Goal: Task Accomplishment & Management: Manage account settings

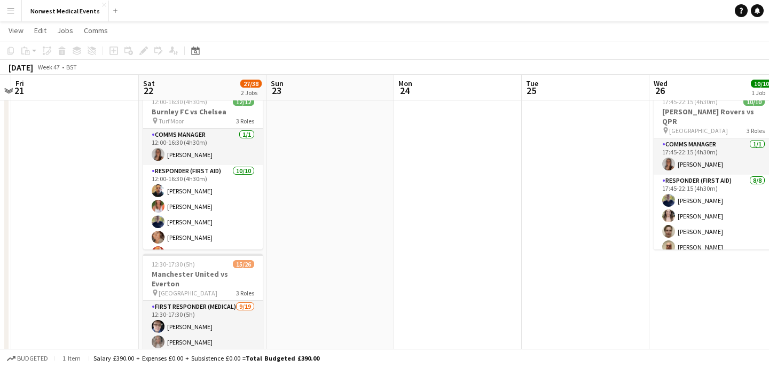
scroll to position [41, 0]
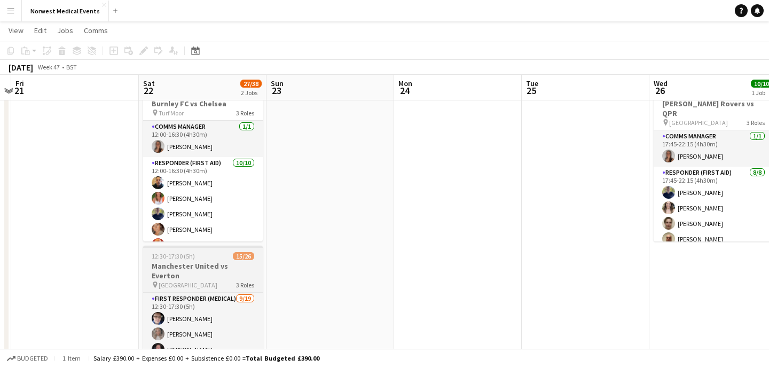
click at [214, 264] on h3 "Manchester United vs Everton" at bounding box center [203, 270] width 120 height 19
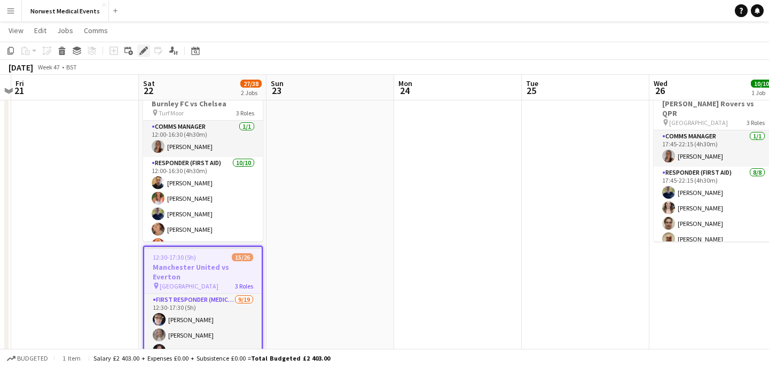
click at [141, 51] on icon "Edit" at bounding box center [143, 50] width 9 height 9
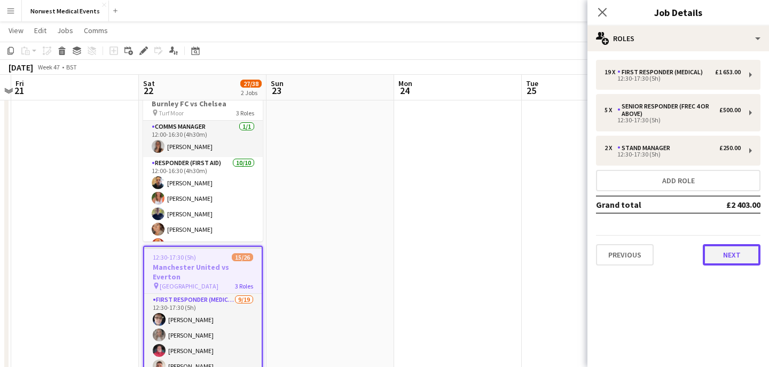
click at [726, 255] on button "Next" at bounding box center [732, 254] width 58 height 21
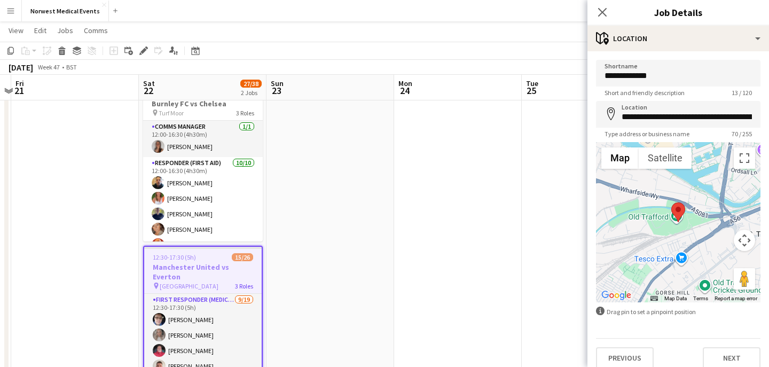
scroll to position [10, 0]
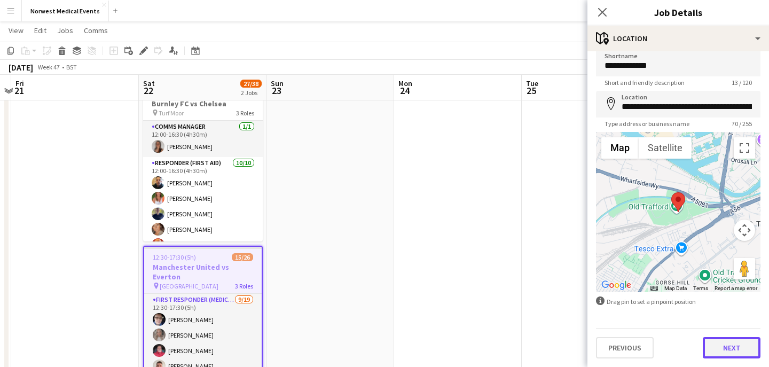
click at [731, 344] on button "Next" at bounding box center [732, 347] width 58 height 21
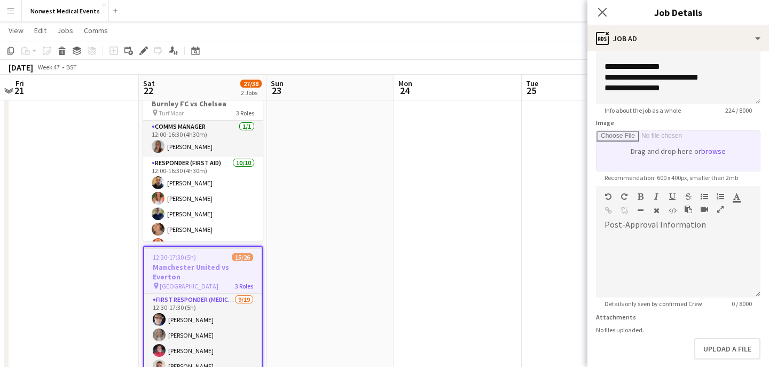
scroll to position [161, 0]
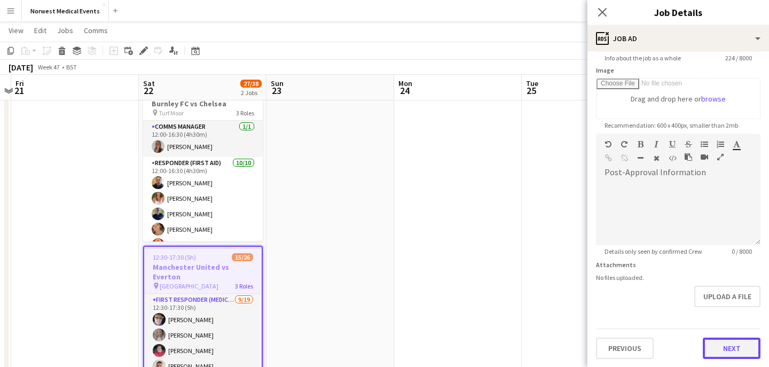
click at [729, 343] on button "Next" at bounding box center [732, 348] width 58 height 21
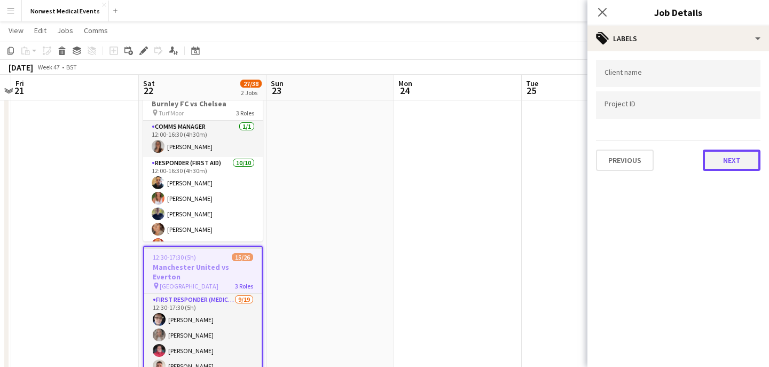
click at [729, 156] on button "Next" at bounding box center [732, 160] width 58 height 21
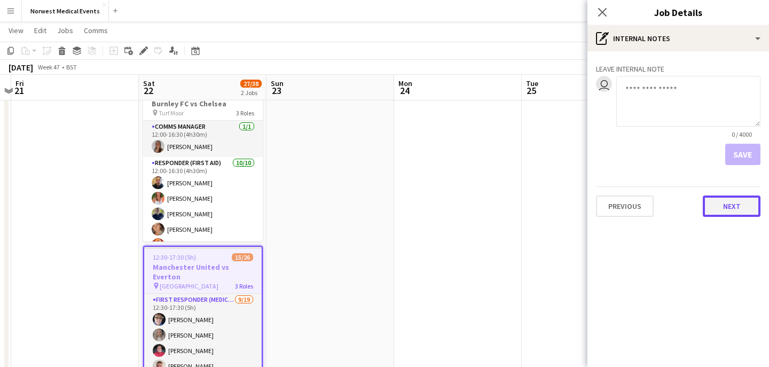
click at [732, 214] on button "Next" at bounding box center [732, 206] width 58 height 21
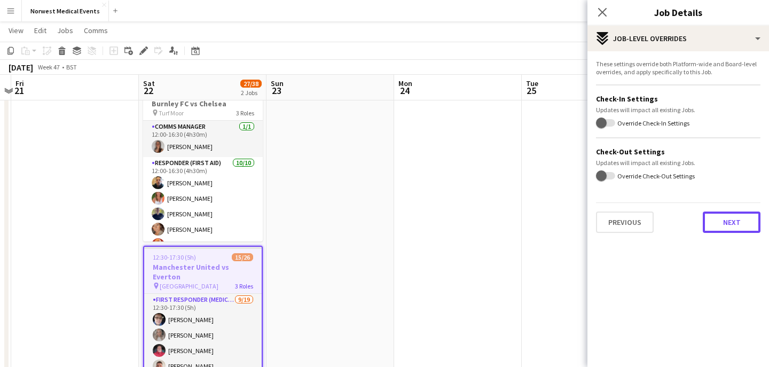
click at [733, 219] on button "Next" at bounding box center [732, 222] width 58 height 21
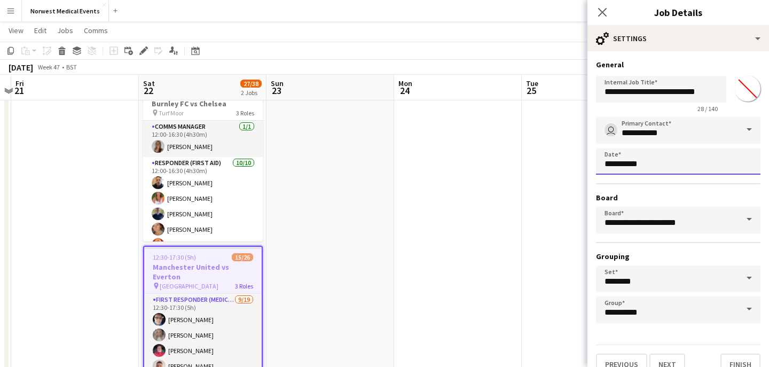
click at [700, 162] on body "Menu Boards Boards Boards All jobs Status Workforce Workforce My Workforce Recr…" at bounding box center [384, 307] width 769 height 696
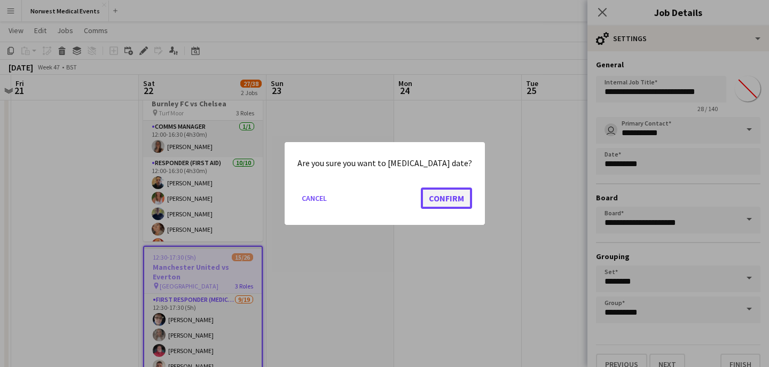
click at [448, 195] on button "Confirm" at bounding box center [446, 198] width 51 height 21
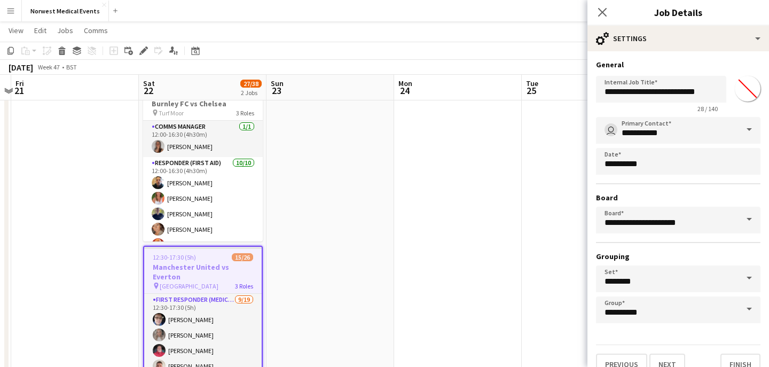
scroll to position [41, 0]
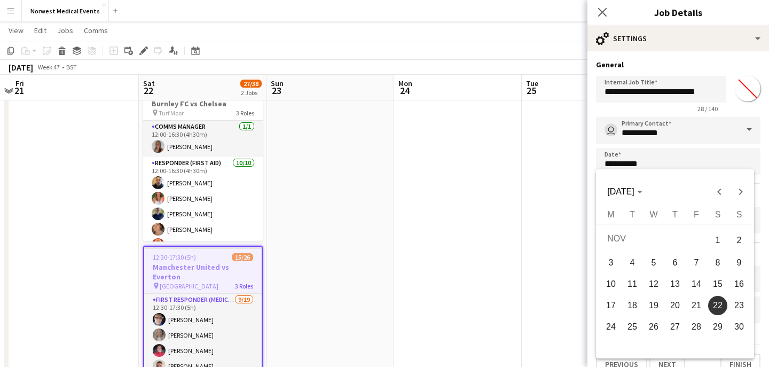
click at [612, 328] on span "24" at bounding box center [611, 326] width 19 height 19
type input "**********"
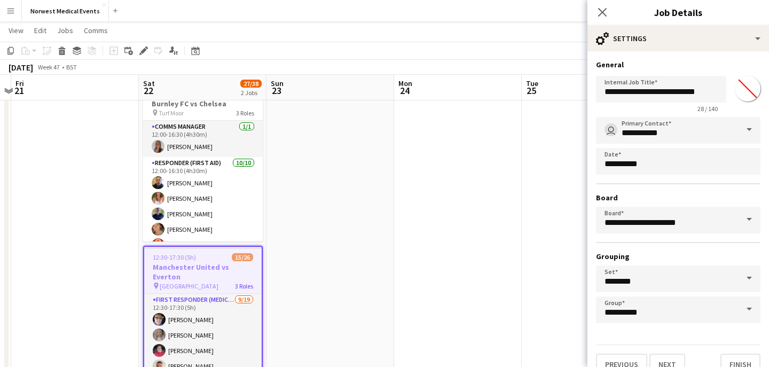
scroll to position [17, 0]
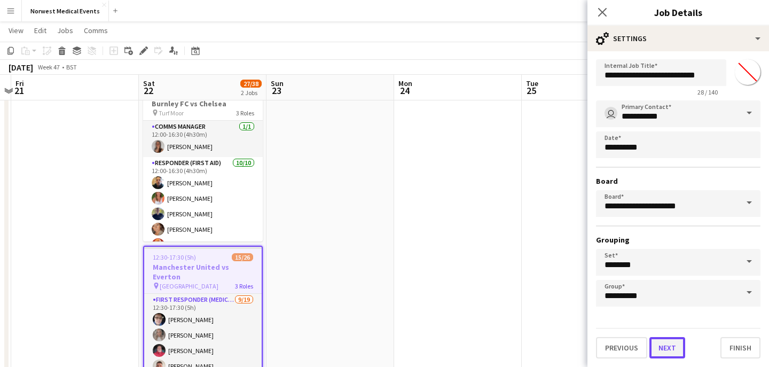
click at [674, 344] on button "Next" at bounding box center [668, 347] width 36 height 21
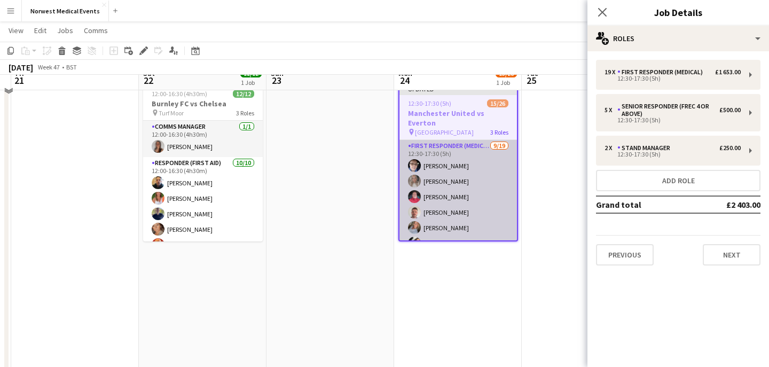
scroll to position [0, 0]
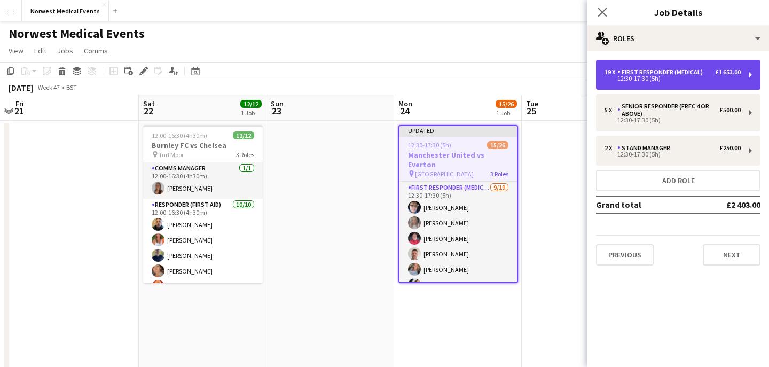
click at [656, 81] on div "12:30-17:30 (5h)" at bounding box center [673, 78] width 136 height 5
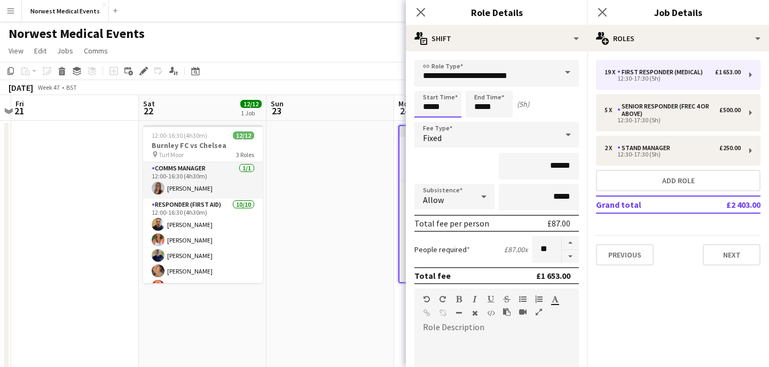
click at [442, 110] on input "*****" at bounding box center [438, 104] width 47 height 27
type input "*****"
click at [479, 106] on input "*****" at bounding box center [489, 104] width 47 height 27
click at [496, 107] on input "*****" at bounding box center [489, 104] width 47 height 27
click at [476, 168] on div "******" at bounding box center [497, 166] width 165 height 27
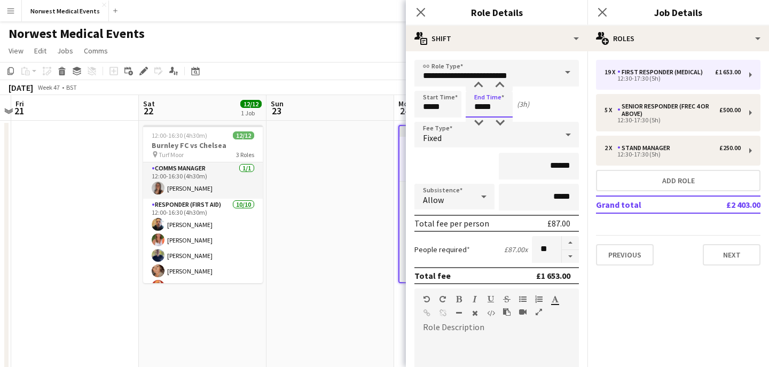
click at [480, 108] on input "*****" at bounding box center [489, 104] width 47 height 27
type input "*****"
click at [465, 165] on div "******" at bounding box center [497, 166] width 165 height 27
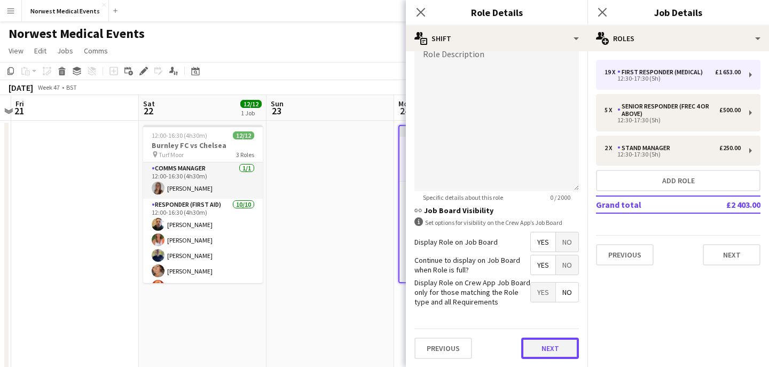
click at [547, 348] on button "Next" at bounding box center [551, 348] width 58 height 21
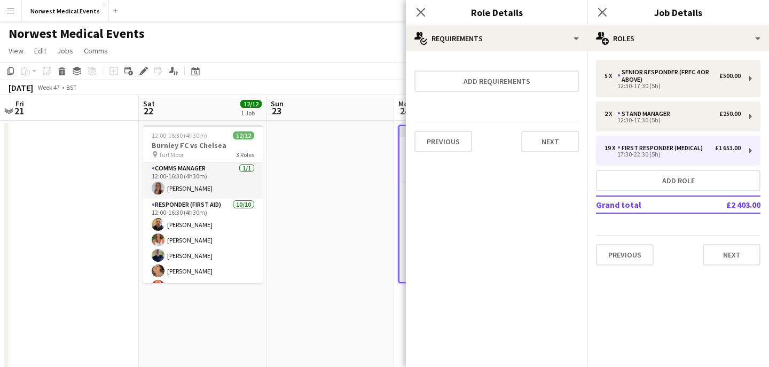
scroll to position [0, 0]
click at [544, 145] on button "Next" at bounding box center [551, 141] width 58 height 21
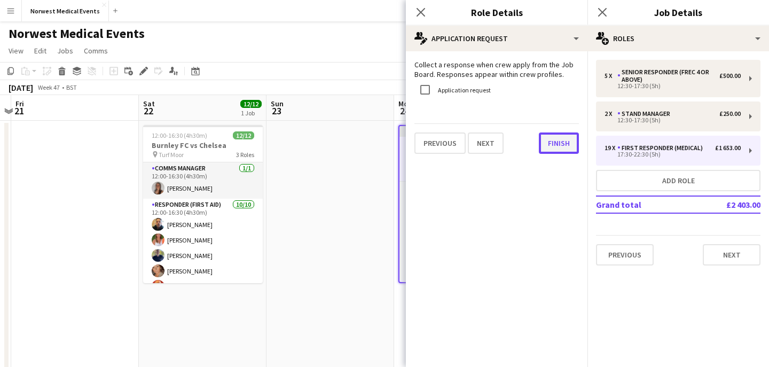
click at [558, 147] on button "Finish" at bounding box center [559, 143] width 40 height 21
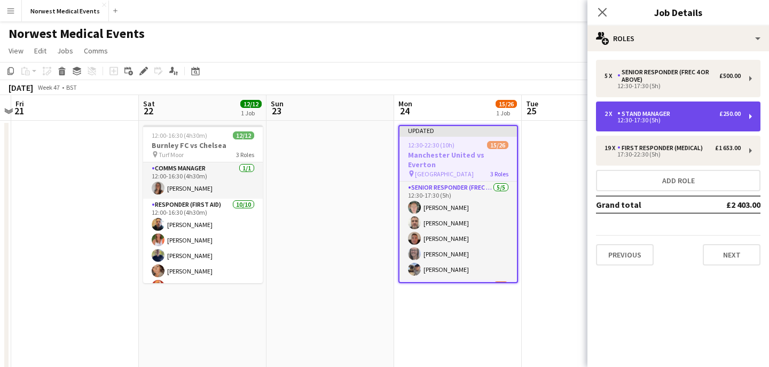
click at [646, 118] on div "12:30-17:30 (5h)" at bounding box center [673, 120] width 136 height 5
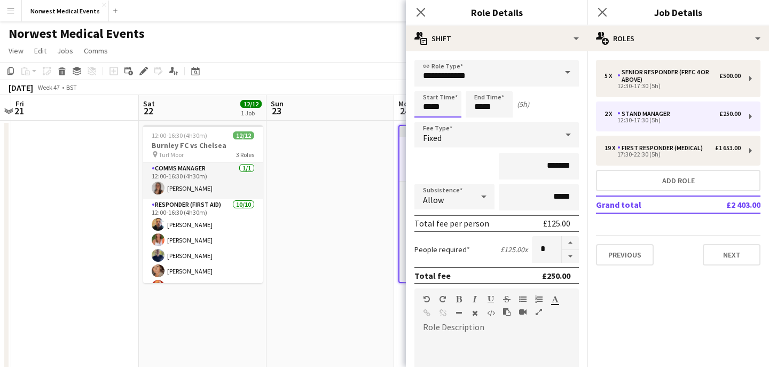
click at [429, 107] on input "*****" at bounding box center [438, 104] width 47 height 27
type input "*****"
click at [481, 107] on input "*****" at bounding box center [489, 104] width 47 height 27
click at [500, 108] on input "*****" at bounding box center [489, 104] width 47 height 27
click at [470, 169] on div "*******" at bounding box center [497, 166] width 165 height 27
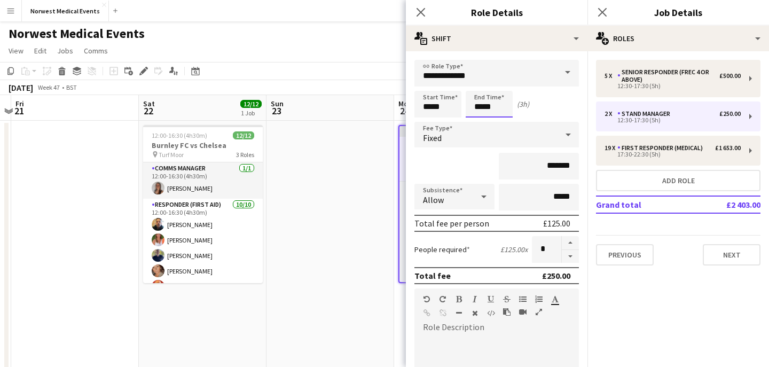
click at [480, 110] on input "*****" at bounding box center [489, 104] width 47 height 27
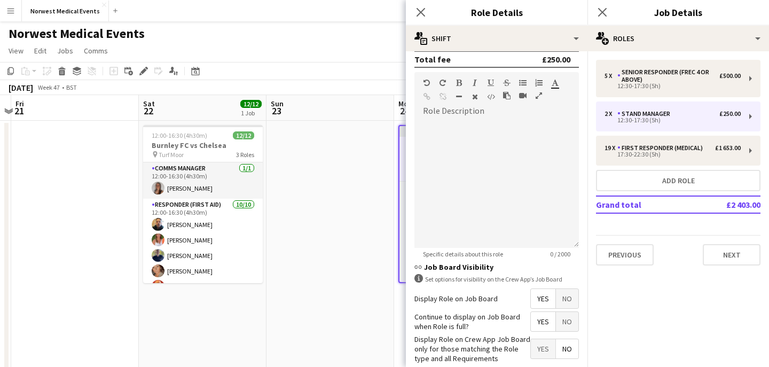
scroll to position [273, 0]
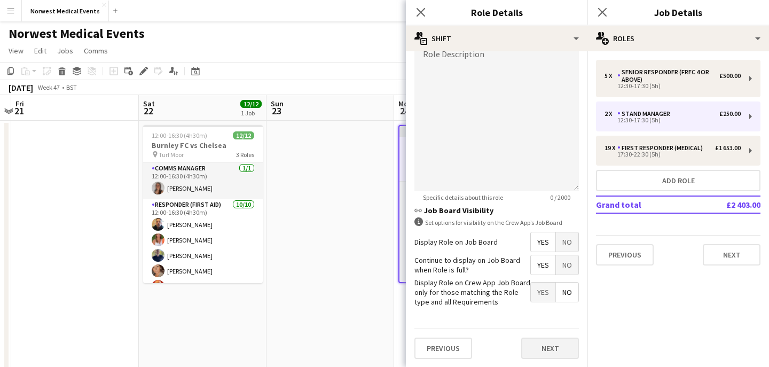
type input "*****"
click at [547, 351] on button "Next" at bounding box center [551, 348] width 58 height 21
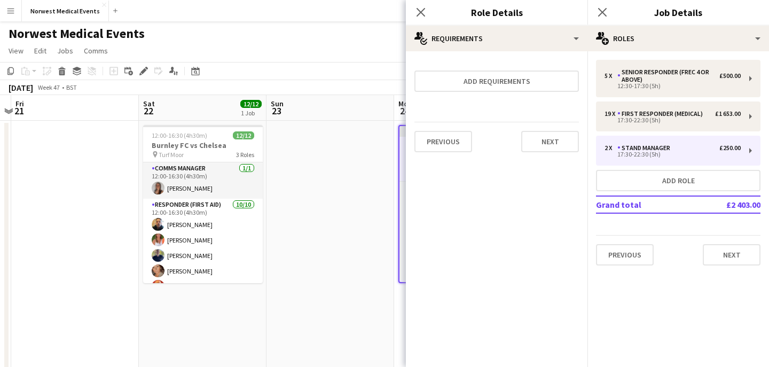
scroll to position [0, 0]
click at [549, 143] on button "Next" at bounding box center [551, 141] width 58 height 21
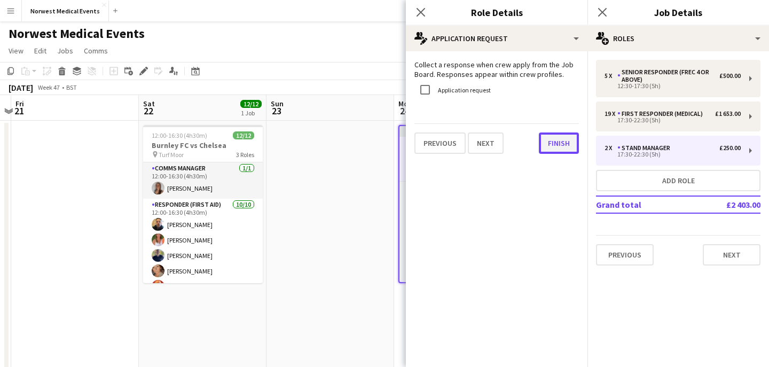
click at [561, 144] on button "Finish" at bounding box center [559, 143] width 40 height 21
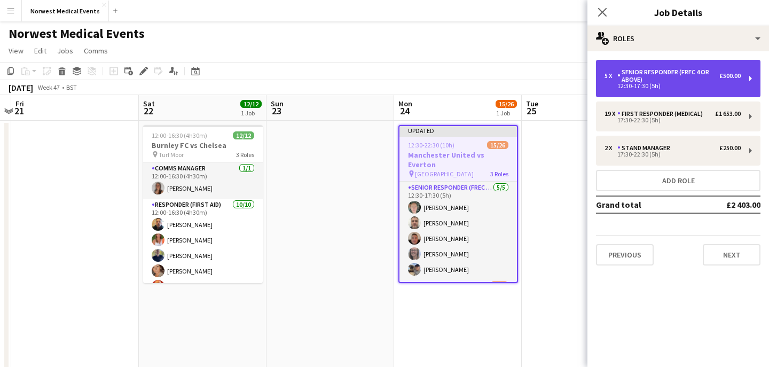
click at [663, 81] on div "Senior Responder (FREC 4 or Above)" at bounding box center [669, 75] width 102 height 15
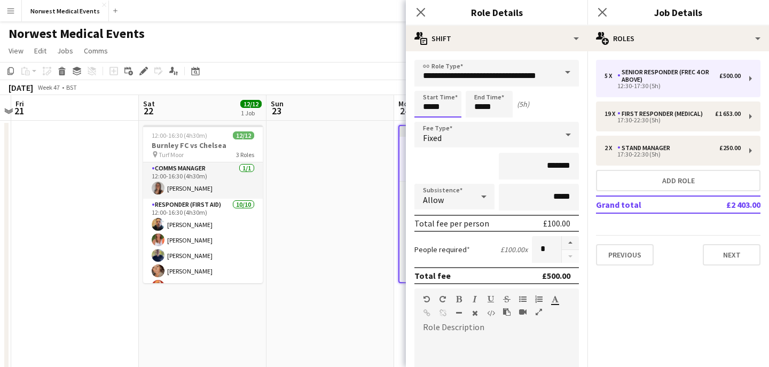
click at [444, 107] on input "*****" at bounding box center [438, 104] width 47 height 27
type input "*****"
click at [483, 104] on input "*****" at bounding box center [489, 104] width 47 height 27
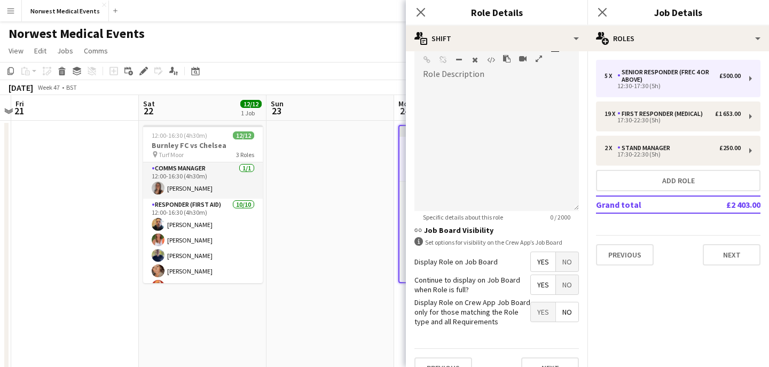
scroll to position [273, 0]
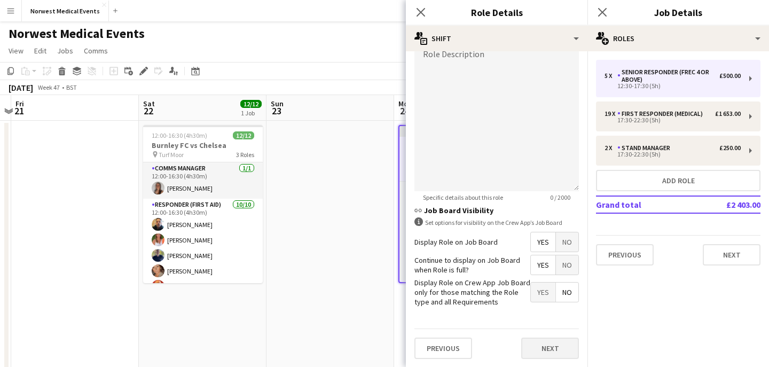
type input "*****"
click at [550, 346] on button "Next" at bounding box center [551, 348] width 58 height 21
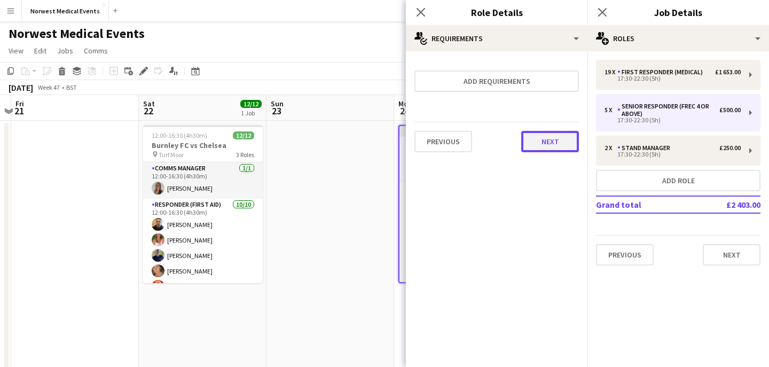
click at [556, 144] on button "Next" at bounding box center [551, 141] width 58 height 21
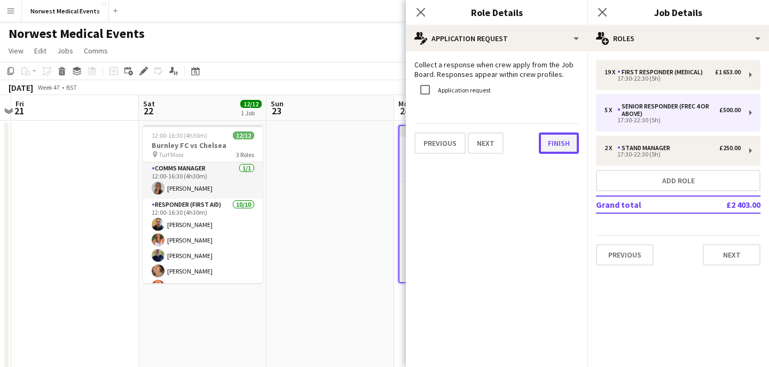
click at [564, 146] on button "Finish" at bounding box center [559, 143] width 40 height 21
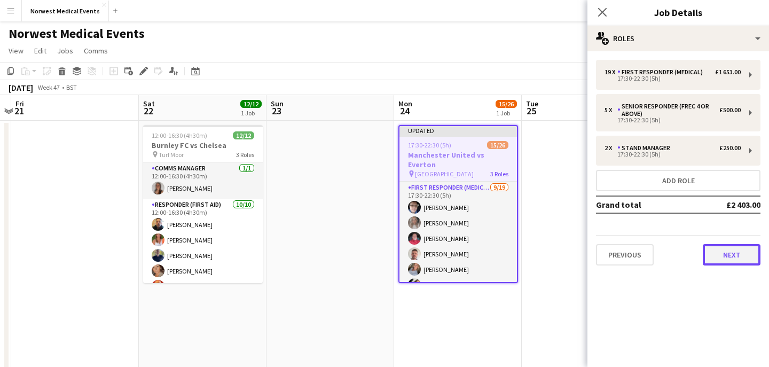
click at [725, 255] on button "Next" at bounding box center [732, 254] width 58 height 21
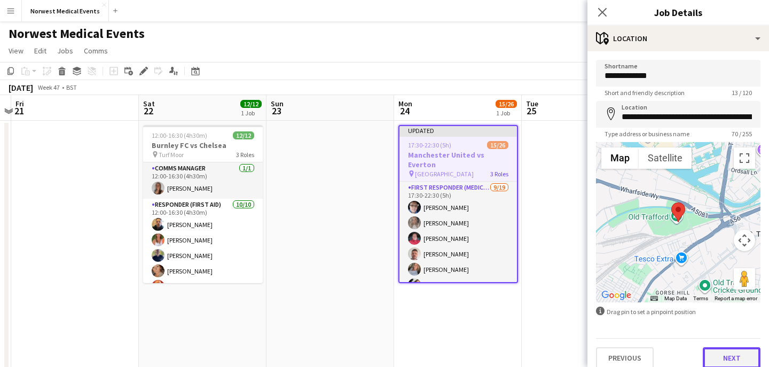
click at [729, 353] on button "Next" at bounding box center [732, 357] width 58 height 21
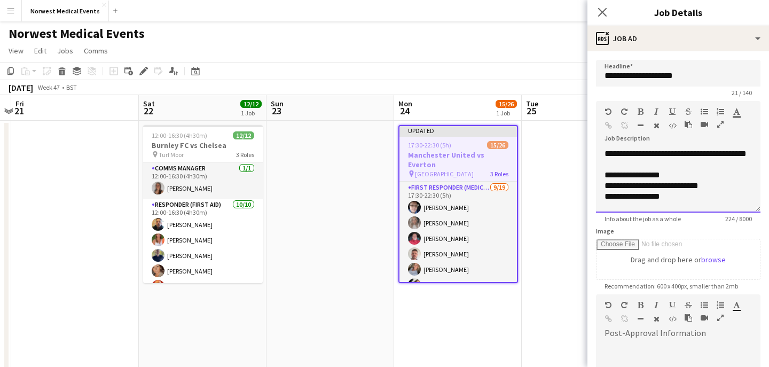
click at [657, 179] on span "**********" at bounding box center [633, 175] width 56 height 8
click at [689, 190] on span "**********" at bounding box center [652, 186] width 94 height 8
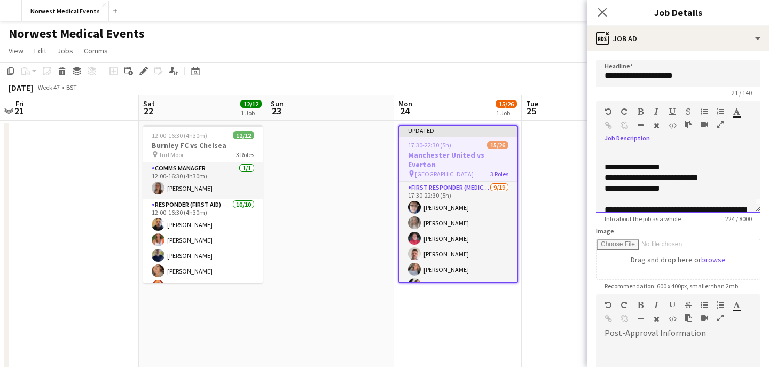
click at [649, 194] on div "**********" at bounding box center [678, 188] width 147 height 11
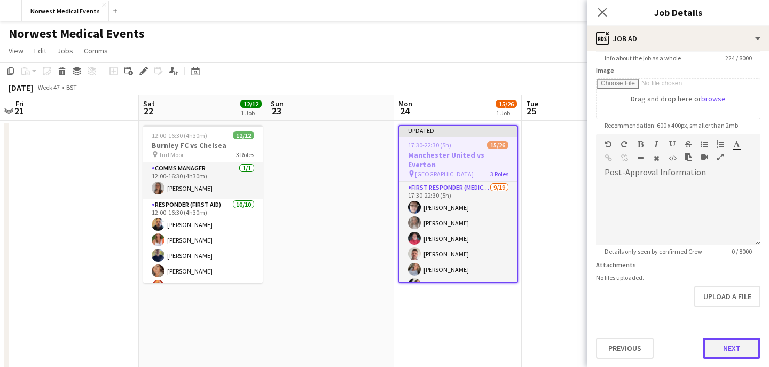
click at [726, 340] on button "Next" at bounding box center [732, 348] width 58 height 21
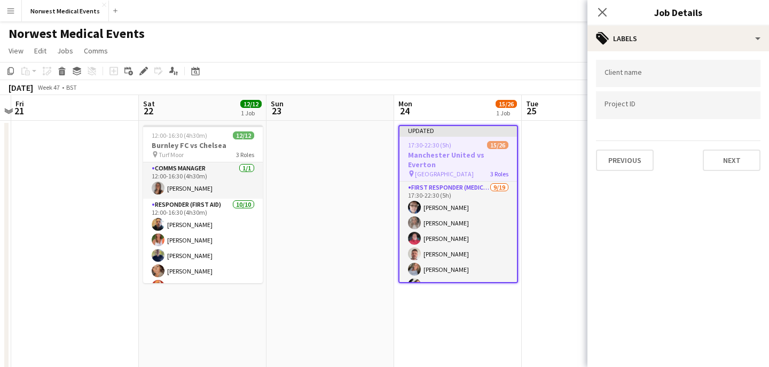
scroll to position [0, 0]
click at [732, 161] on button "Next" at bounding box center [732, 160] width 58 height 21
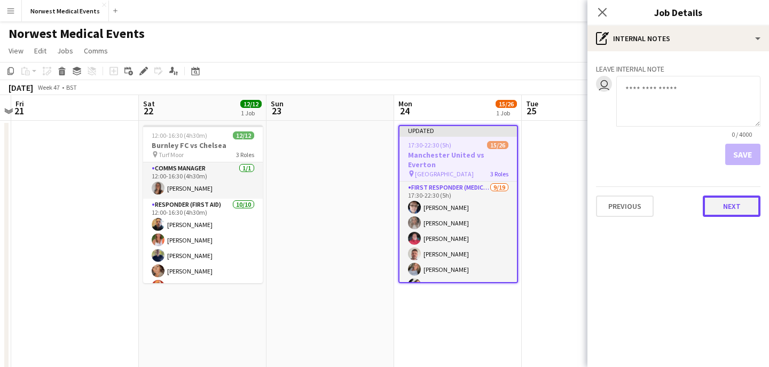
click at [733, 206] on button "Next" at bounding box center [732, 206] width 58 height 21
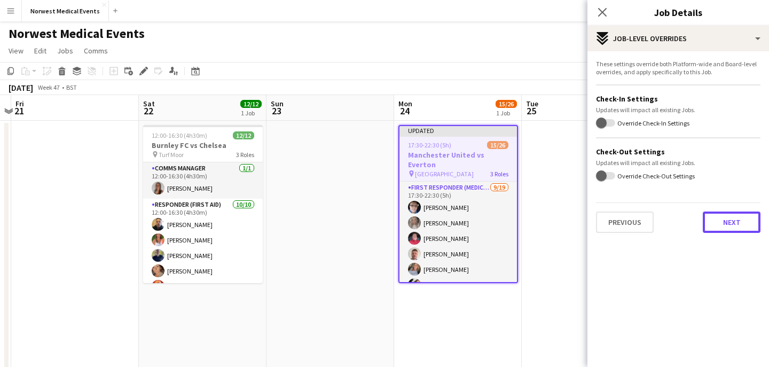
click at [725, 226] on button "Next" at bounding box center [732, 222] width 58 height 21
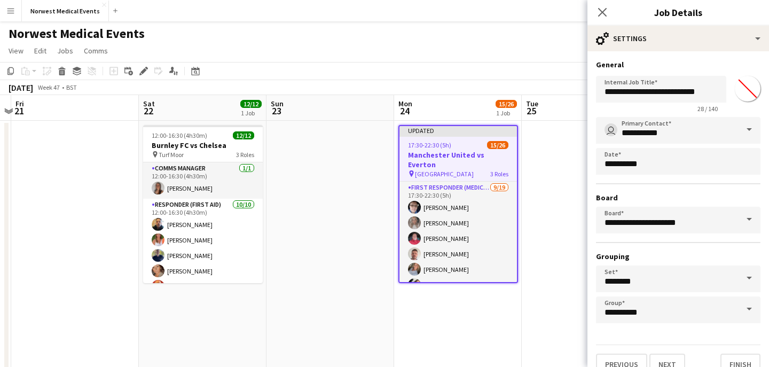
scroll to position [17, 0]
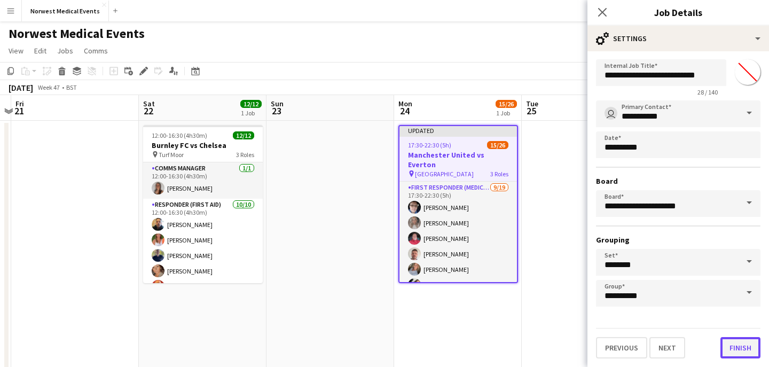
click at [737, 345] on button "Finish" at bounding box center [741, 347] width 40 height 21
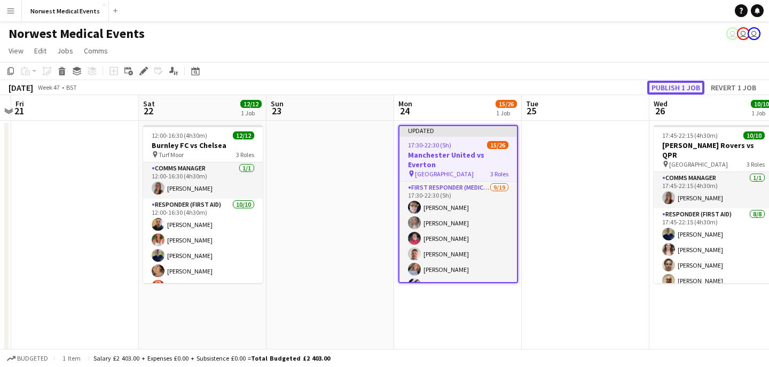
click at [673, 89] on button "Publish 1 job" at bounding box center [676, 88] width 57 height 14
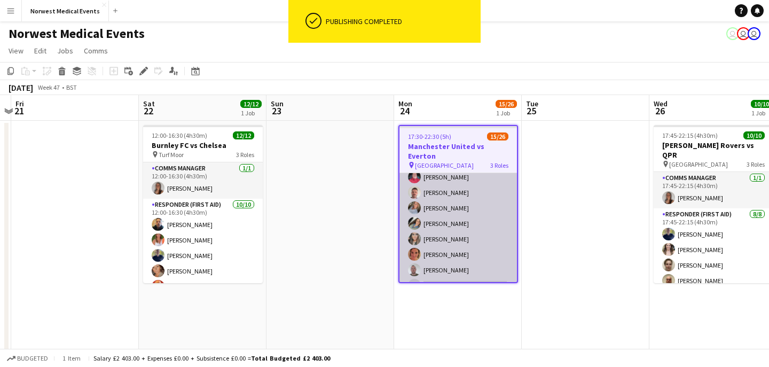
scroll to position [0, 0]
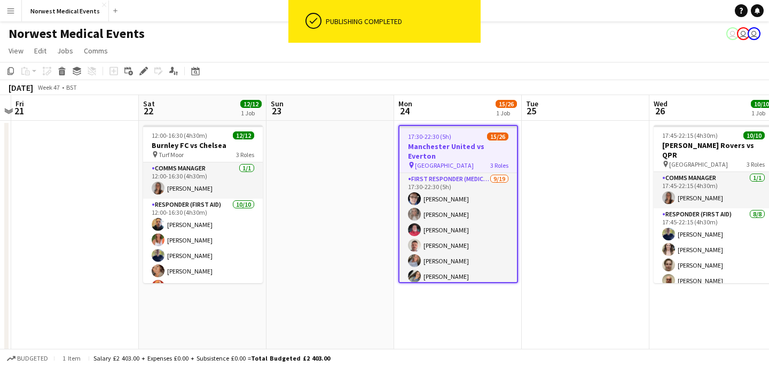
click at [455, 144] on h3 "Manchester United vs Everton" at bounding box center [459, 151] width 118 height 19
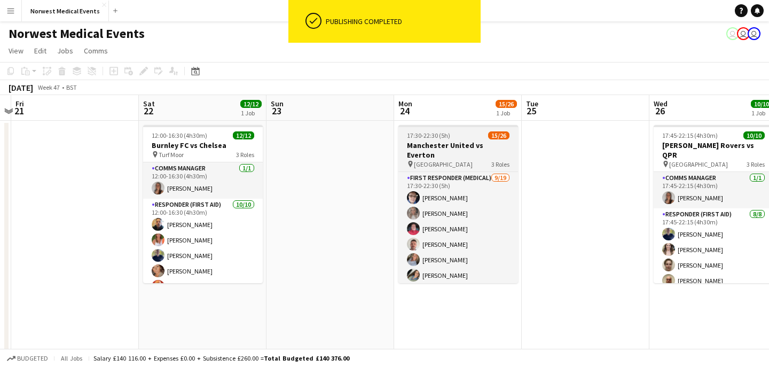
click at [451, 142] on h3 "Manchester United vs Everton" at bounding box center [459, 150] width 120 height 19
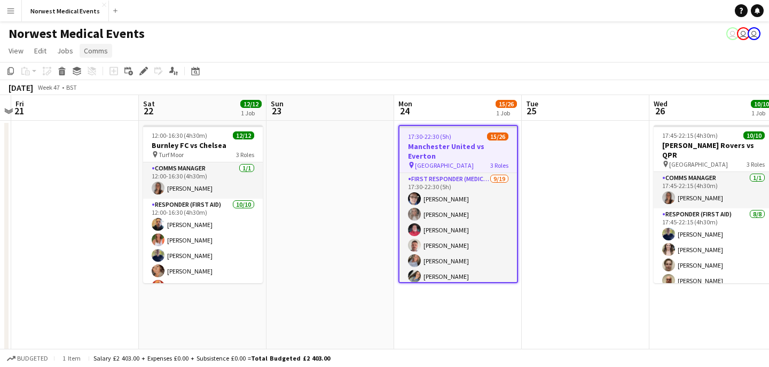
click at [98, 45] on link "Comms" at bounding box center [96, 51] width 33 height 14
click at [115, 75] on span "Notify confirmed crew" at bounding box center [124, 74] width 72 height 10
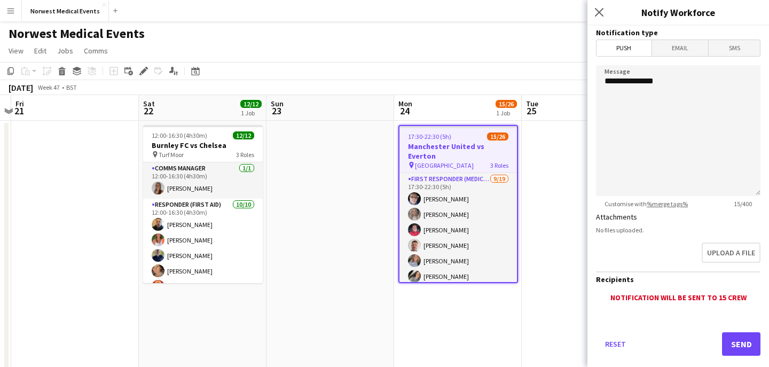
click at [683, 53] on span "Email" at bounding box center [680, 48] width 57 height 16
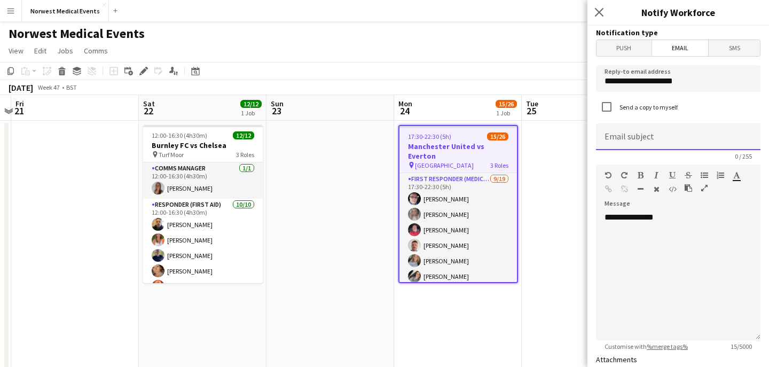
click at [658, 137] on input at bounding box center [678, 136] width 165 height 27
type input "**********"
click at [657, 235] on div "**********" at bounding box center [678, 276] width 165 height 128
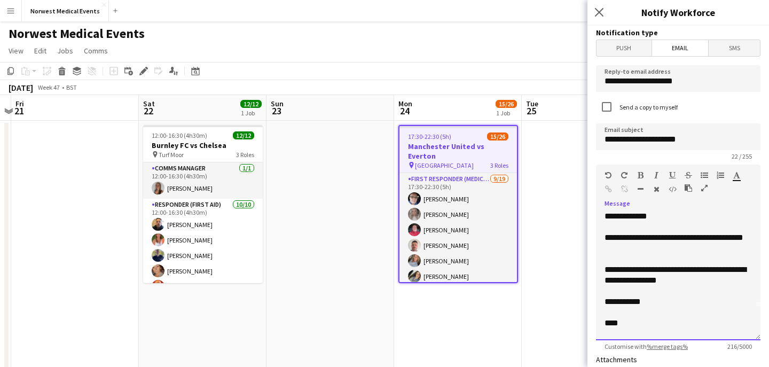
scroll to position [44, 0]
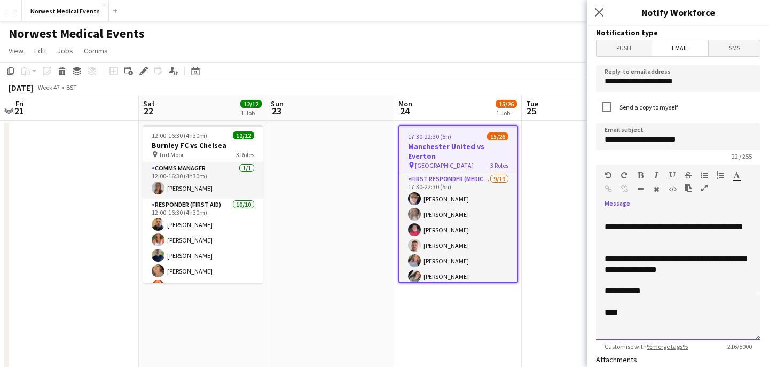
click at [702, 270] on div "**********" at bounding box center [678, 264] width 147 height 21
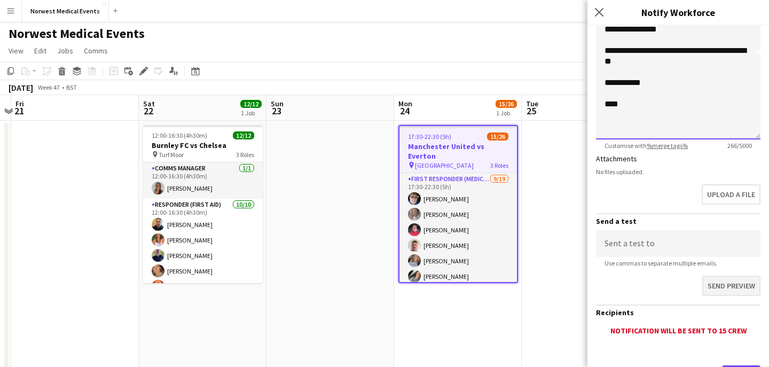
scroll to position [253, 0]
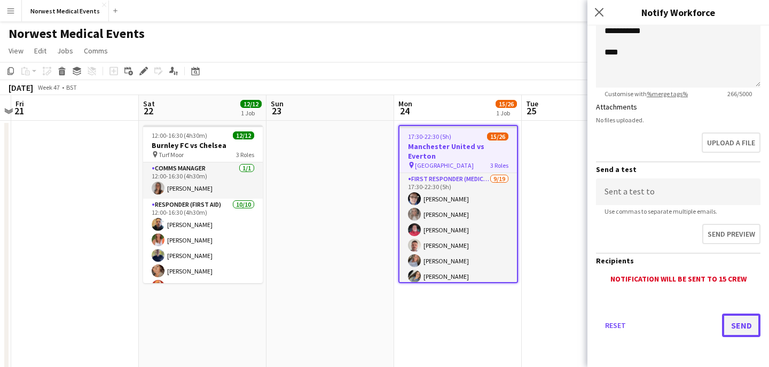
click at [737, 320] on button "Send" at bounding box center [741, 326] width 38 height 24
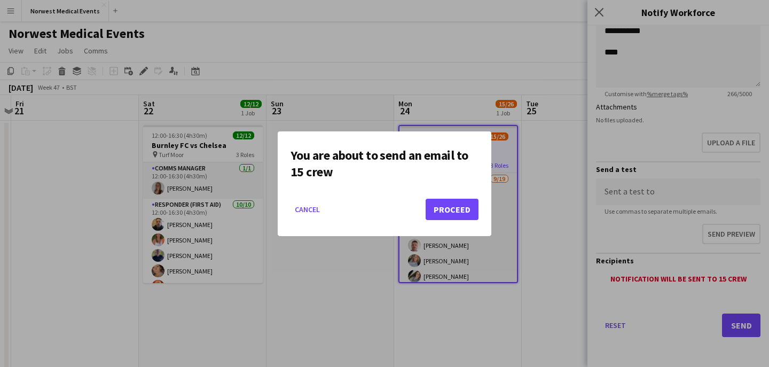
click at [456, 221] on mat-dialog-actions "Cancel Proceed" at bounding box center [385, 213] width 188 height 45
click at [456, 210] on button "Proceed" at bounding box center [452, 209] width 53 height 21
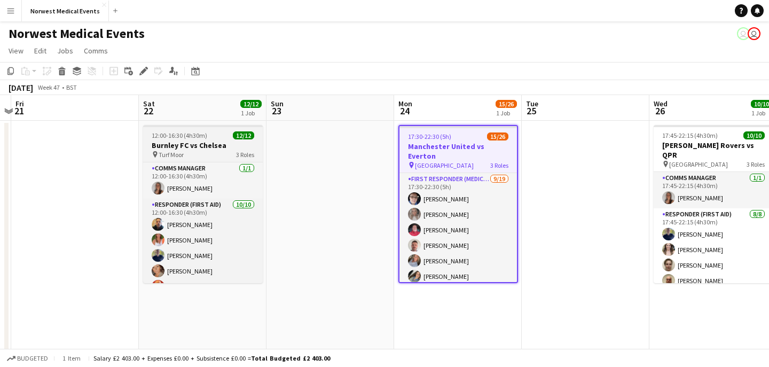
click at [207, 145] on h3 "Burnley FC vs Chelsea" at bounding box center [203, 146] width 120 height 10
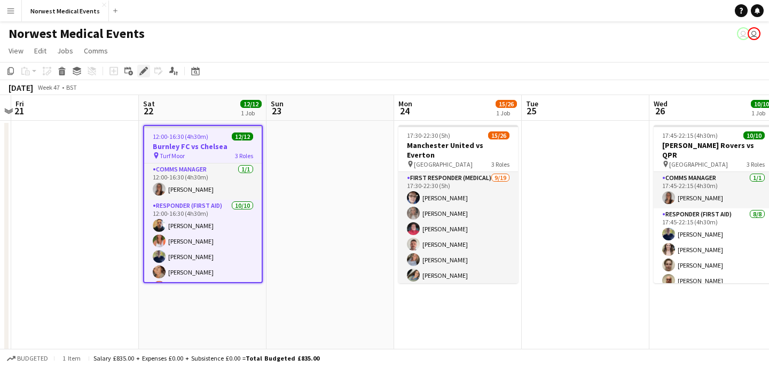
click at [144, 68] on icon "Edit" at bounding box center [143, 71] width 9 height 9
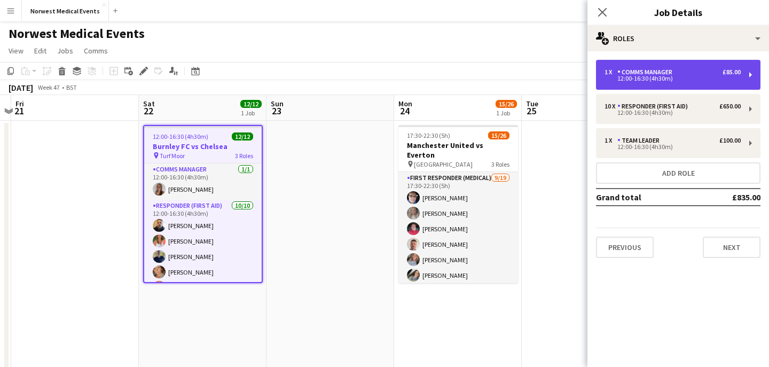
click at [670, 79] on div "12:00-16:30 (4h30m)" at bounding box center [673, 78] width 136 height 5
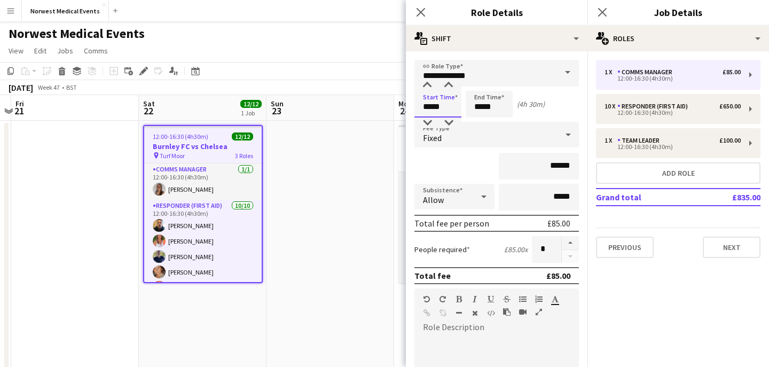
click at [431, 108] on input "*****" at bounding box center [438, 104] width 47 height 27
type input "*****"
click at [482, 107] on input "*****" at bounding box center [489, 104] width 47 height 27
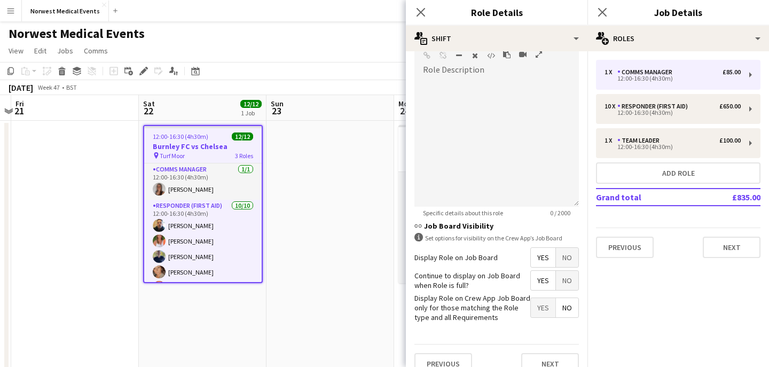
scroll to position [261, 0]
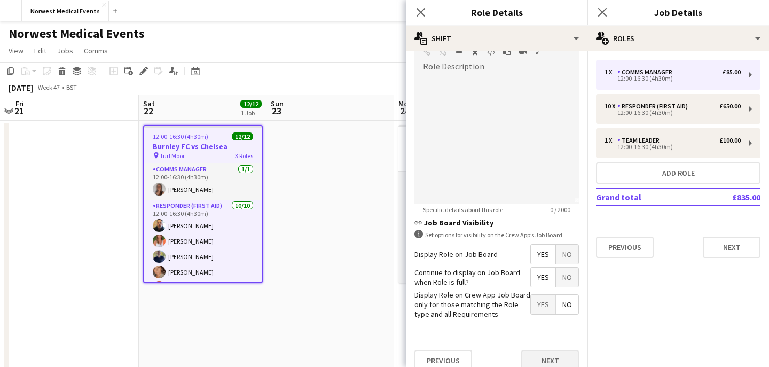
type input "*****"
click at [545, 357] on button "Next" at bounding box center [551, 360] width 58 height 21
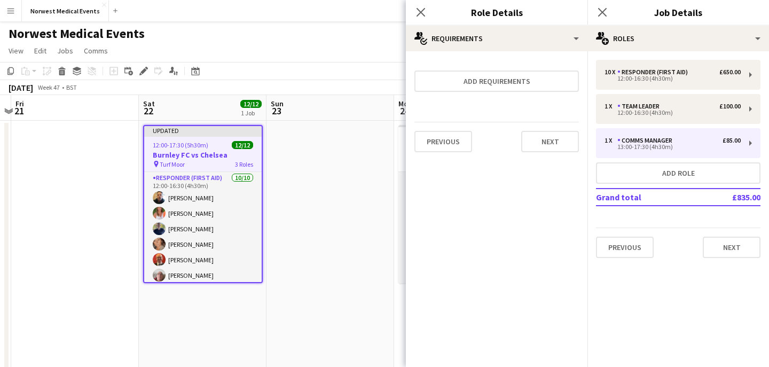
scroll to position [0, 0]
click at [546, 157] on div "Previous Next" at bounding box center [497, 141] width 165 height 39
click at [548, 141] on button "Next" at bounding box center [551, 141] width 58 height 21
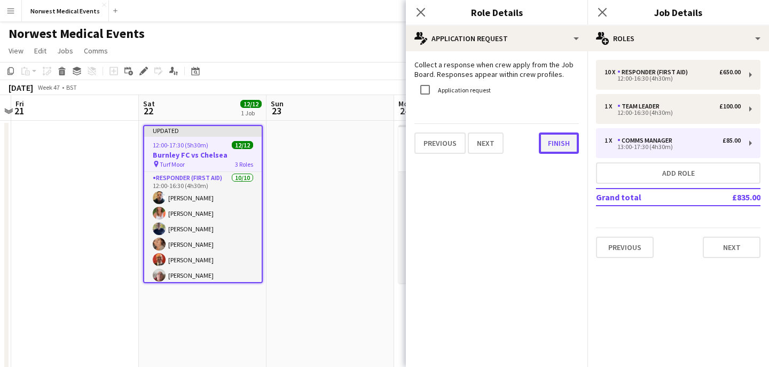
click at [555, 147] on button "Finish" at bounding box center [559, 143] width 40 height 21
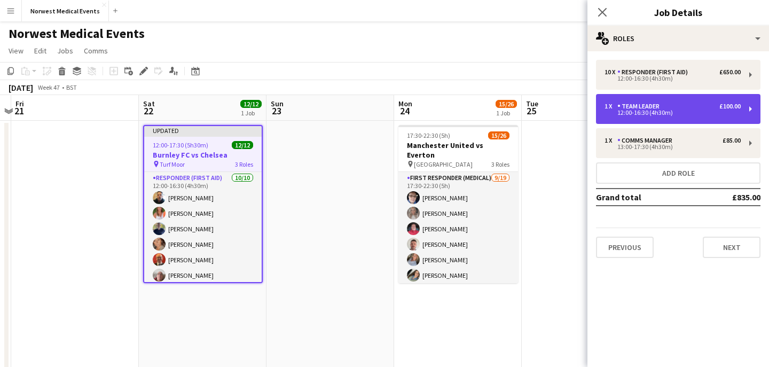
click at [632, 113] on div "12:00-16:30 (4h30m)" at bounding box center [673, 112] width 136 height 5
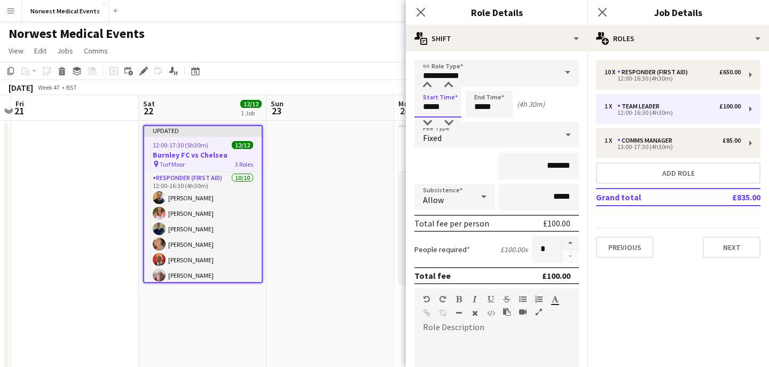
click at [430, 107] on input "*****" at bounding box center [438, 104] width 47 height 27
click at [445, 107] on input "*****" at bounding box center [438, 104] width 47 height 27
type input "*****"
click at [481, 109] on input "*****" at bounding box center [489, 104] width 47 height 27
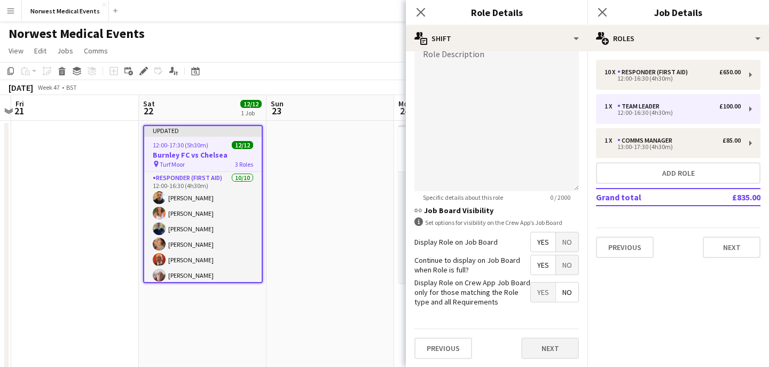
type input "*****"
click at [551, 346] on button "Next" at bounding box center [551, 348] width 58 height 21
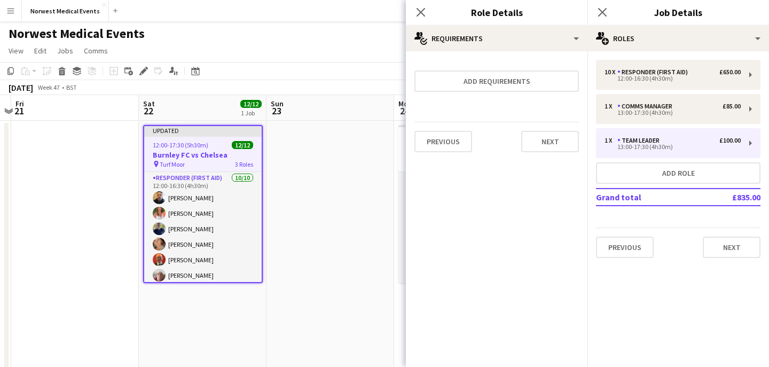
scroll to position [0, 0]
click at [554, 143] on button "Next" at bounding box center [551, 141] width 58 height 21
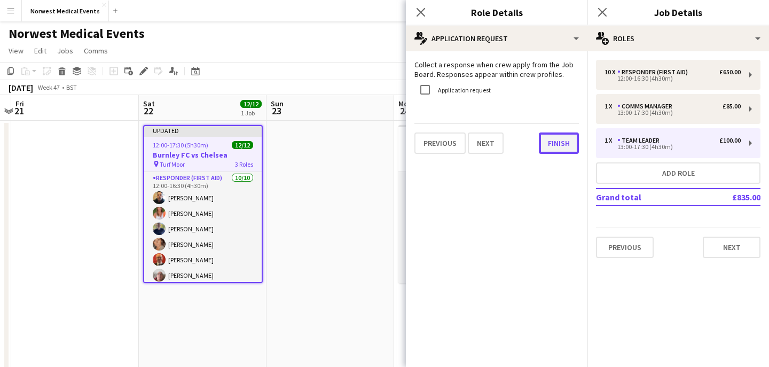
click at [563, 148] on button "Finish" at bounding box center [559, 143] width 40 height 21
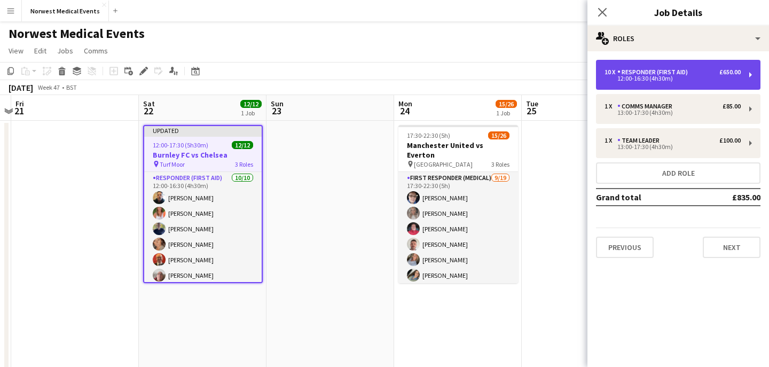
click at [650, 73] on div "Responder (First Aid)" at bounding box center [655, 71] width 75 height 7
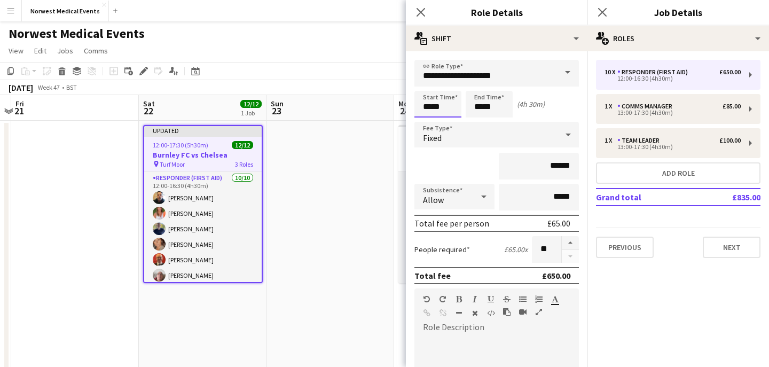
click at [430, 106] on input "*****" at bounding box center [438, 104] width 47 height 27
type input "*****"
click at [483, 109] on input "*****" at bounding box center [489, 104] width 47 height 27
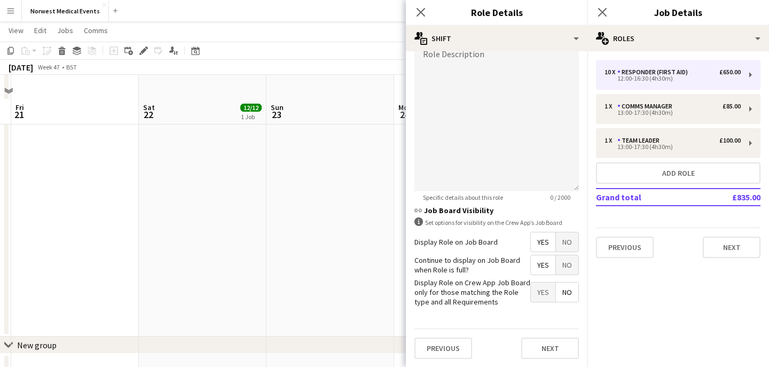
scroll to position [329, 0]
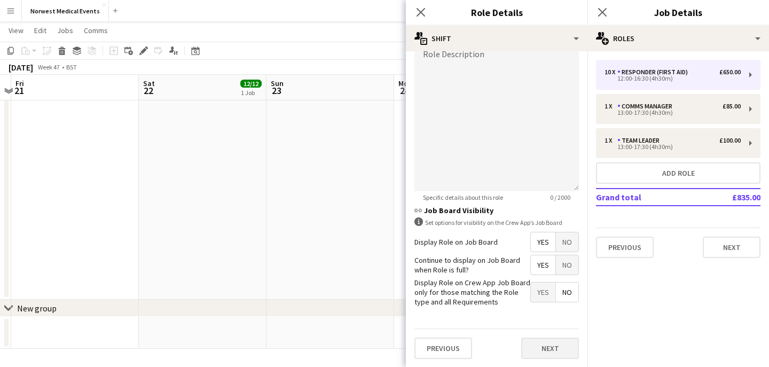
type input "*****"
click at [548, 348] on button "Next" at bounding box center [551, 348] width 58 height 21
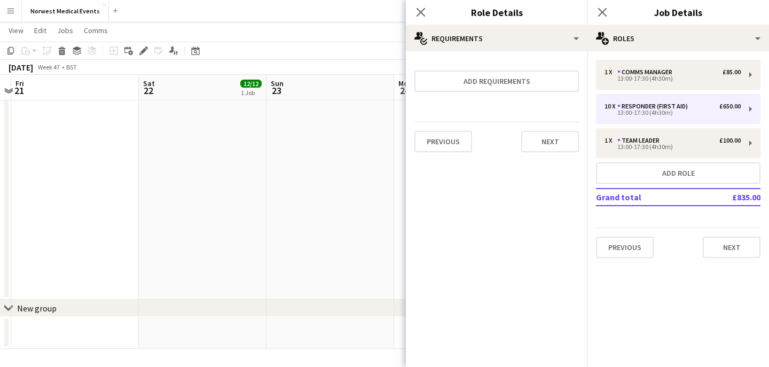
scroll to position [0, 0]
click at [554, 146] on button "Next" at bounding box center [551, 141] width 58 height 21
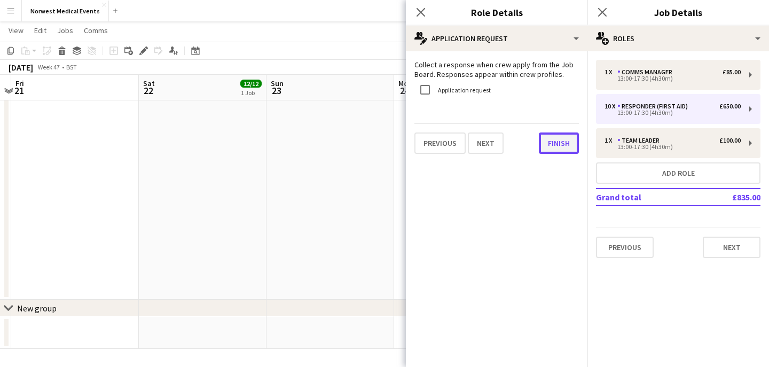
click at [560, 151] on button "Finish" at bounding box center [559, 143] width 40 height 21
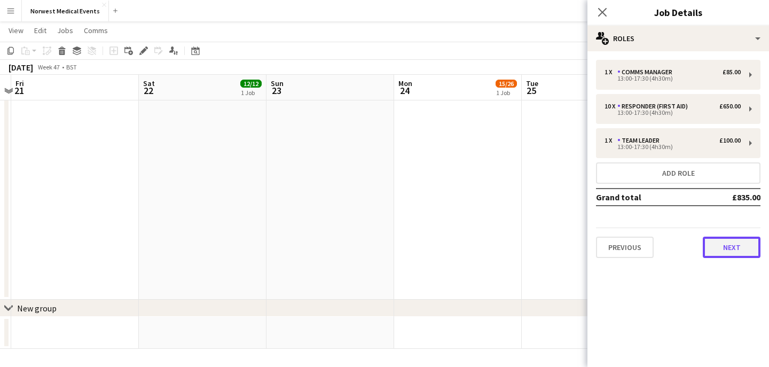
click at [718, 247] on button "Next" at bounding box center [732, 247] width 58 height 21
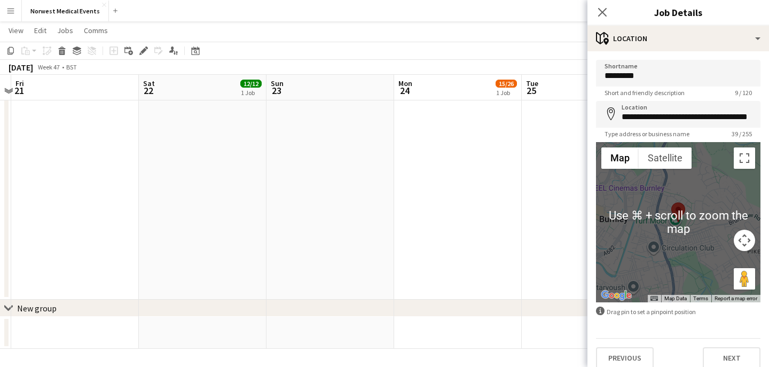
scroll to position [10, 0]
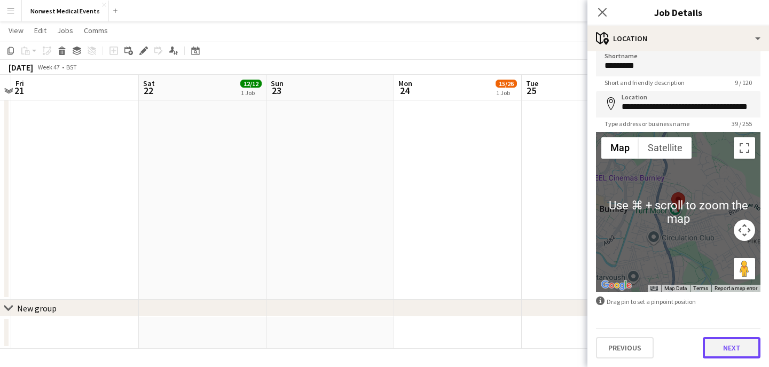
click at [733, 343] on button "Next" at bounding box center [732, 347] width 58 height 21
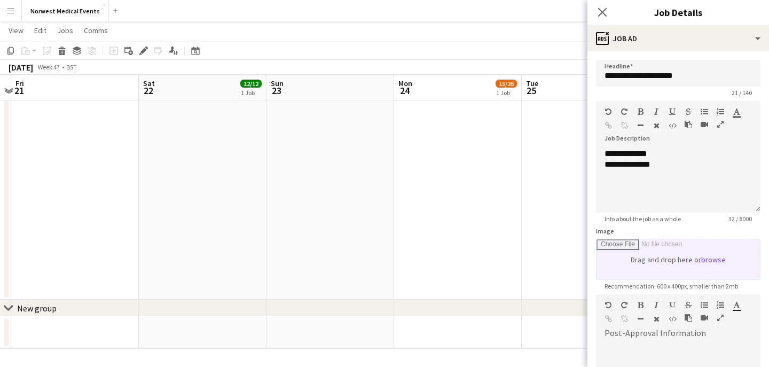
scroll to position [161, 0]
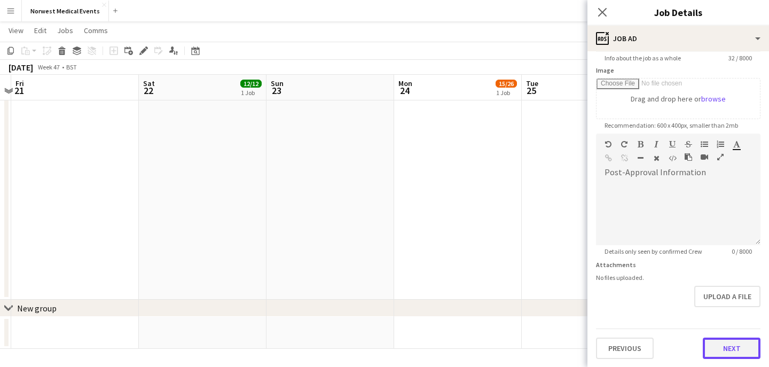
click at [730, 348] on button "Next" at bounding box center [732, 348] width 58 height 21
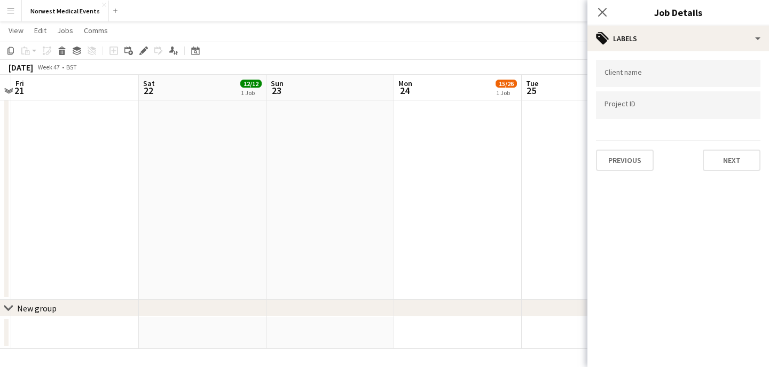
scroll to position [0, 0]
click at [714, 168] on button "Next" at bounding box center [732, 160] width 58 height 21
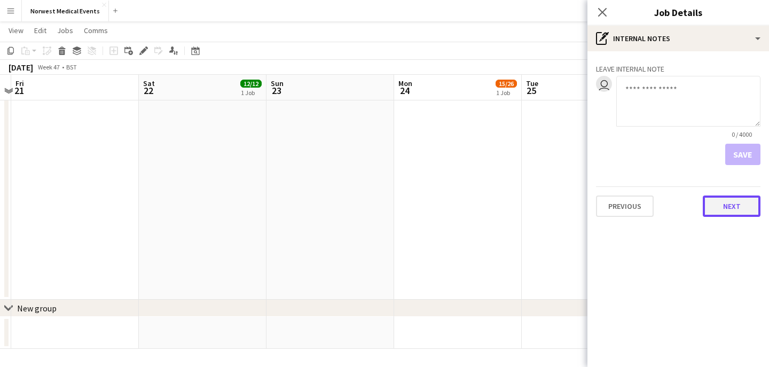
click at [728, 199] on button "Next" at bounding box center [732, 206] width 58 height 21
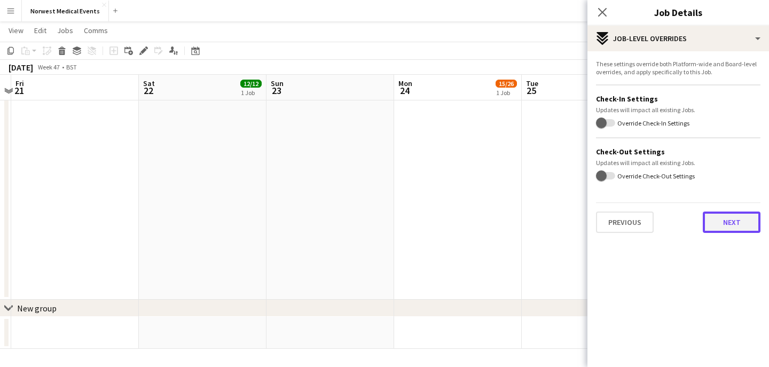
click at [732, 227] on button "Next" at bounding box center [732, 222] width 58 height 21
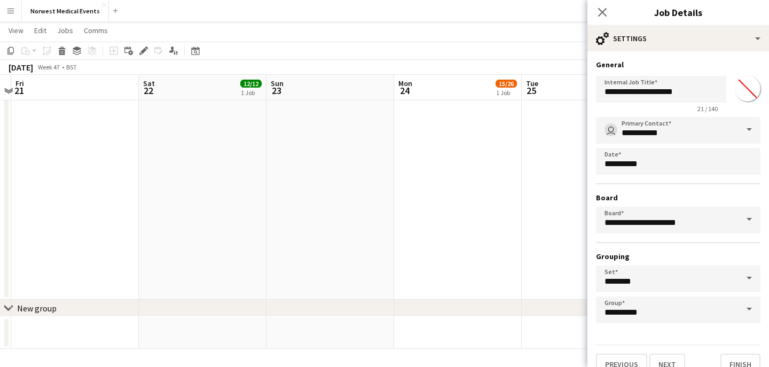
scroll to position [17, 0]
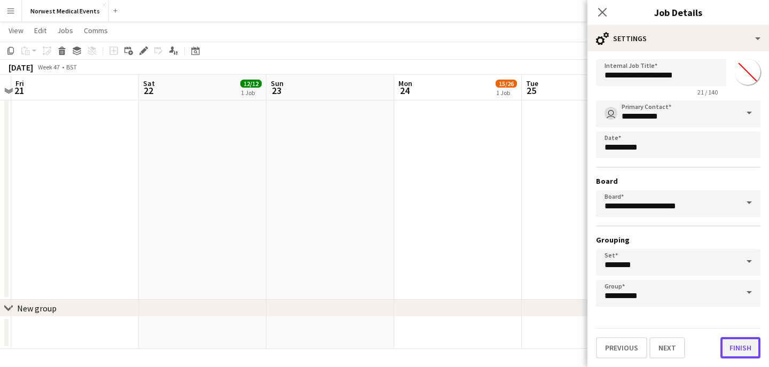
click at [740, 349] on button "Finish" at bounding box center [741, 347] width 40 height 21
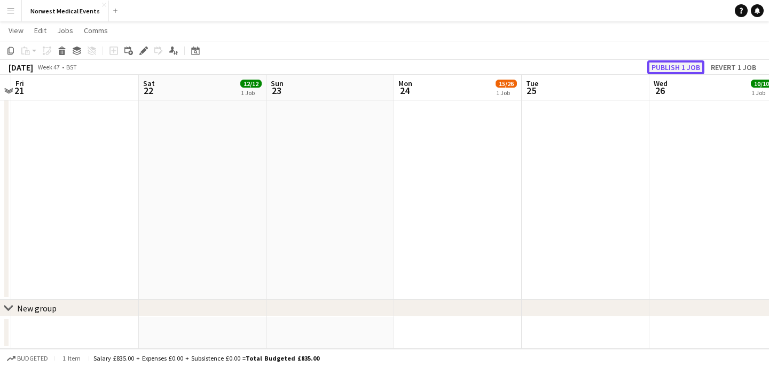
click at [678, 66] on button "Publish 1 job" at bounding box center [676, 67] width 57 height 14
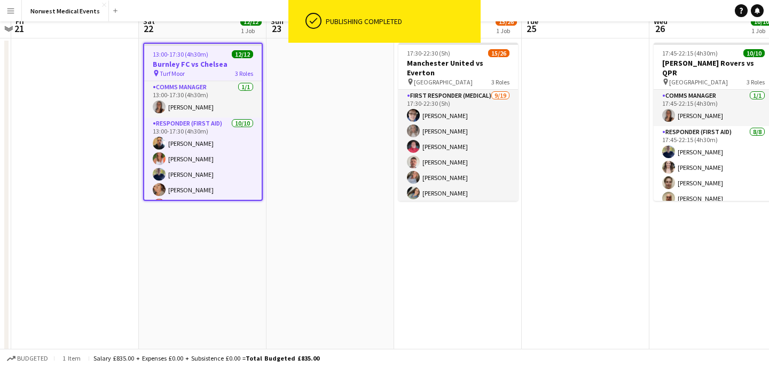
scroll to position [0, 0]
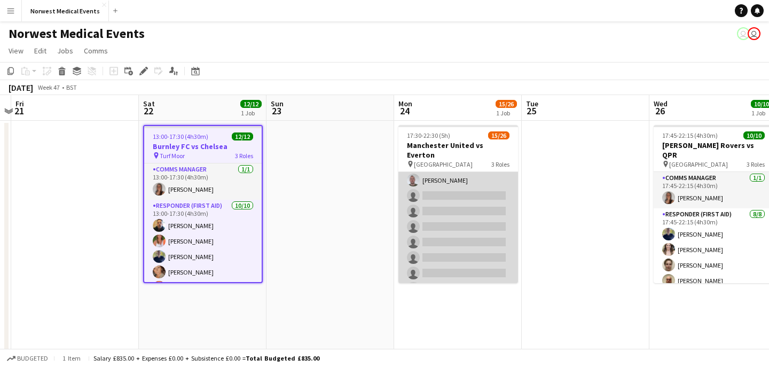
click at [485, 215] on app-card-role "First Responder (Medical) [DATE] 17:30-22:30 (5h) [PERSON_NAME] [PERSON_NAME] […" at bounding box center [459, 187] width 120 height 315
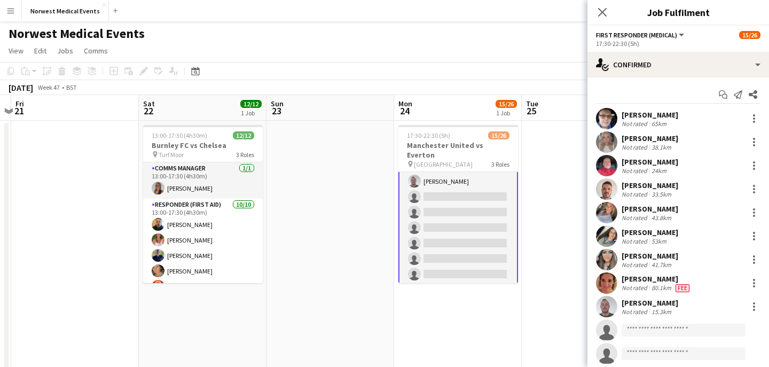
scroll to position [143, 0]
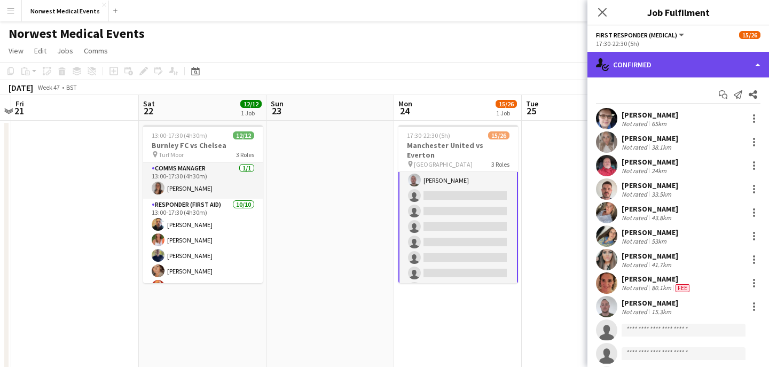
click at [701, 71] on div "single-neutral-actions-check-2 Confirmed" at bounding box center [679, 65] width 182 height 26
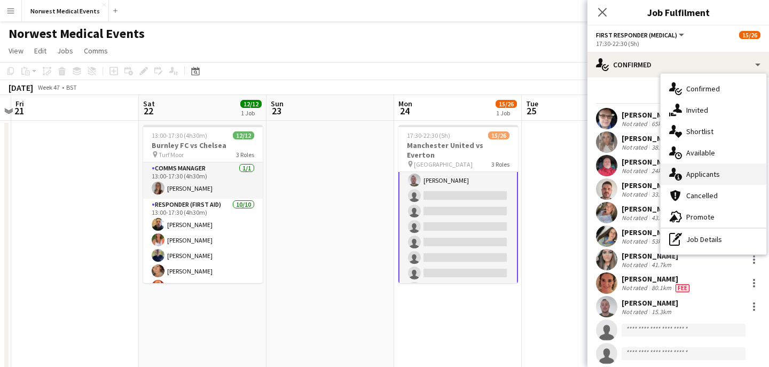
click at [703, 179] on div "single-neutral-actions-information Applicants" at bounding box center [714, 174] width 106 height 21
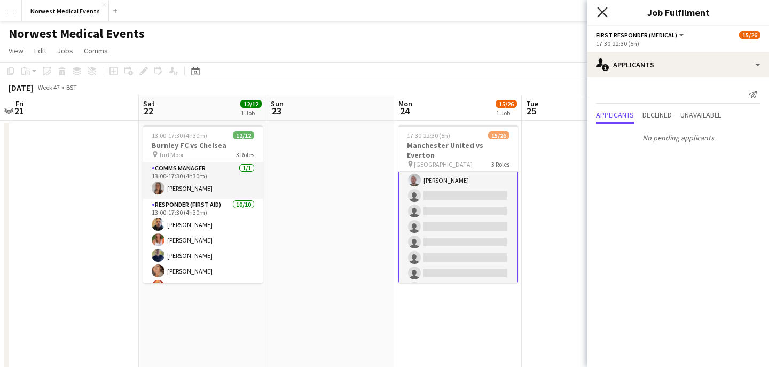
click at [604, 10] on icon at bounding box center [602, 12] width 10 height 10
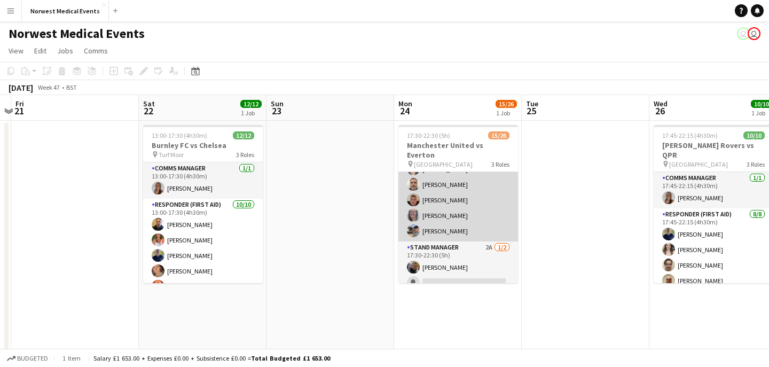
scroll to position [347, 0]
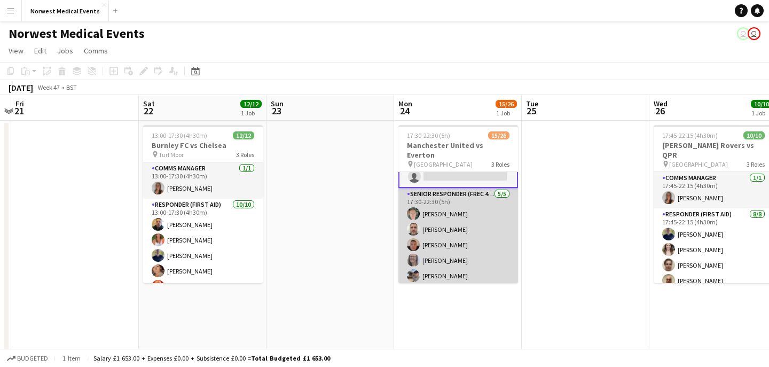
click at [477, 207] on app-card-role "Senior Responder (FREC 4 or Above) [DATE] 17:30-22:30 (5h) [PERSON_NAME] [PERSO…" at bounding box center [459, 237] width 120 height 98
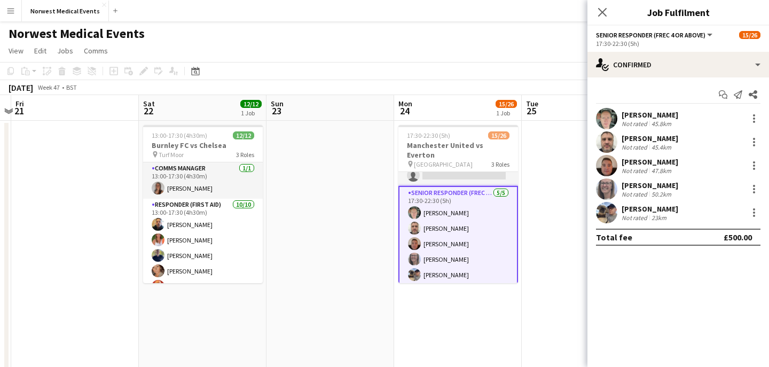
scroll to position [300, 0]
click at [753, 116] on div at bounding box center [754, 118] width 13 height 13
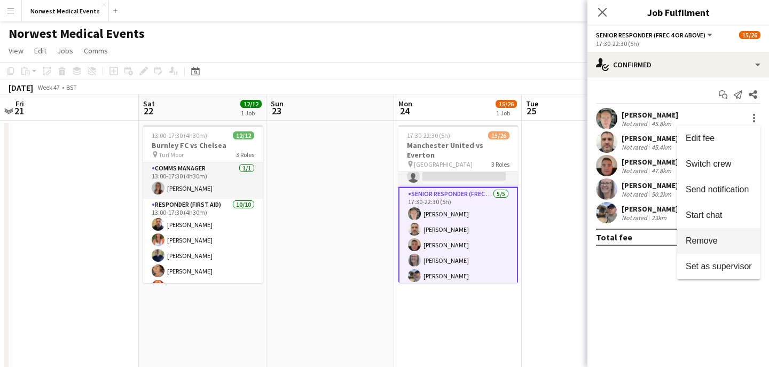
click at [728, 238] on span "Remove" at bounding box center [719, 241] width 66 height 10
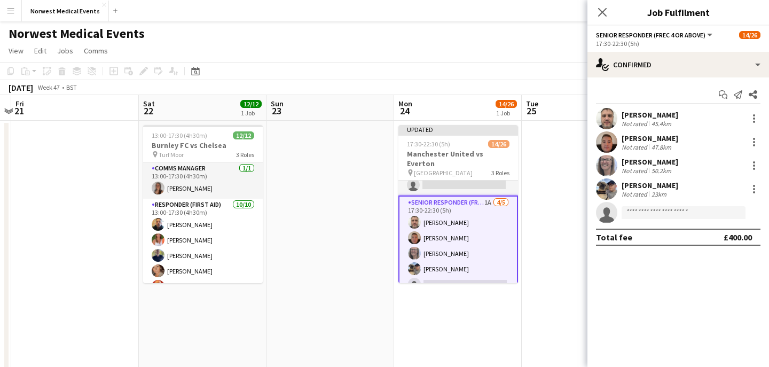
click at [605, 12] on icon "Close pop-in" at bounding box center [602, 12] width 9 height 9
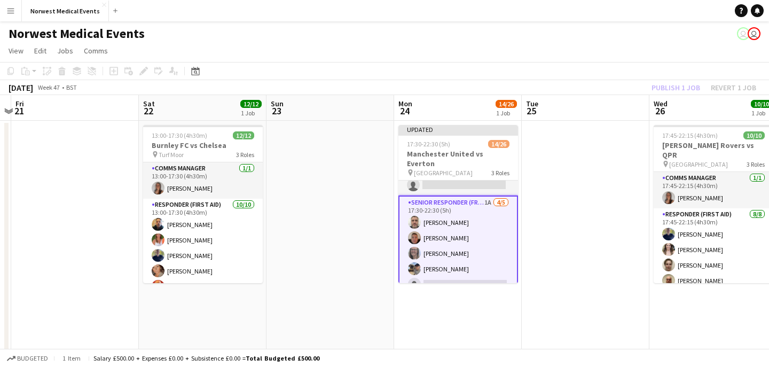
click at [679, 87] on div "Publish 1 job Revert 1 job" at bounding box center [704, 88] width 130 height 14
click at [679, 87] on button "Publish 1 job" at bounding box center [676, 88] width 57 height 14
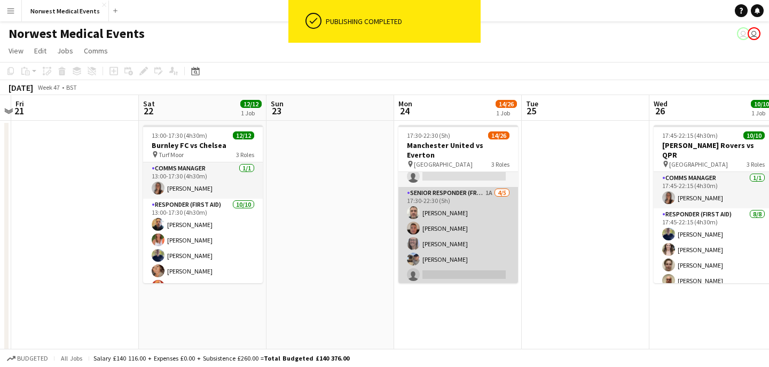
click at [476, 240] on app-card-role "Senior Responder (FREC 4 or Above) 1A [DATE] 17:30-22:30 (5h) [PERSON_NAME] [PE…" at bounding box center [459, 236] width 120 height 98
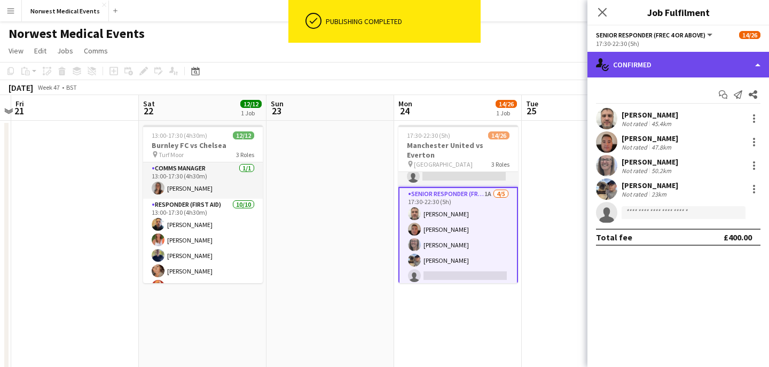
click at [659, 68] on div "single-neutral-actions-check-2 Confirmed" at bounding box center [679, 65] width 182 height 26
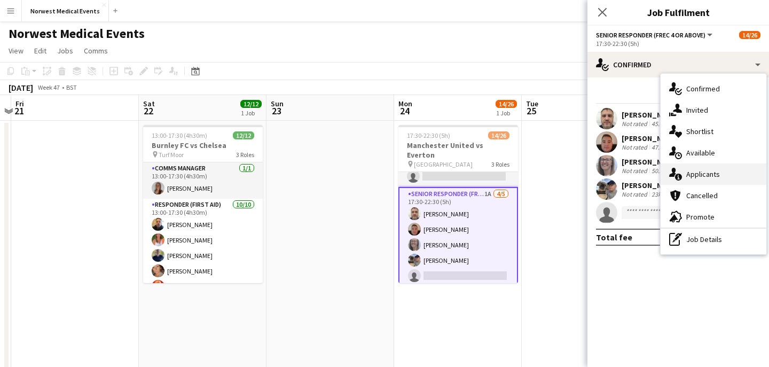
click at [709, 175] on span "Applicants" at bounding box center [704, 174] width 34 height 10
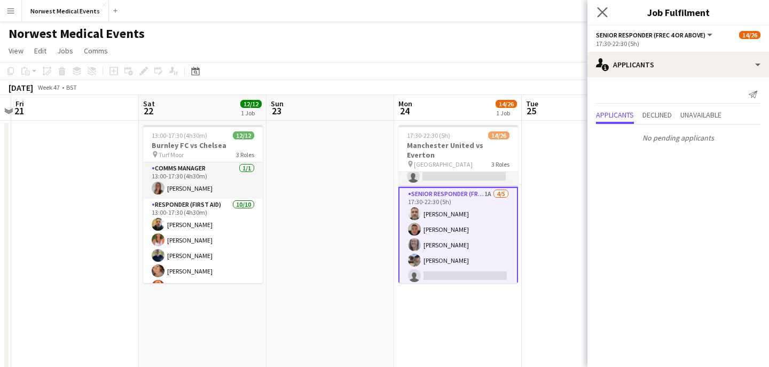
click at [604, 18] on app-icon "Close pop-in" at bounding box center [602, 12] width 15 height 15
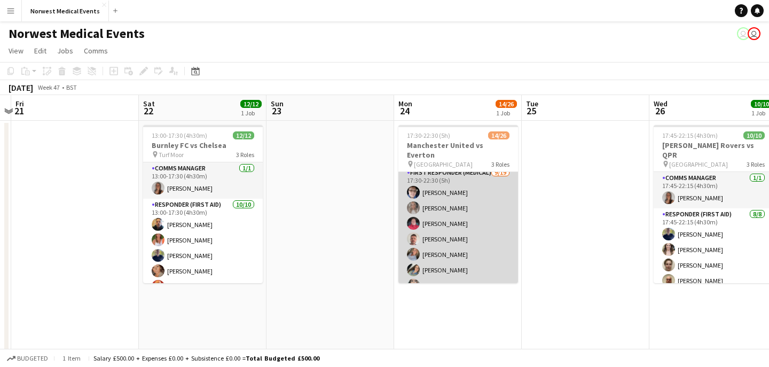
scroll to position [0, 0]
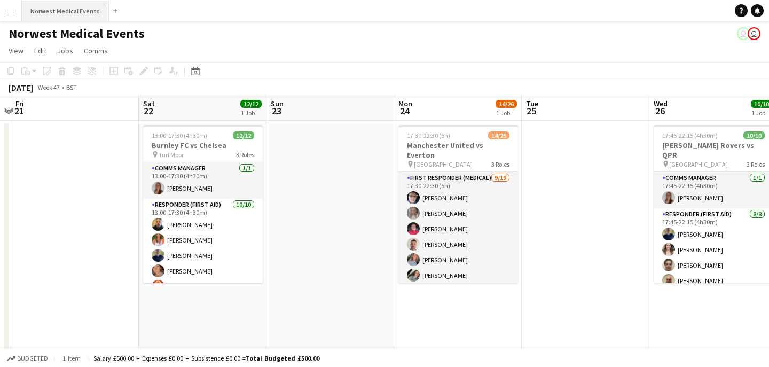
click at [82, 12] on button "Norwest Medical Events Close" at bounding box center [65, 11] width 87 height 21
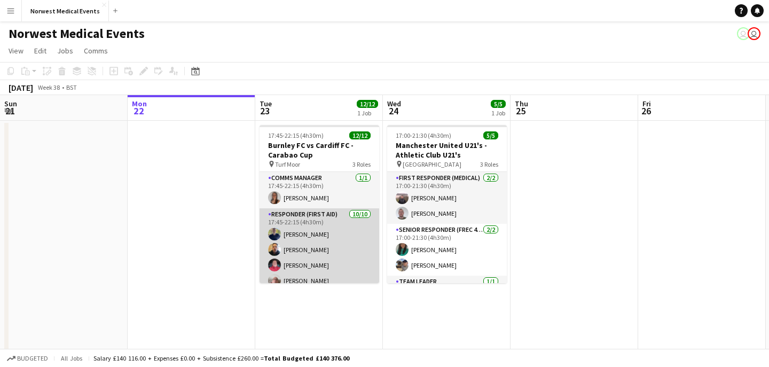
click at [318, 240] on app-card-role "Responder (First Aid) [DATE] 17:45-22:15 (4h30m) [PERSON_NAME] [PERSON_NAME] [P…" at bounding box center [320, 296] width 120 height 176
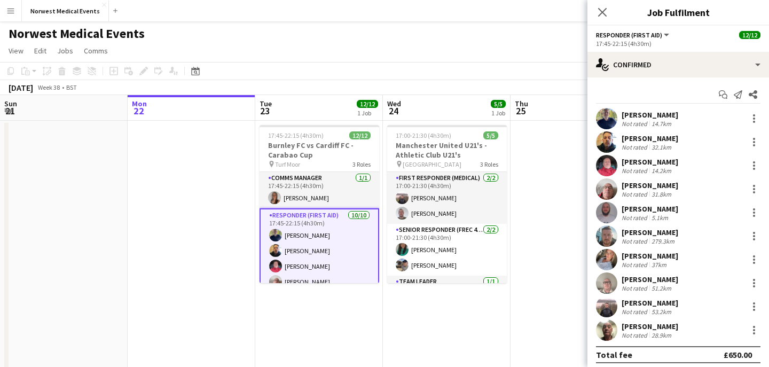
click at [664, 301] on div "[PERSON_NAME]" at bounding box center [650, 303] width 57 height 10
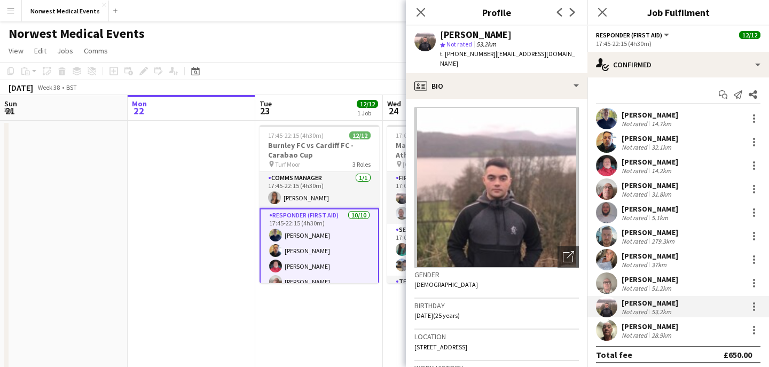
scroll to position [5, 0]
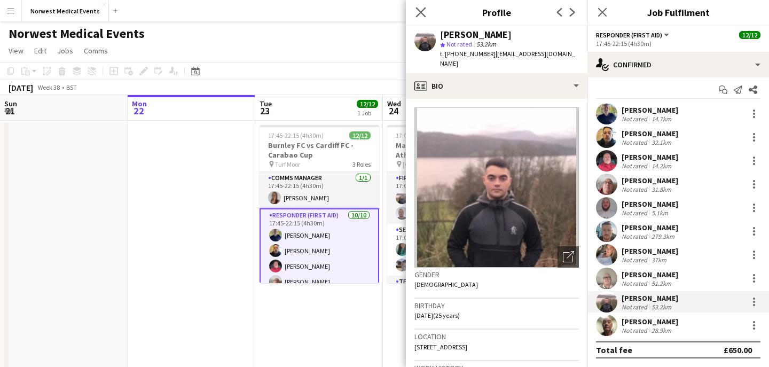
click at [420, 18] on app-icon "Close pop-in" at bounding box center [421, 12] width 15 height 15
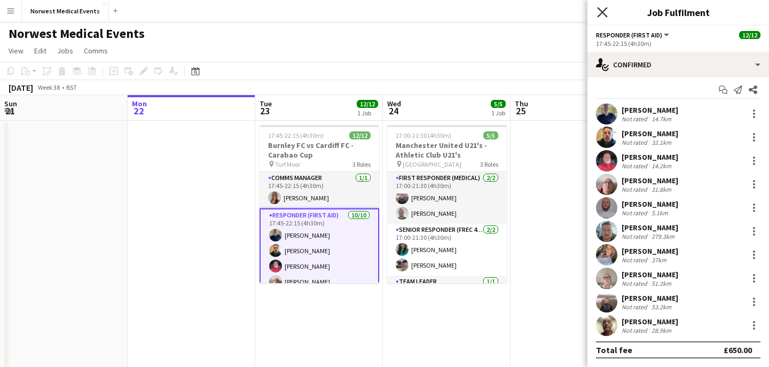
click at [602, 15] on icon "Close pop-in" at bounding box center [602, 12] width 10 height 10
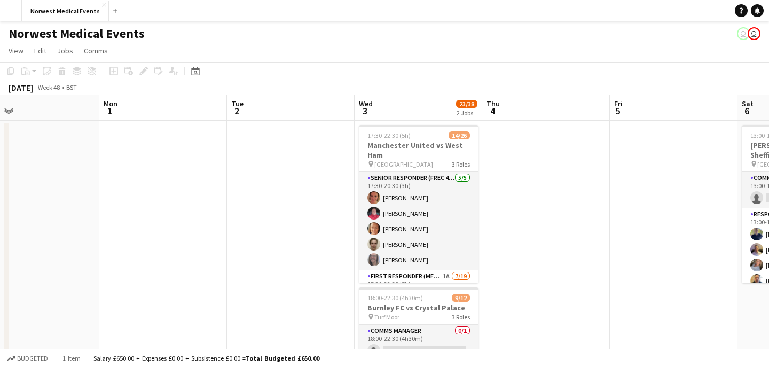
scroll to position [0, 402]
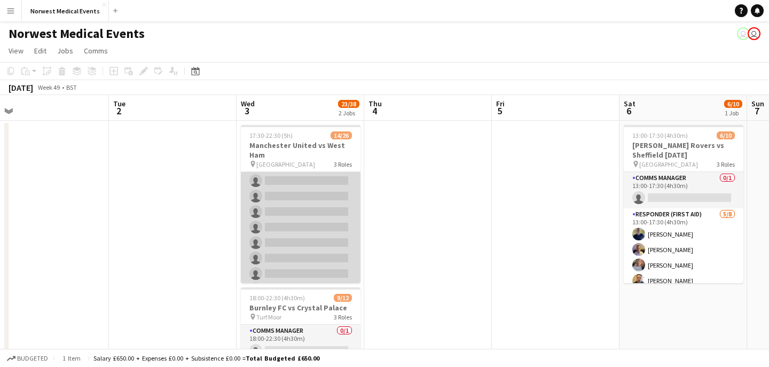
click at [318, 228] on app-card-role "First Responder (Medical) 1A [DATE] 17:30-22:30 (5h) [PERSON_NAME] [PERSON_NAME…" at bounding box center [301, 203] width 120 height 315
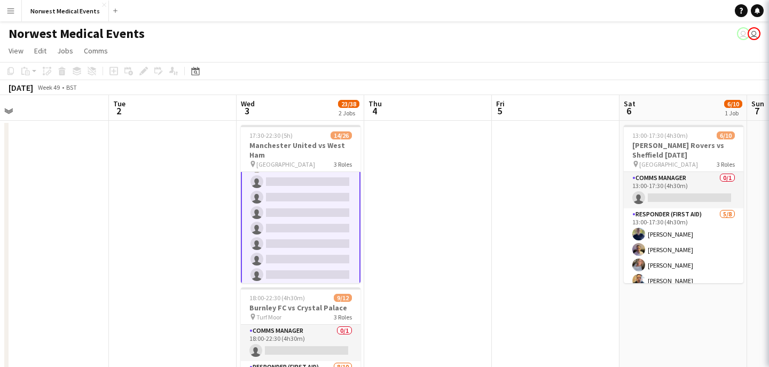
scroll to position [225, 0]
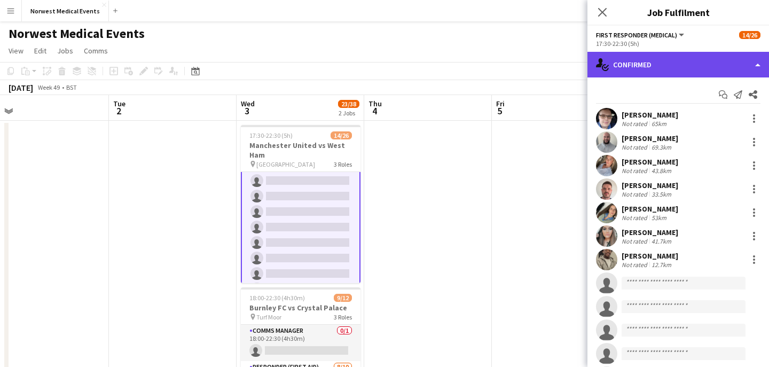
click at [655, 57] on div "single-neutral-actions-check-2 Confirmed" at bounding box center [679, 65] width 182 height 26
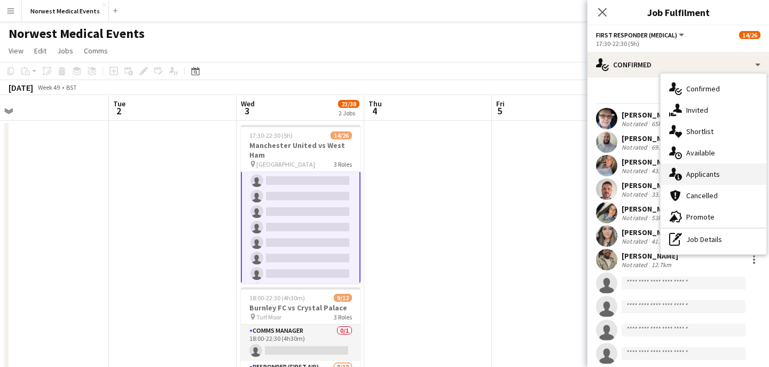
click at [736, 177] on div "single-neutral-actions-information Applicants" at bounding box center [714, 174] width 106 height 21
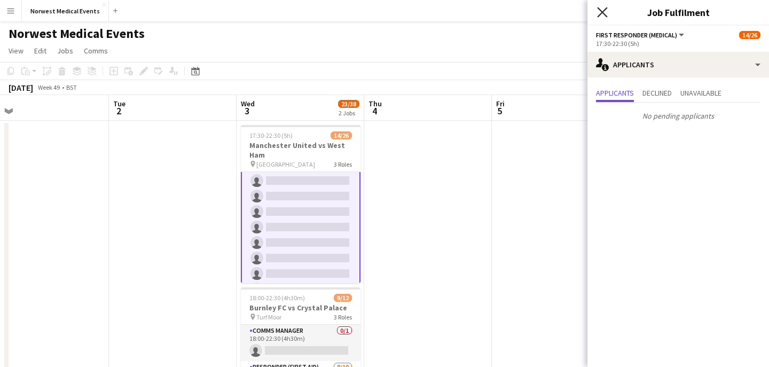
click at [601, 13] on icon at bounding box center [602, 12] width 10 height 10
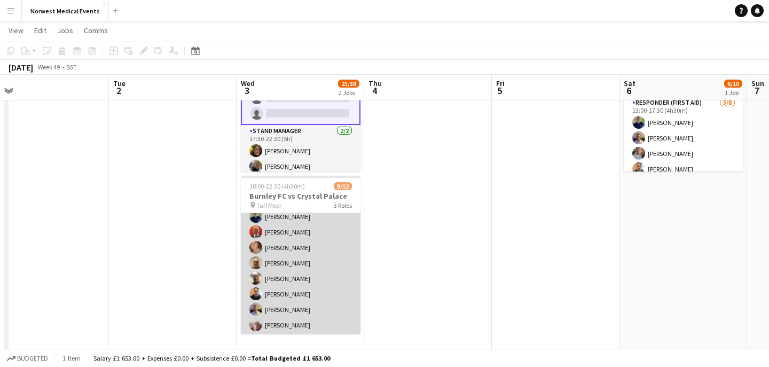
scroll to position [128, 0]
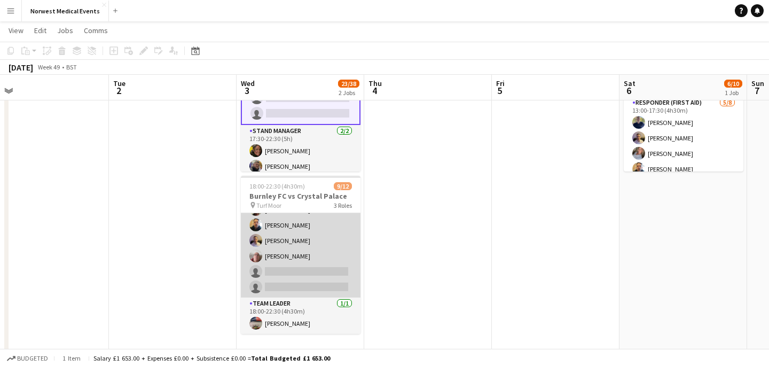
click at [311, 260] on app-card-role "Responder (First Aid) [DATE] 18:00-22:30 (4h30m) [PERSON_NAME] [PERSON_NAME] [P…" at bounding box center [301, 210] width 120 height 176
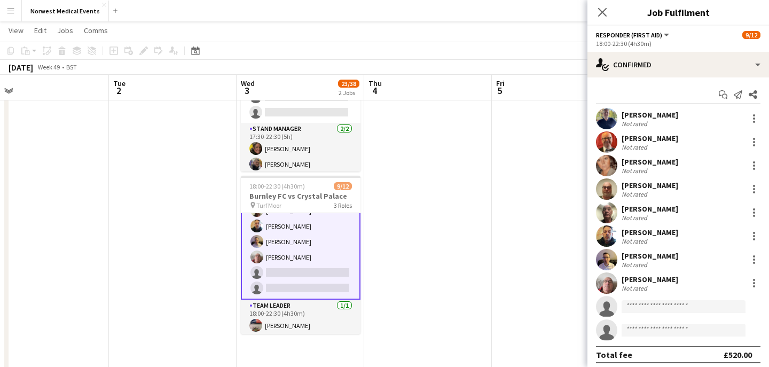
scroll to position [129, 0]
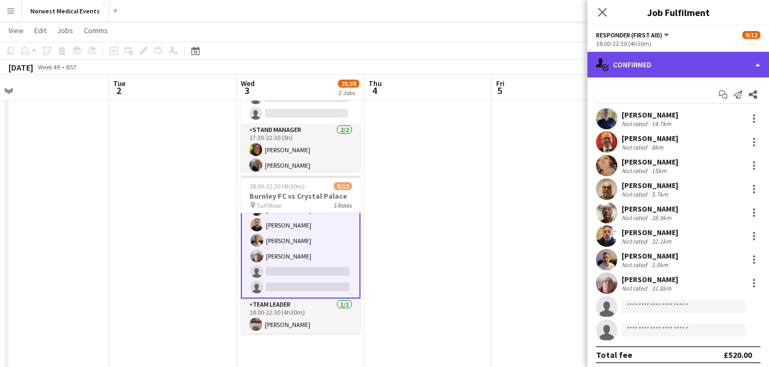
click at [639, 71] on div "single-neutral-actions-check-2 Confirmed" at bounding box center [679, 65] width 182 height 26
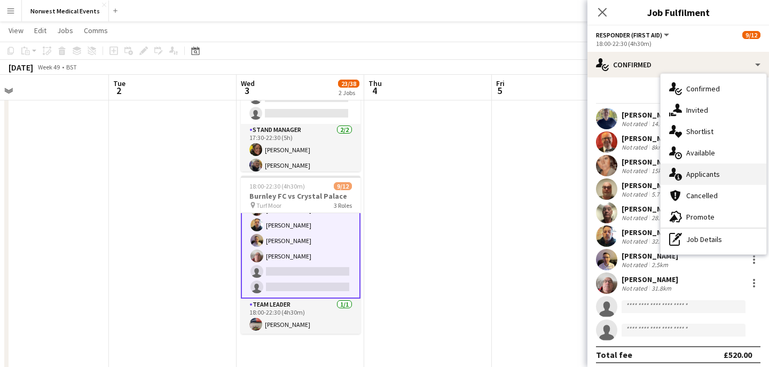
click at [713, 175] on span "Applicants" at bounding box center [704, 174] width 34 height 10
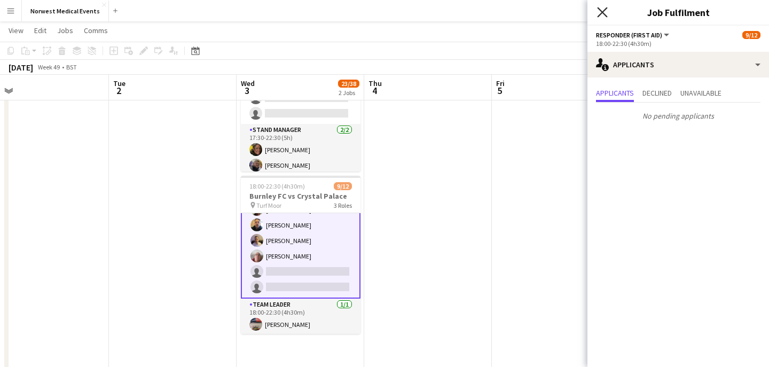
click at [608, 7] on icon "Close pop-in" at bounding box center [602, 12] width 10 height 10
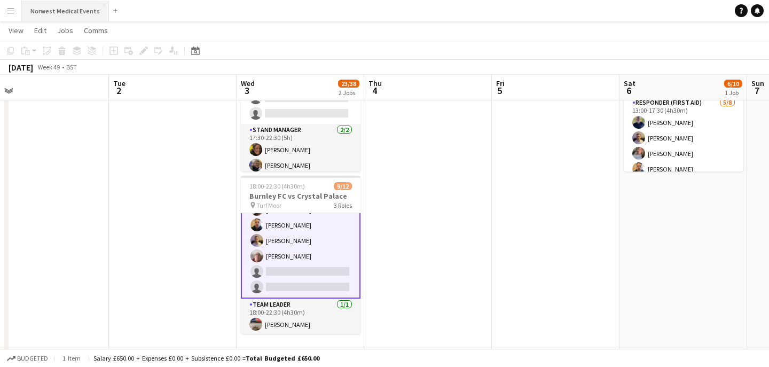
click at [56, 13] on button "Norwest Medical Events Close" at bounding box center [65, 11] width 87 height 21
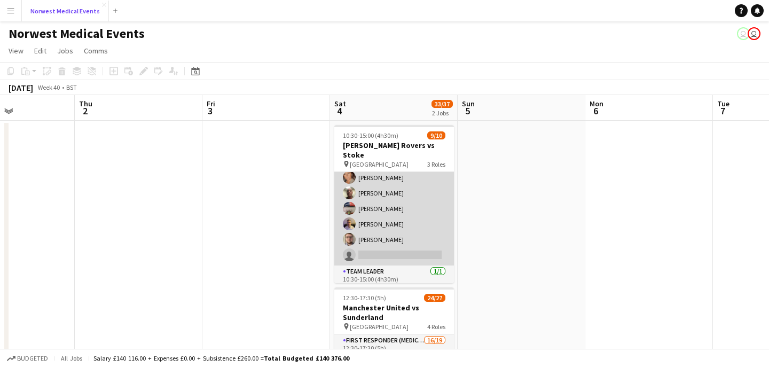
scroll to position [96, 0]
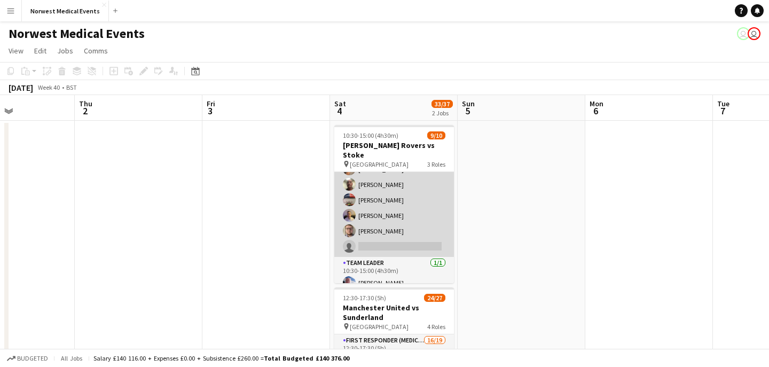
click at [403, 235] on app-card-role "Responder (First Aid) [DATE] 10:30-15:00 (4h30m) [PERSON_NAME] [PERSON_NAME] [P…" at bounding box center [395, 184] width 120 height 145
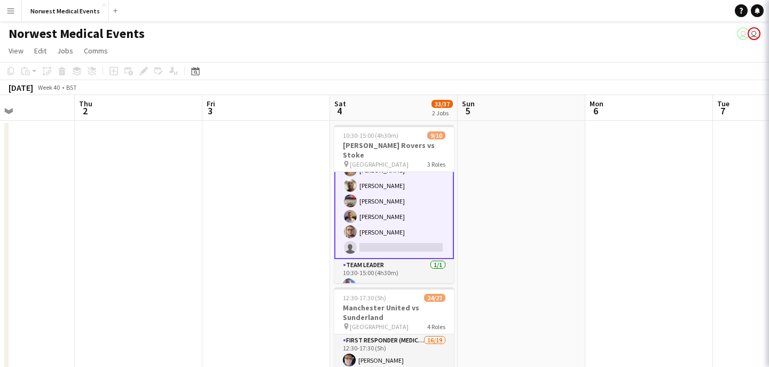
scroll to position [97, 0]
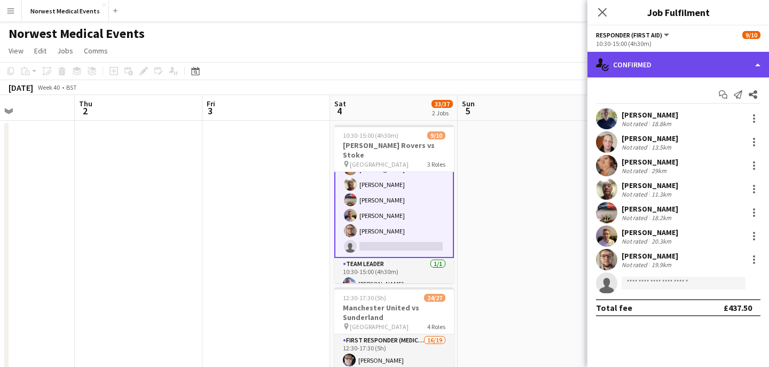
click at [679, 71] on div "single-neutral-actions-check-2 Confirmed" at bounding box center [679, 65] width 182 height 26
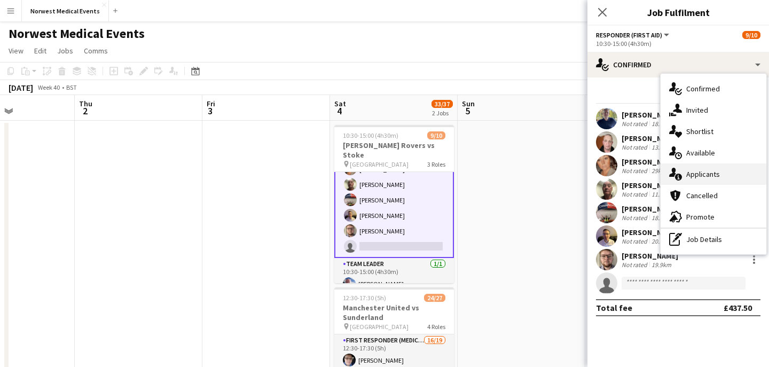
click at [714, 168] on div "single-neutral-actions-information Applicants" at bounding box center [714, 174] width 106 height 21
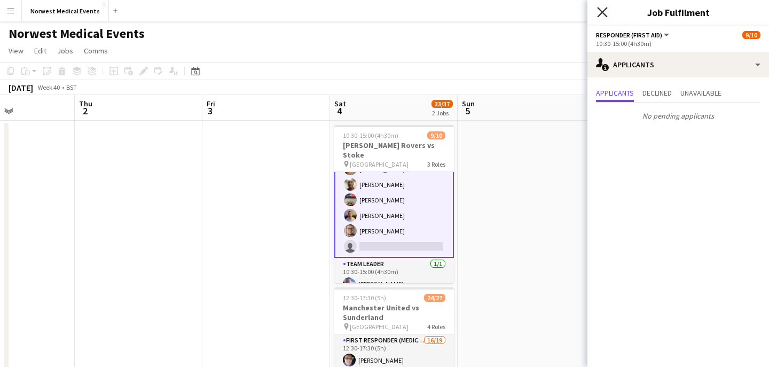
click at [601, 12] on icon "Close pop-in" at bounding box center [602, 12] width 10 height 10
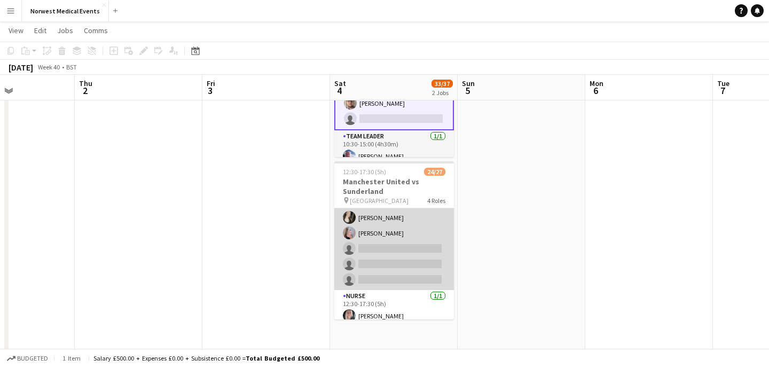
scroll to position [271, 0]
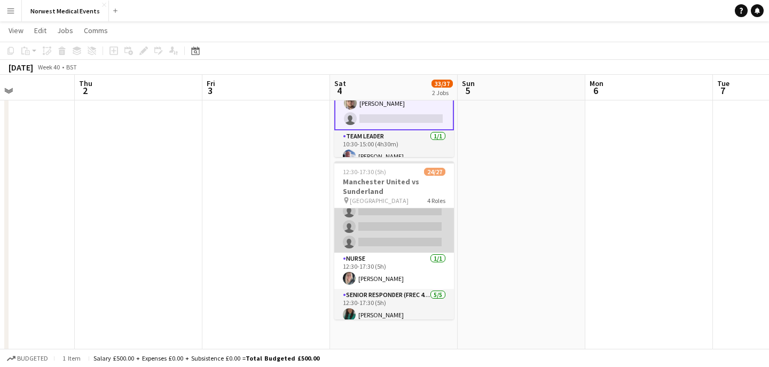
click at [408, 228] on app-card-role "First Responder (Medical) 16/19 12:30-17:30 (5h) [PERSON_NAME] [PERSON_NAME] [P…" at bounding box center [395, 94] width 120 height 315
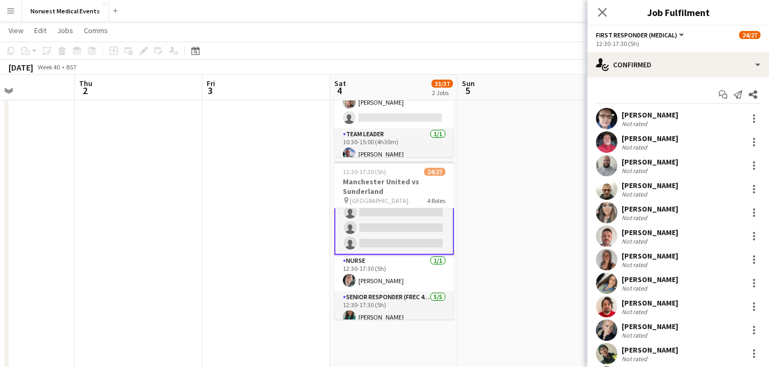
scroll to position [272, 0]
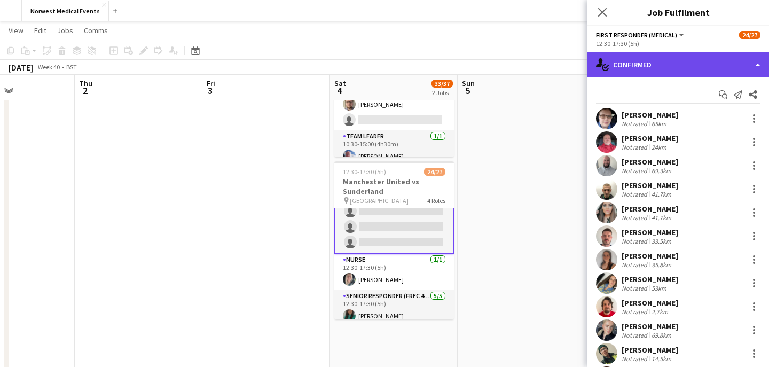
click at [680, 67] on div "single-neutral-actions-check-2 Confirmed" at bounding box center [679, 65] width 182 height 26
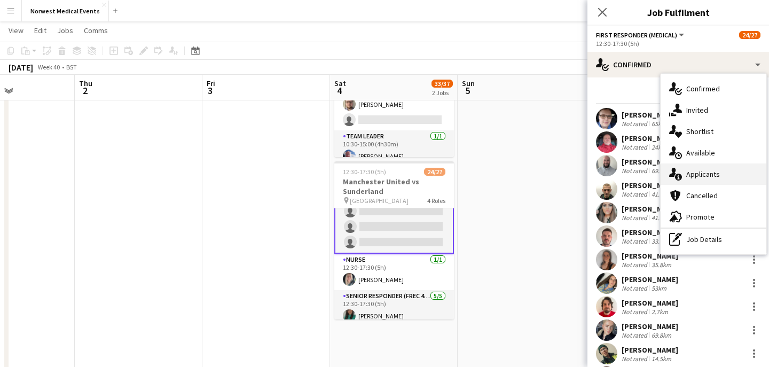
click at [707, 179] on div "single-neutral-actions-information Applicants" at bounding box center [714, 174] width 106 height 21
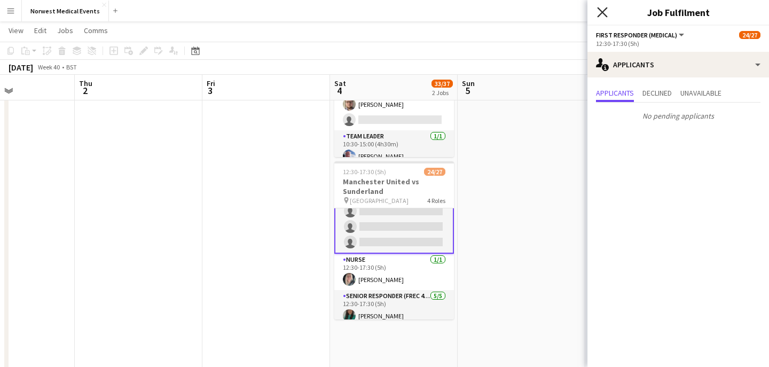
click at [605, 11] on icon "Close pop-in" at bounding box center [602, 12] width 10 height 10
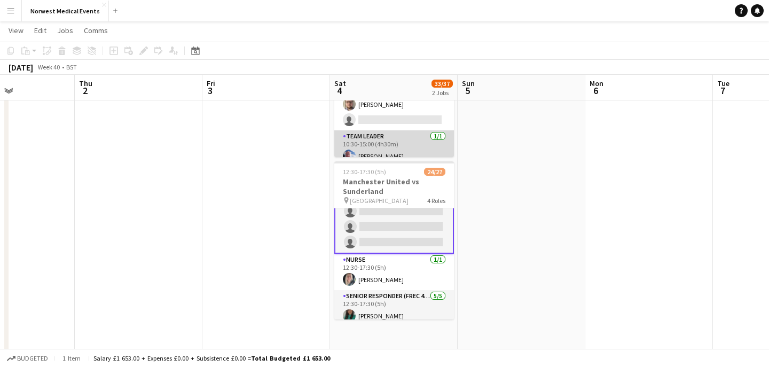
click at [397, 137] on app-card-role "Team Leader [DATE] 10:30-15:00 (4h30m) [PERSON_NAME]" at bounding box center [395, 148] width 120 height 36
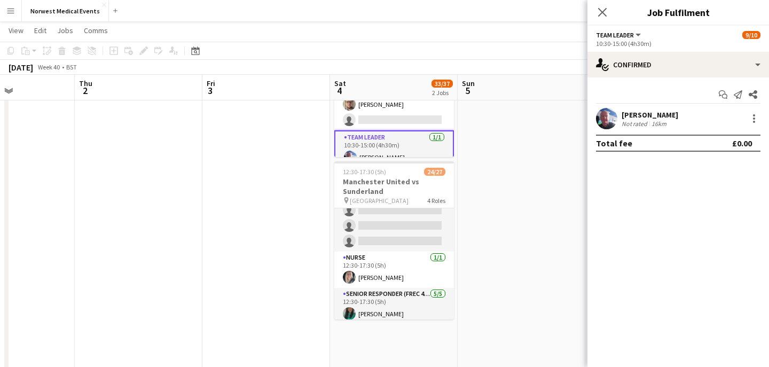
scroll to position [271, 0]
click at [601, 4] on div "Close pop-in" at bounding box center [603, 12] width 30 height 25
click at [602, 5] on div "Close pop-in" at bounding box center [603, 12] width 30 height 25
click at [603, 10] on icon "Close pop-in" at bounding box center [602, 12] width 9 height 9
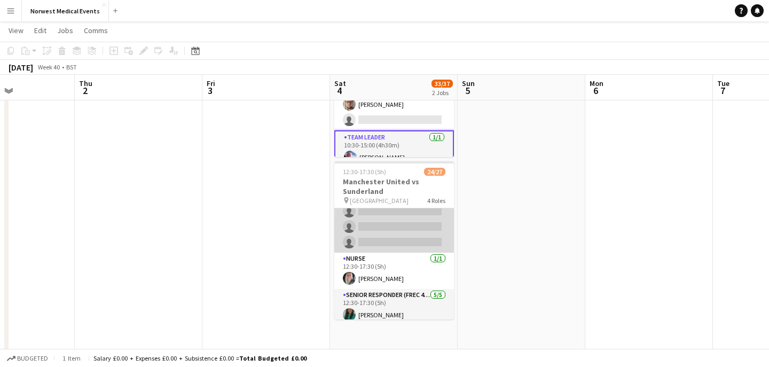
click at [393, 239] on app-card-role "First Responder (Medical) 16/19 12:30-17:30 (5h) [PERSON_NAME] [PERSON_NAME] [P…" at bounding box center [395, 94] width 120 height 315
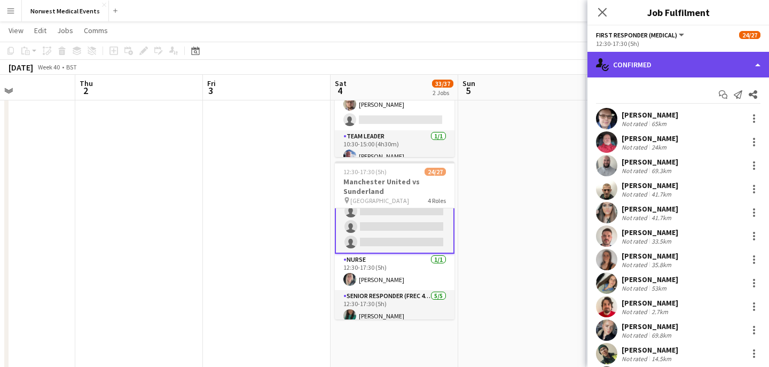
click at [671, 67] on div "single-neutral-actions-check-2 Confirmed" at bounding box center [679, 65] width 182 height 26
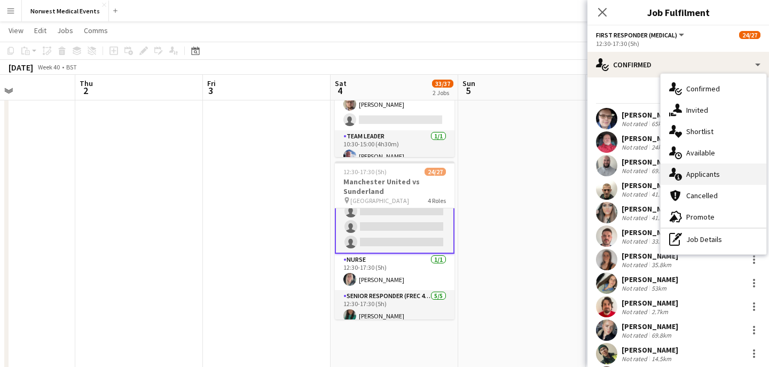
click at [696, 172] on span "Applicants" at bounding box center [704, 174] width 34 height 10
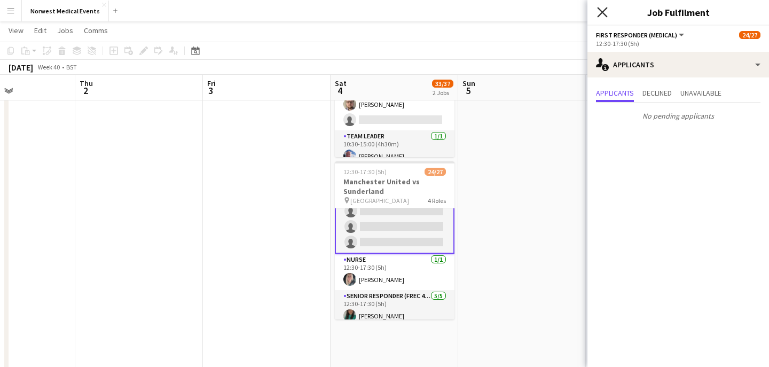
click at [604, 8] on icon "Close pop-in" at bounding box center [602, 12] width 10 height 10
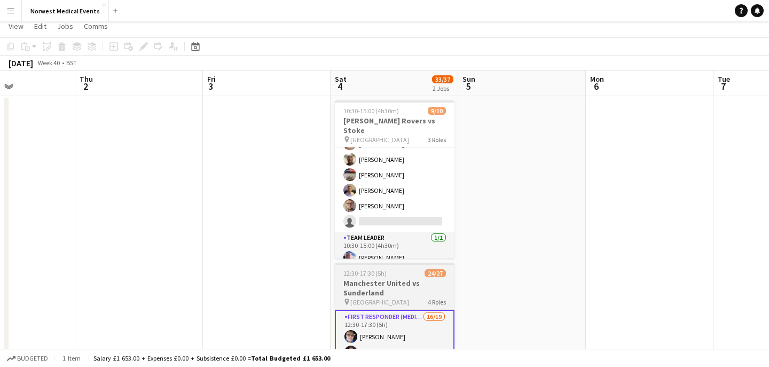
scroll to position [0, 0]
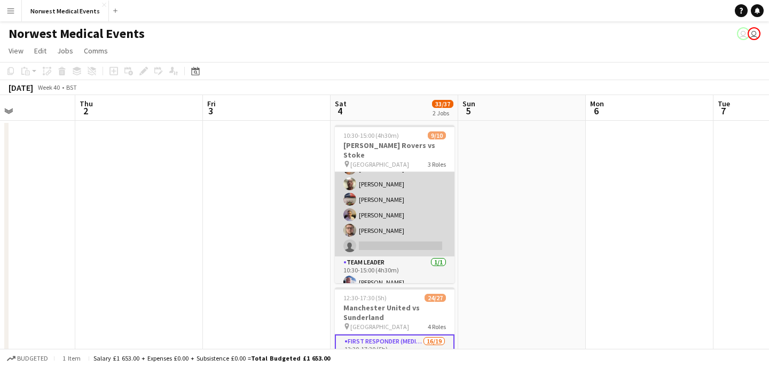
click at [408, 218] on app-card-role "Responder (First Aid) [DATE] 10:30-15:00 (4h30m) [PERSON_NAME] [PERSON_NAME] [P…" at bounding box center [395, 184] width 120 height 145
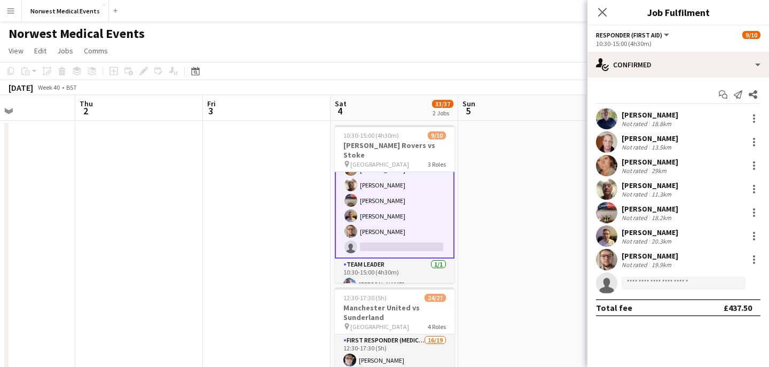
scroll to position [98, 0]
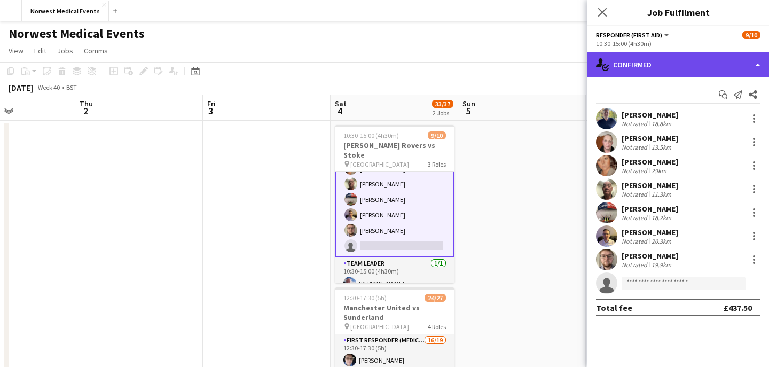
click at [672, 60] on div "single-neutral-actions-check-2 Confirmed" at bounding box center [679, 65] width 182 height 26
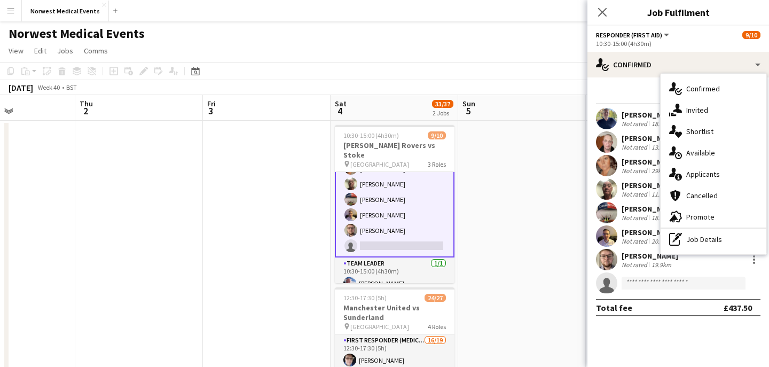
click at [704, 168] on div "single-neutral-actions-information Applicants" at bounding box center [714, 174] width 106 height 21
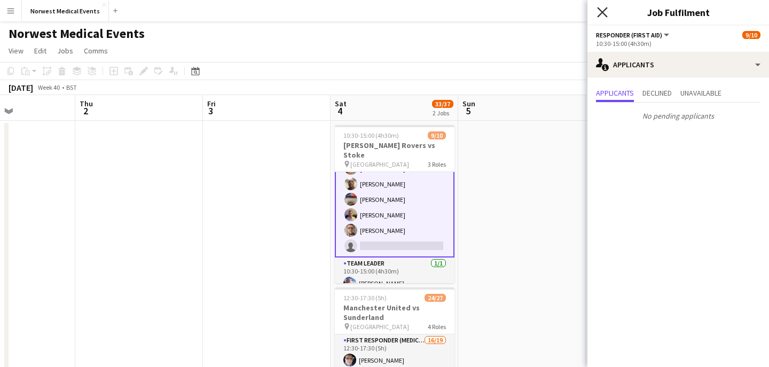
click at [606, 10] on icon at bounding box center [602, 12] width 10 height 10
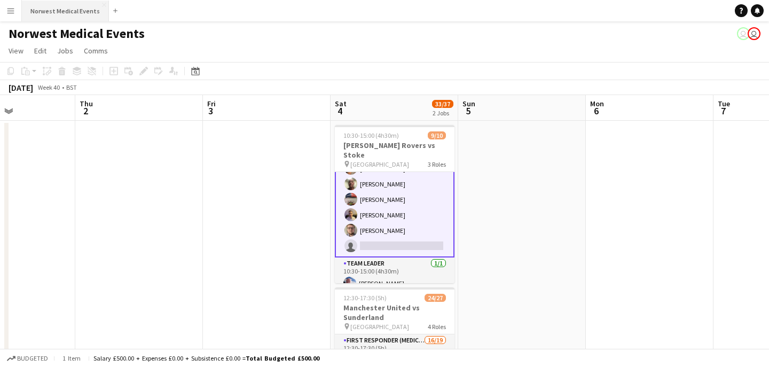
click at [62, 12] on button "Norwest Medical Events Close" at bounding box center [65, 11] width 87 height 21
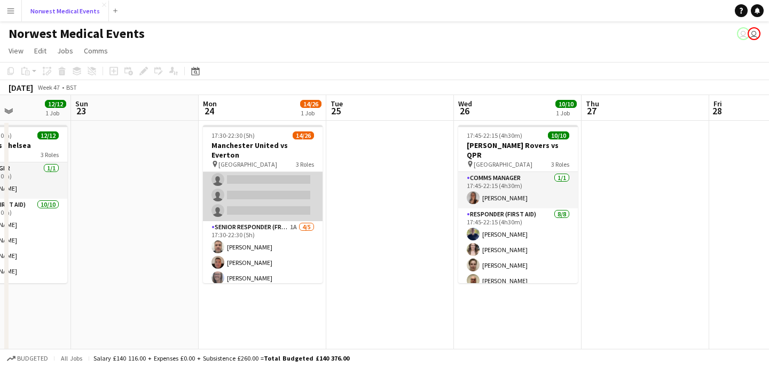
scroll to position [304, 0]
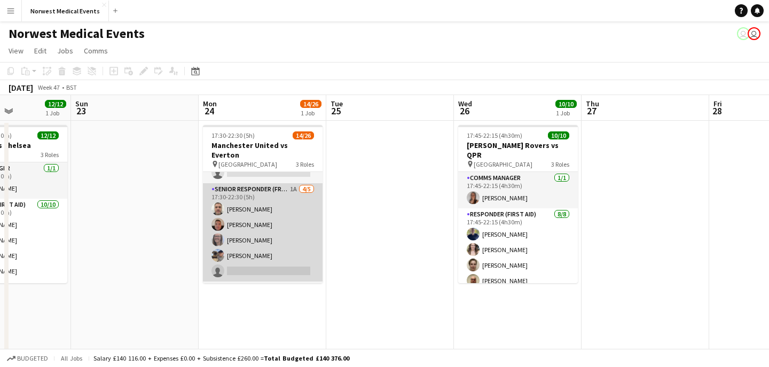
click at [282, 221] on app-card-role "Senior Responder (FREC 4 or Above) 1A [DATE] 17:30-22:30 (5h) [PERSON_NAME] [PE…" at bounding box center [263, 232] width 120 height 98
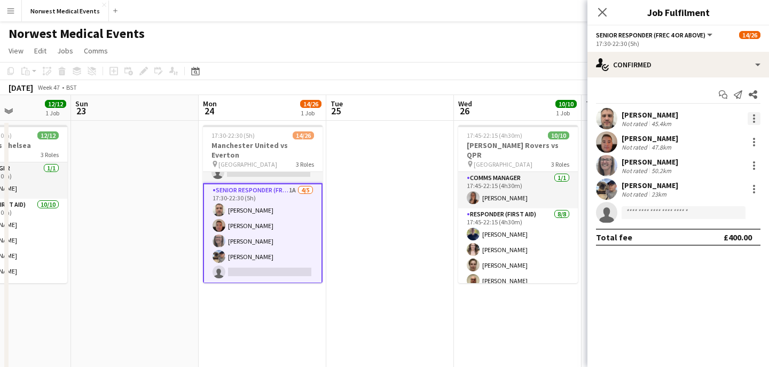
click at [753, 115] on div at bounding box center [754, 115] width 2 height 2
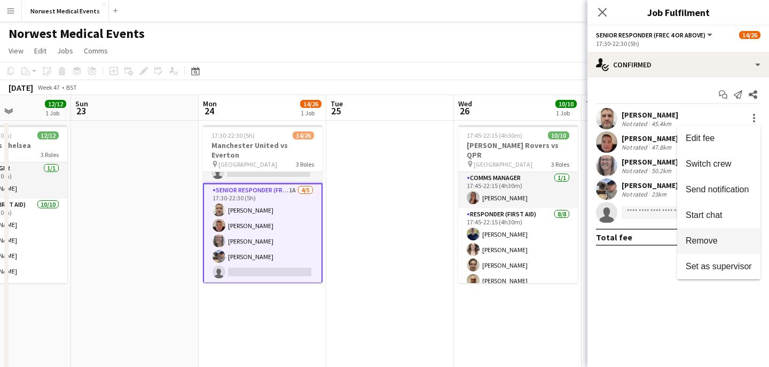
click at [723, 237] on span "Remove" at bounding box center [719, 241] width 66 height 10
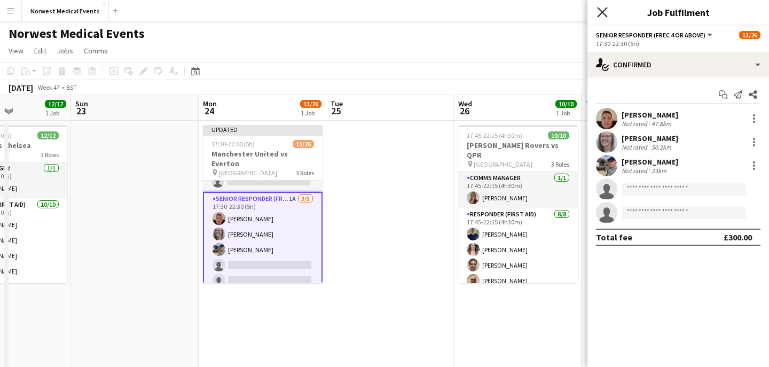
click at [605, 10] on icon at bounding box center [602, 12] width 10 height 10
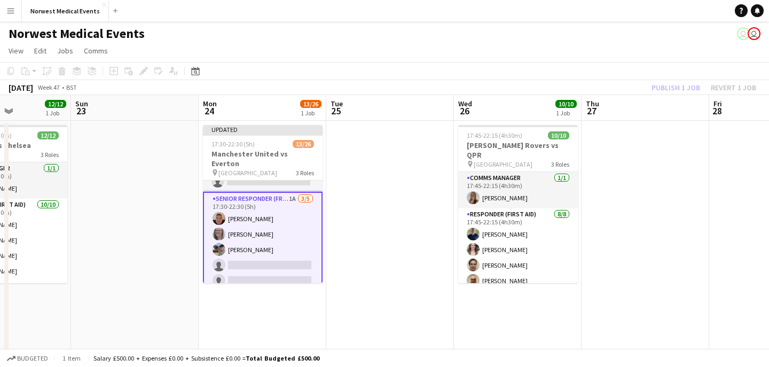
click at [670, 81] on div "Publish 1 job Revert 1 job" at bounding box center [704, 88] width 130 height 14
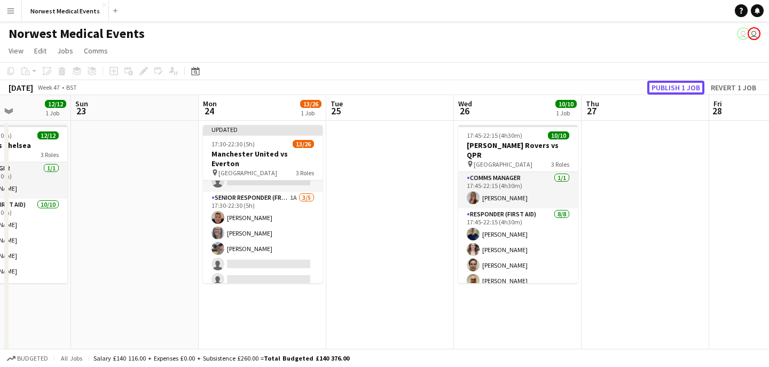
click at [670, 81] on button "Publish 1 job" at bounding box center [676, 88] width 57 height 14
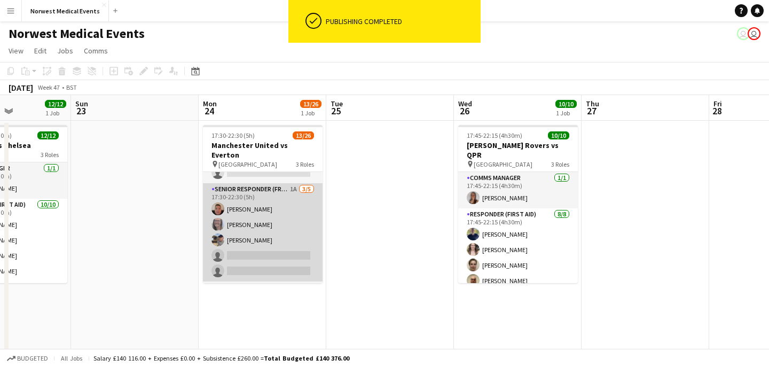
click at [265, 227] on app-card-role "Senior Responder (FREC 4 or Above) 1A [DATE] 17:30-22:30 (5h) [PERSON_NAME] [PE…" at bounding box center [263, 232] width 120 height 98
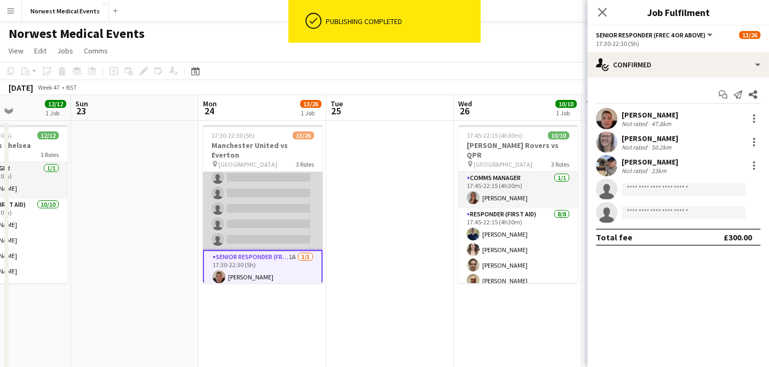
click at [288, 206] on app-card-role "First Responder (Medical) [DATE] 17:30-22:30 (5h) [PERSON_NAME] [PERSON_NAME] […" at bounding box center [263, 92] width 120 height 315
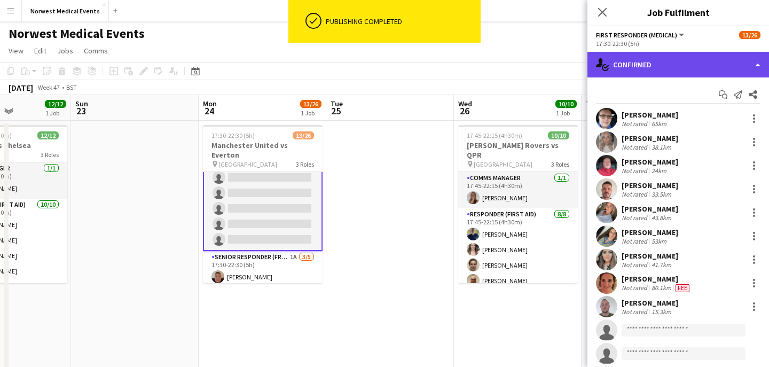
click at [656, 71] on div "single-neutral-actions-check-2 Confirmed" at bounding box center [679, 65] width 182 height 26
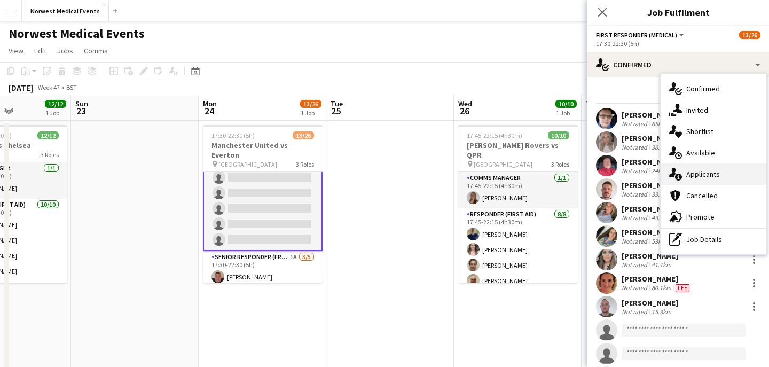
click at [716, 171] on span "Applicants" at bounding box center [704, 174] width 34 height 10
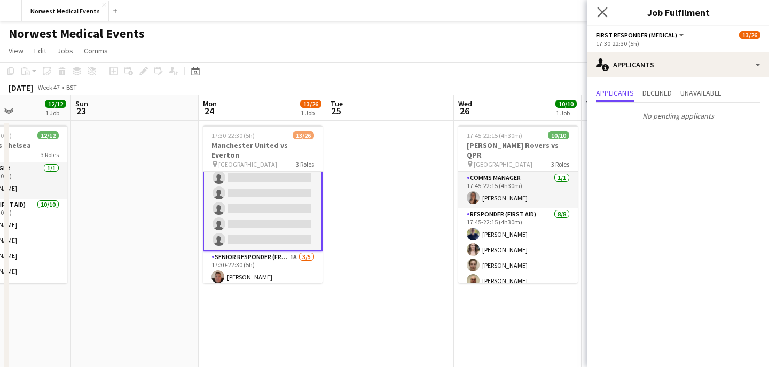
click at [603, 17] on app-icon "Close pop-in" at bounding box center [602, 12] width 15 height 15
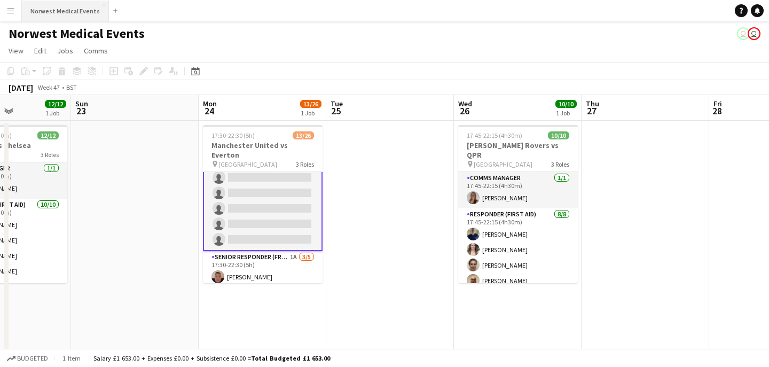
click at [76, 10] on button "Norwest Medical Events Close" at bounding box center [65, 11] width 87 height 21
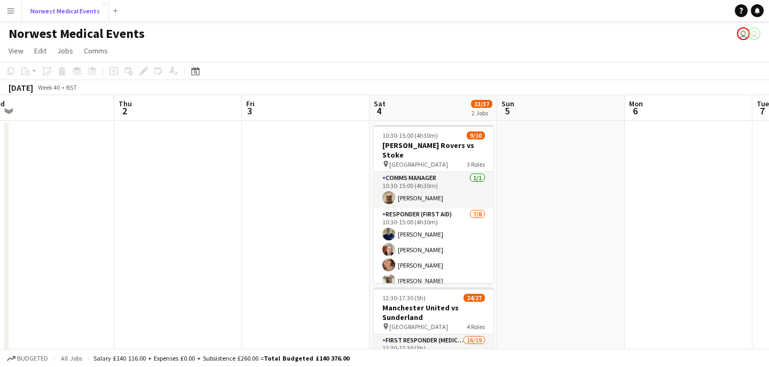
scroll to position [0, 457]
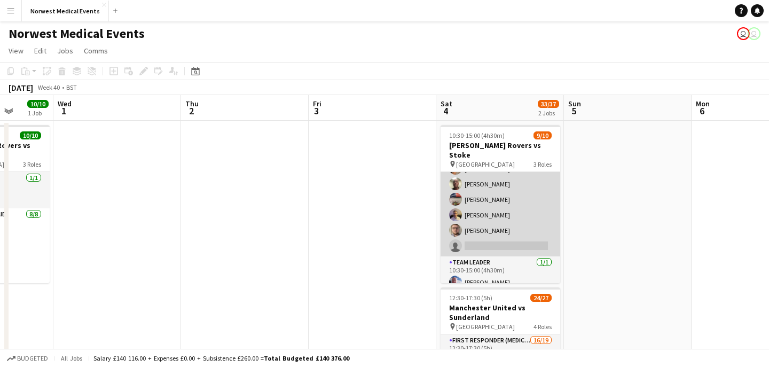
click at [528, 207] on app-card-role "Responder (First Aid) [DATE] 10:30-15:00 (4h30m) [PERSON_NAME] [PERSON_NAME] [P…" at bounding box center [501, 184] width 120 height 145
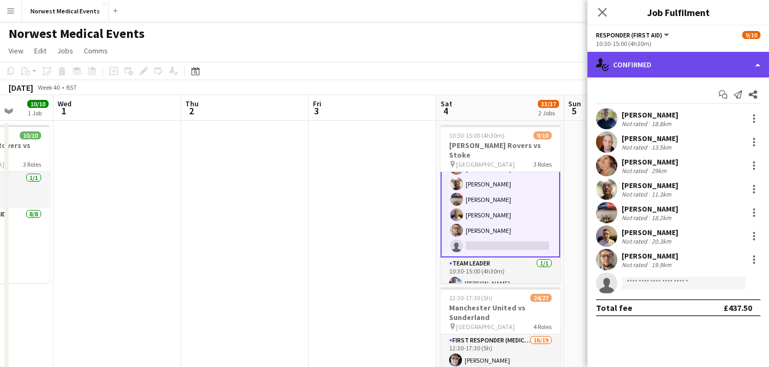
click at [700, 65] on div "single-neutral-actions-check-2 Confirmed" at bounding box center [679, 65] width 182 height 26
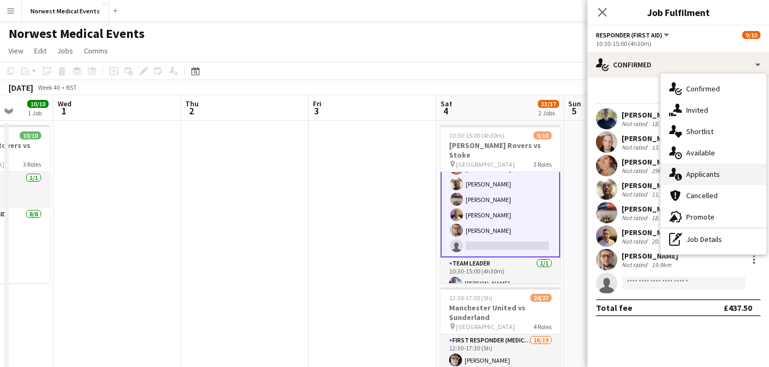
click at [705, 168] on div "single-neutral-actions-information Applicants" at bounding box center [714, 174] width 106 height 21
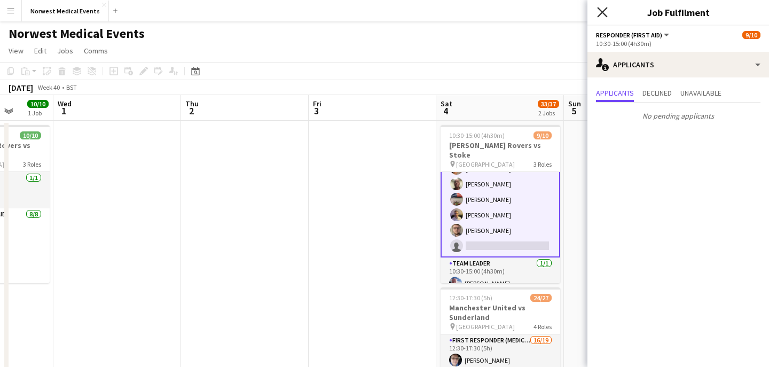
click at [602, 13] on icon at bounding box center [602, 12] width 10 height 10
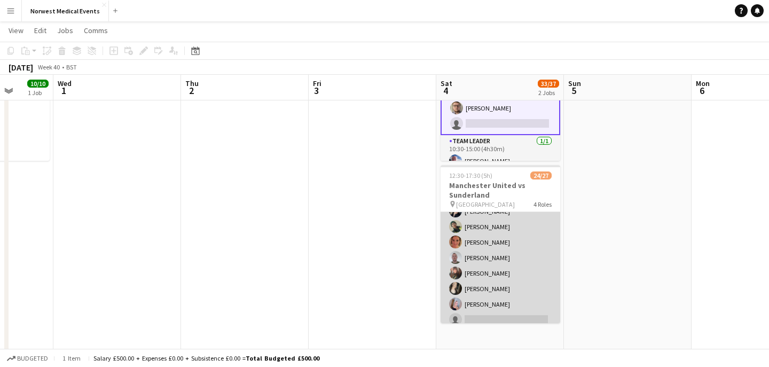
scroll to position [231, 0]
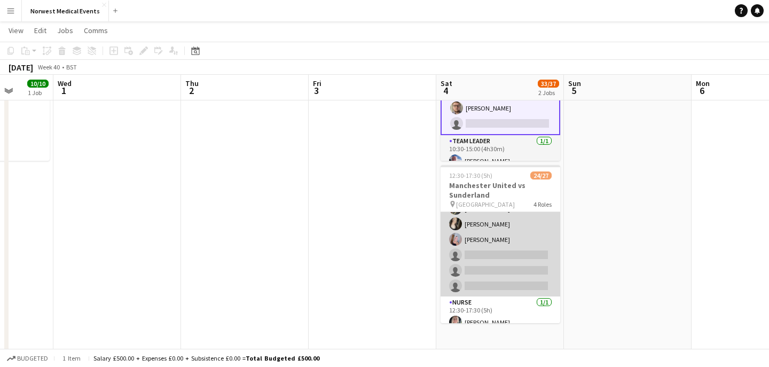
click at [517, 249] on app-card-role "First Responder (Medical) 16/19 12:30-17:30 (5h) [PERSON_NAME] [PERSON_NAME] [P…" at bounding box center [501, 138] width 120 height 315
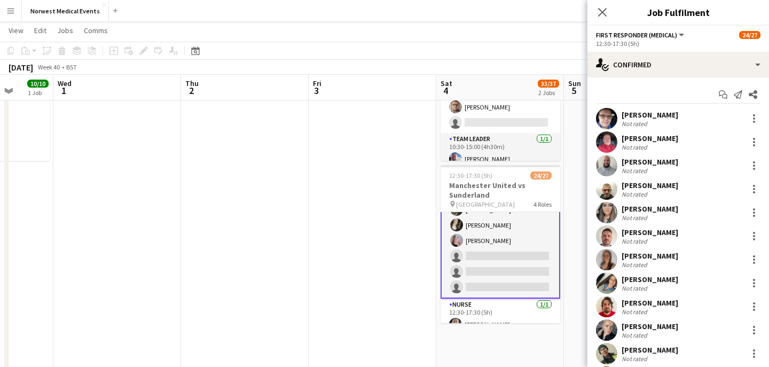
scroll to position [232, 0]
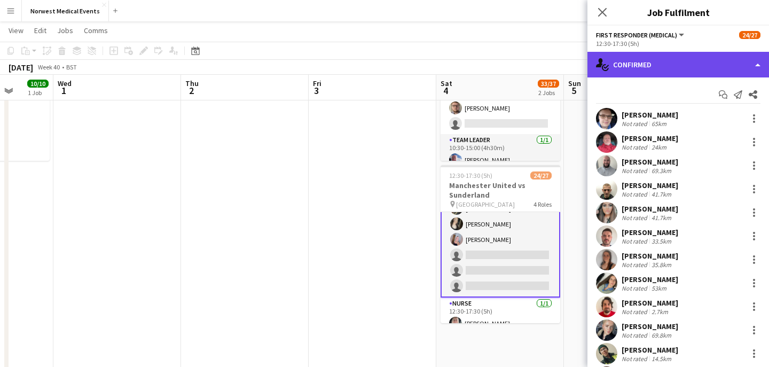
click at [660, 66] on div "single-neutral-actions-check-2 Confirmed" at bounding box center [679, 65] width 182 height 26
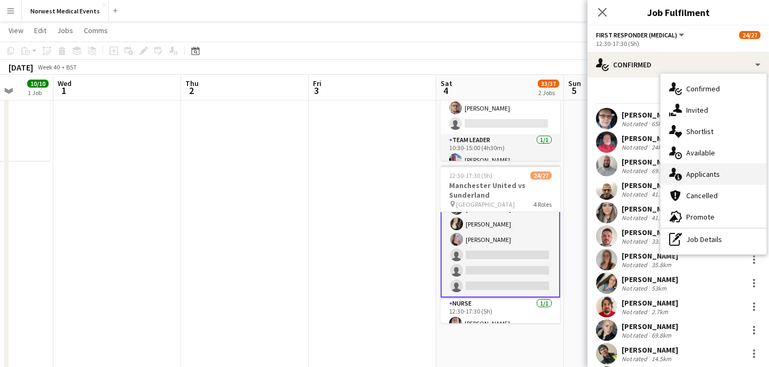
click at [703, 172] on span "Applicants" at bounding box center [704, 174] width 34 height 10
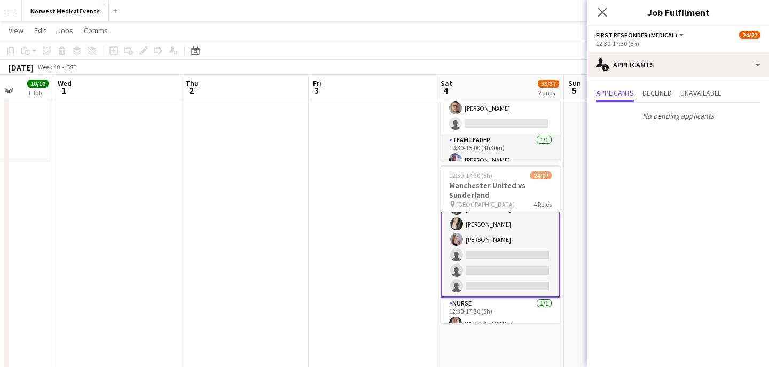
click at [604, 12] on icon "Close pop-in" at bounding box center [602, 12] width 9 height 9
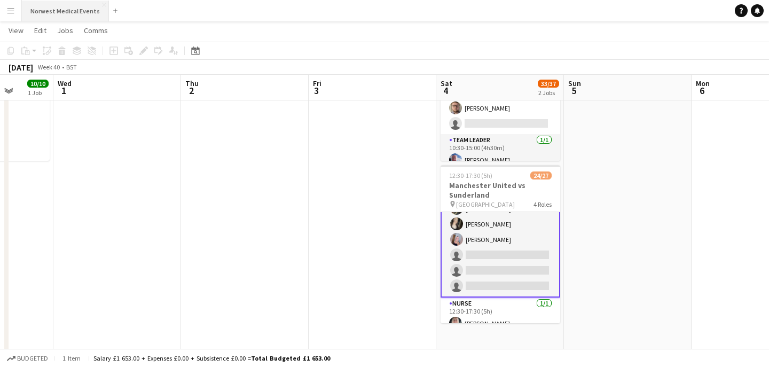
click at [71, 10] on button "Norwest Medical Events Close" at bounding box center [65, 11] width 87 height 21
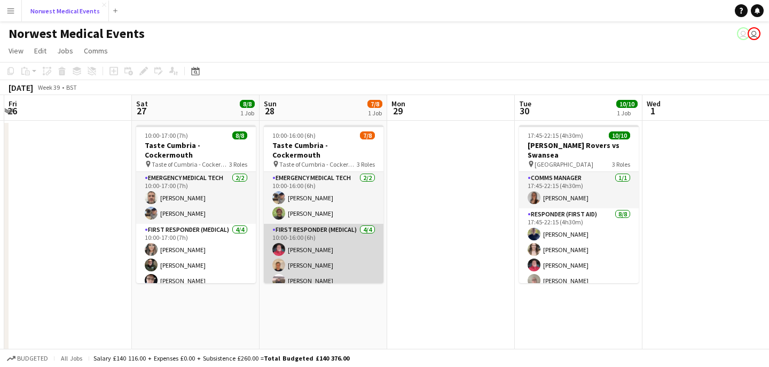
scroll to position [66, 0]
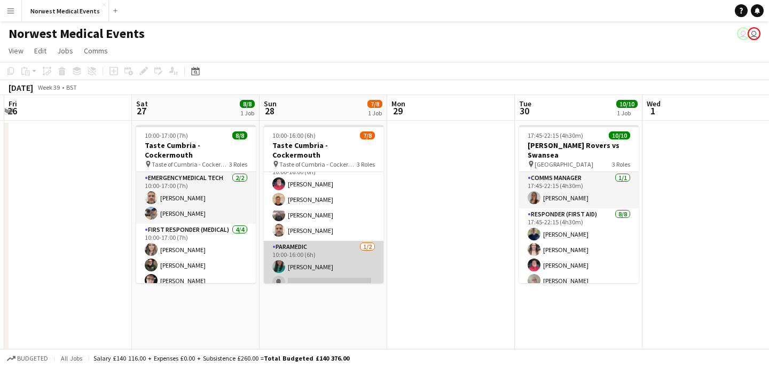
click at [324, 251] on app-card-role "Paramedic [DATE] 10:00-16:00 (6h) [PERSON_NAME] single-neutral-actions" at bounding box center [324, 267] width 120 height 52
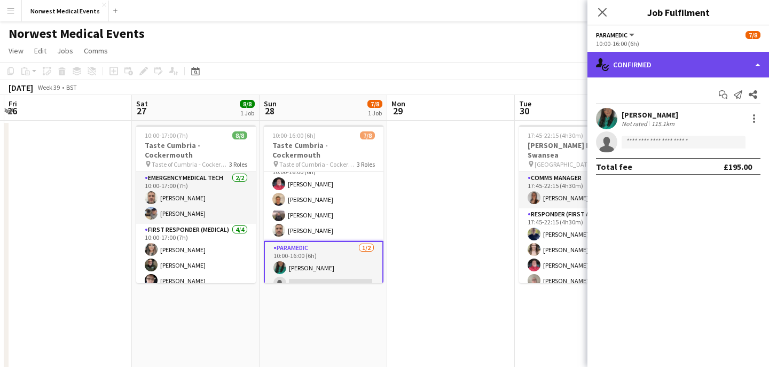
click at [671, 72] on div "single-neutral-actions-check-2 Confirmed" at bounding box center [679, 65] width 182 height 26
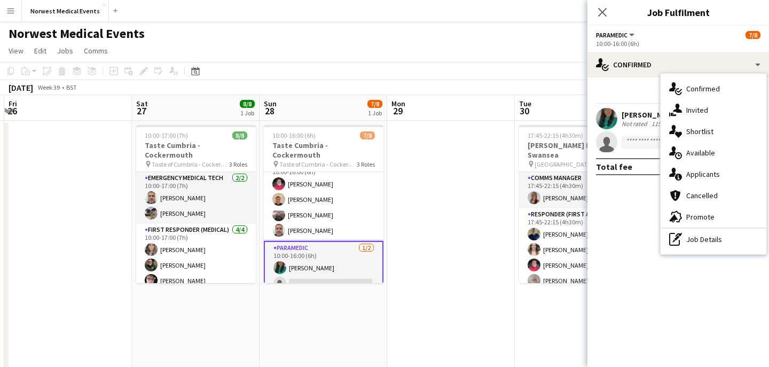
click at [711, 171] on span "Applicants" at bounding box center [704, 174] width 34 height 10
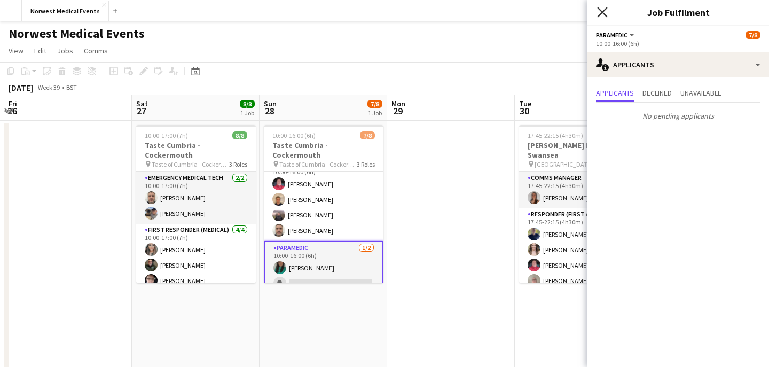
click at [602, 9] on icon "Close pop-in" at bounding box center [602, 12] width 10 height 10
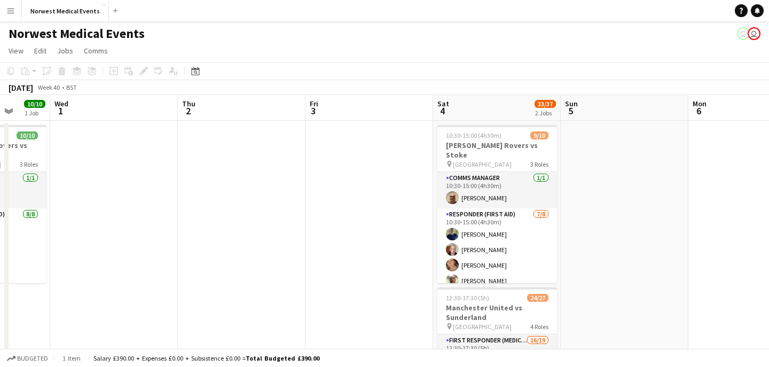
scroll to position [0, 336]
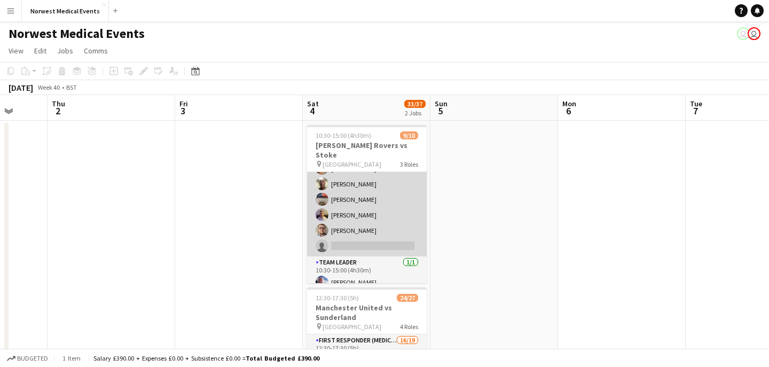
click at [383, 205] on app-card-role "Responder (First Aid) [DATE] 10:30-15:00 (4h30m) [PERSON_NAME] [PERSON_NAME] [P…" at bounding box center [367, 184] width 120 height 145
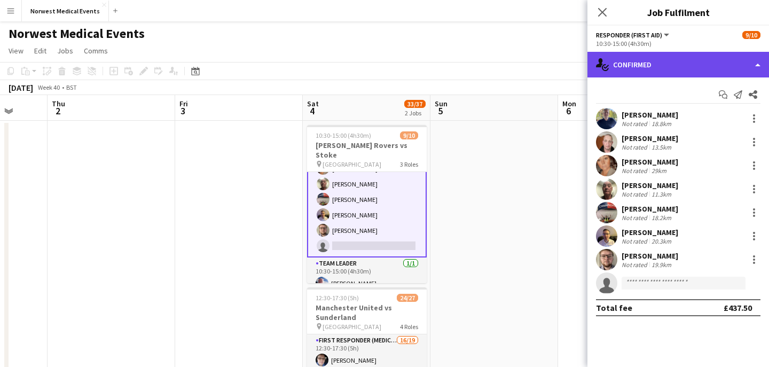
click at [660, 61] on div "single-neutral-actions-check-2 Confirmed" at bounding box center [679, 65] width 182 height 26
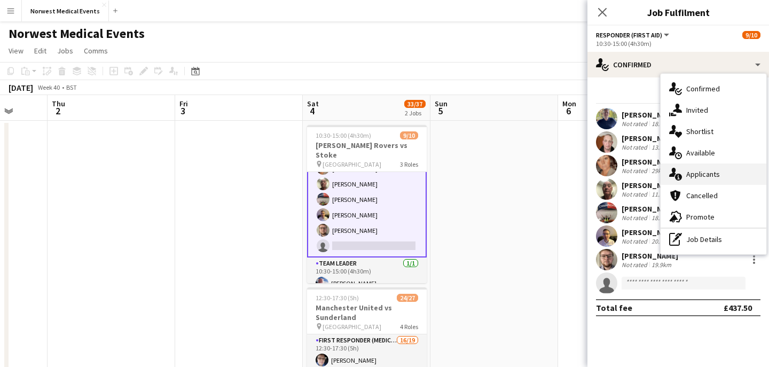
click at [714, 168] on div "single-neutral-actions-information Applicants" at bounding box center [714, 174] width 106 height 21
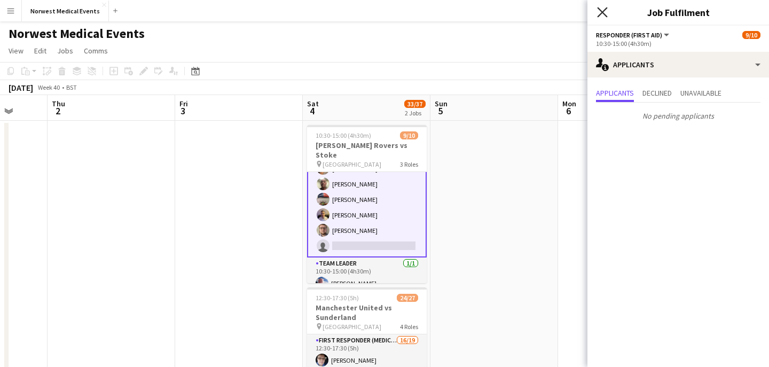
click at [602, 15] on icon "Close pop-in" at bounding box center [602, 12] width 10 height 10
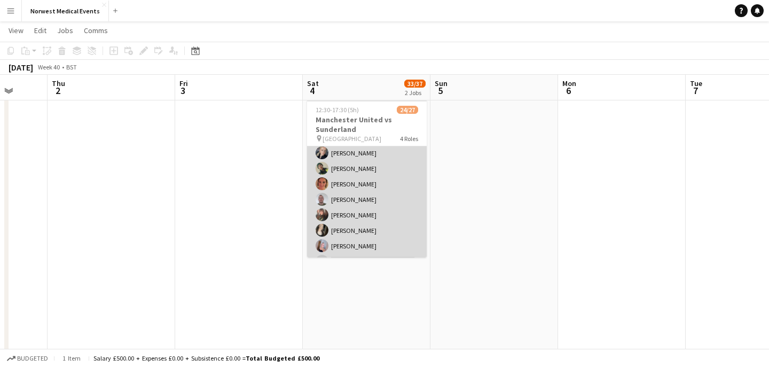
scroll to position [230, 0]
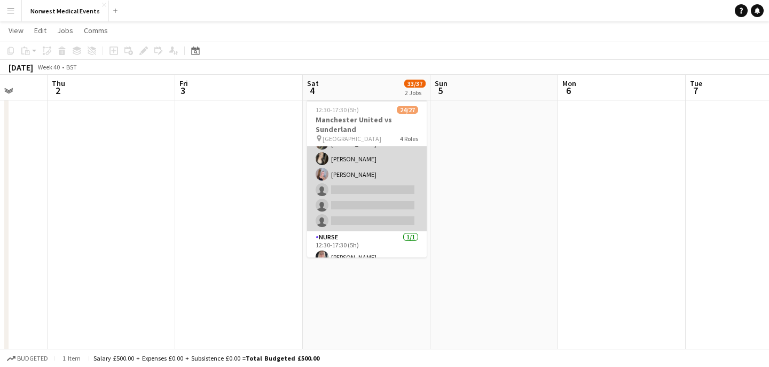
click at [385, 178] on app-card-role "First Responder (Medical) 16/19 12:30-17:30 (5h) [PERSON_NAME] [PERSON_NAME] [P…" at bounding box center [367, 73] width 120 height 315
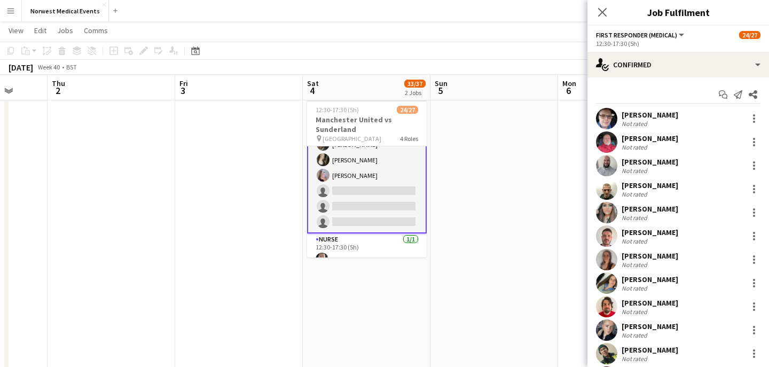
scroll to position [231, 0]
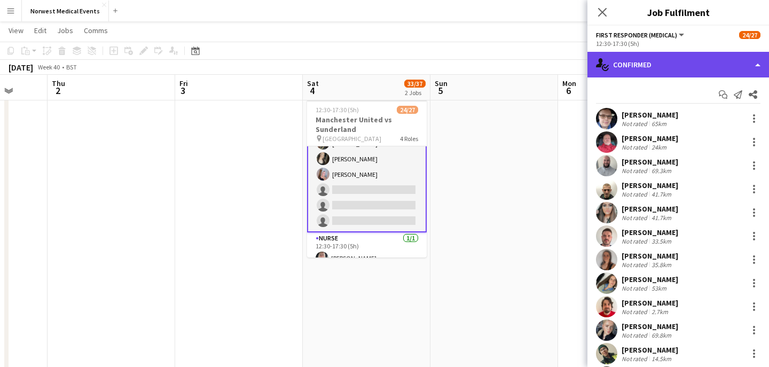
click at [686, 61] on div "single-neutral-actions-check-2 Confirmed" at bounding box center [679, 65] width 182 height 26
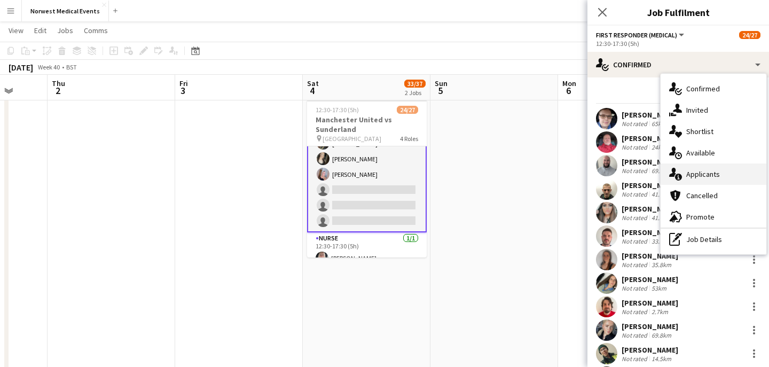
click at [704, 181] on div "single-neutral-actions-information Applicants" at bounding box center [714, 174] width 106 height 21
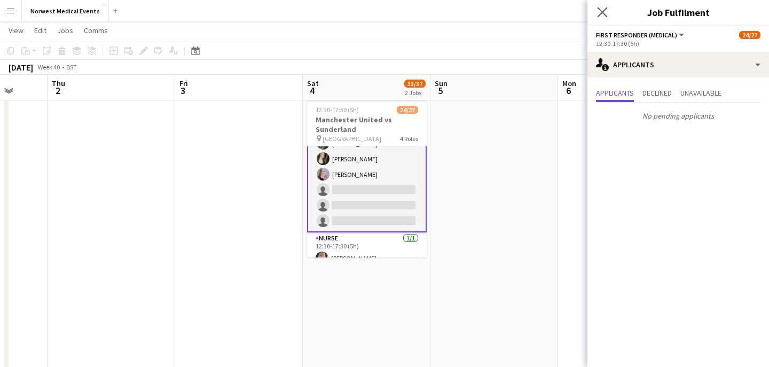
click at [604, 18] on app-icon "Close pop-in" at bounding box center [602, 12] width 15 height 15
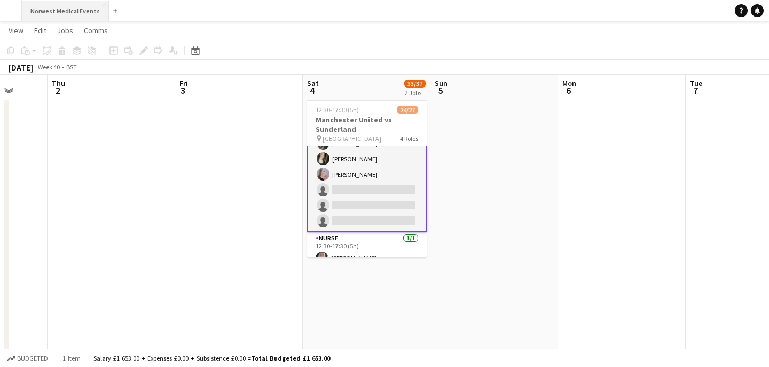
click at [71, 17] on button "Norwest Medical Events Close" at bounding box center [65, 11] width 87 height 21
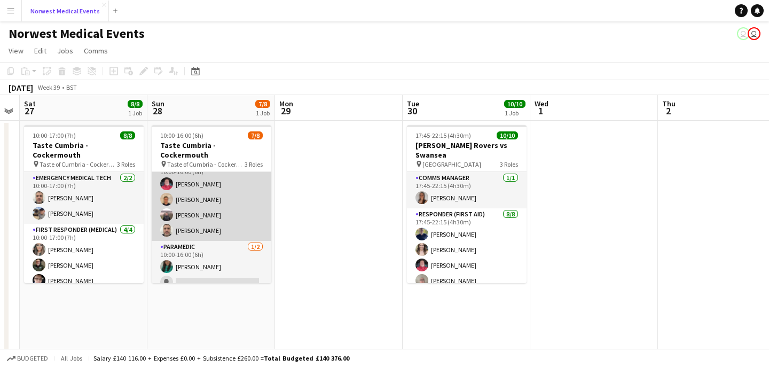
scroll to position [53, 0]
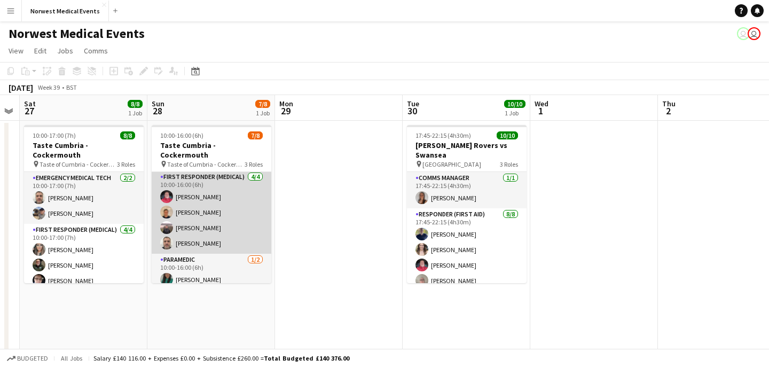
click at [235, 207] on app-card-role "First Responder (Medical) [DATE] 10:00-16:00 (6h) [PERSON_NAME] [PERSON_NAME] […" at bounding box center [212, 212] width 120 height 83
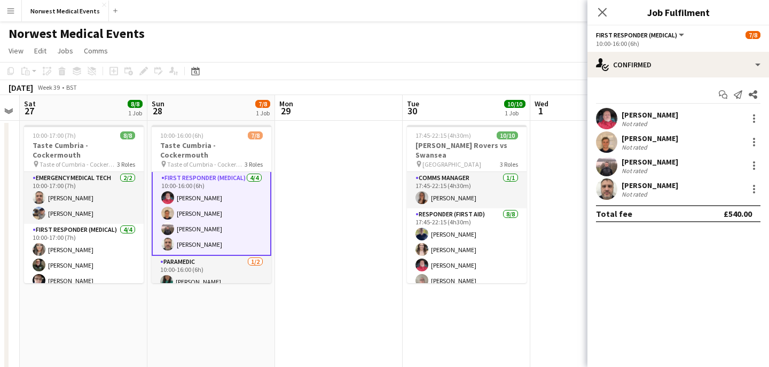
scroll to position [54, 0]
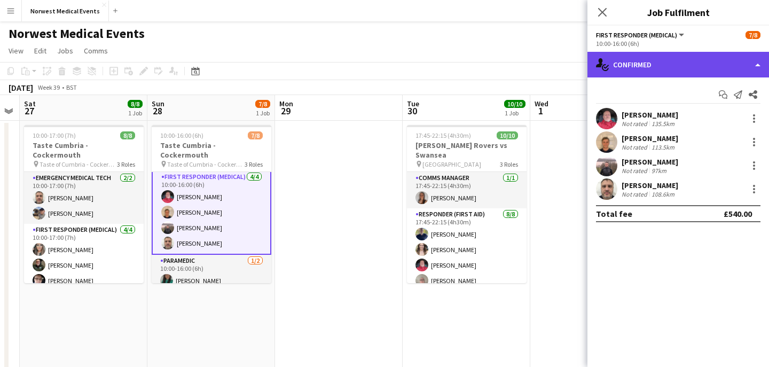
click at [687, 66] on div "single-neutral-actions-check-2 Confirmed" at bounding box center [679, 65] width 182 height 26
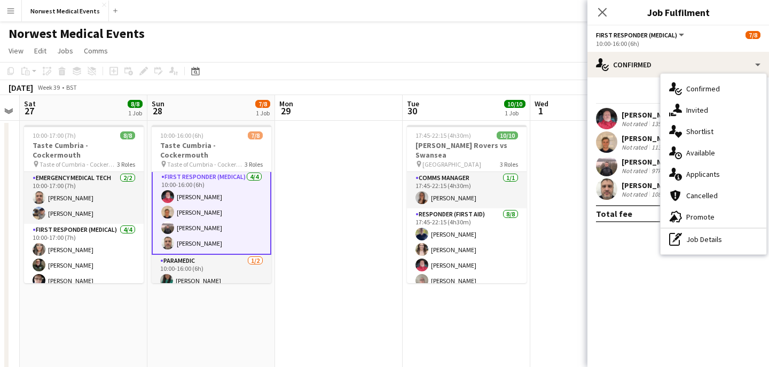
click at [708, 175] on span "Applicants" at bounding box center [704, 174] width 34 height 10
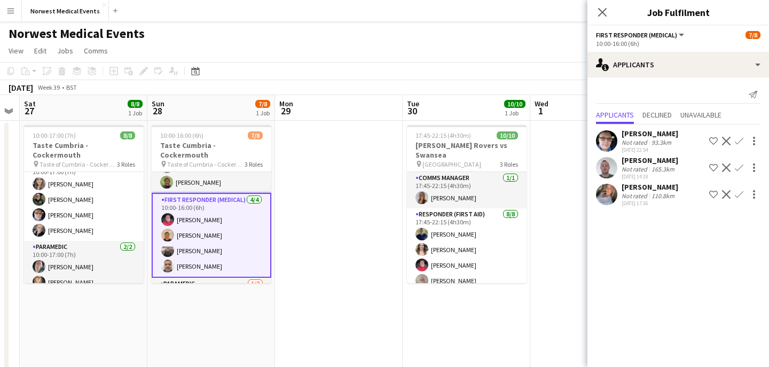
scroll to position [68, 0]
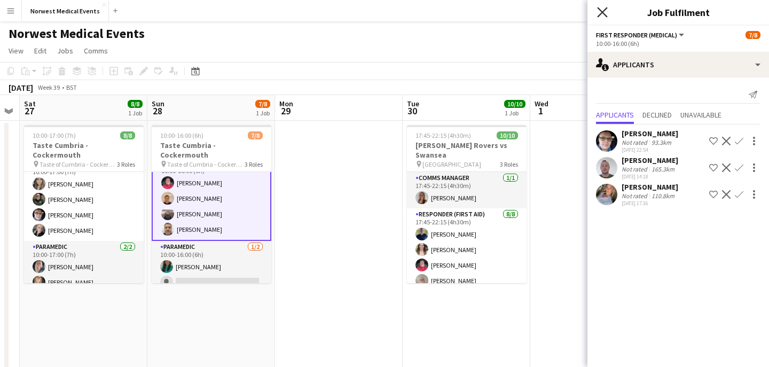
click at [603, 12] on icon at bounding box center [602, 12] width 10 height 10
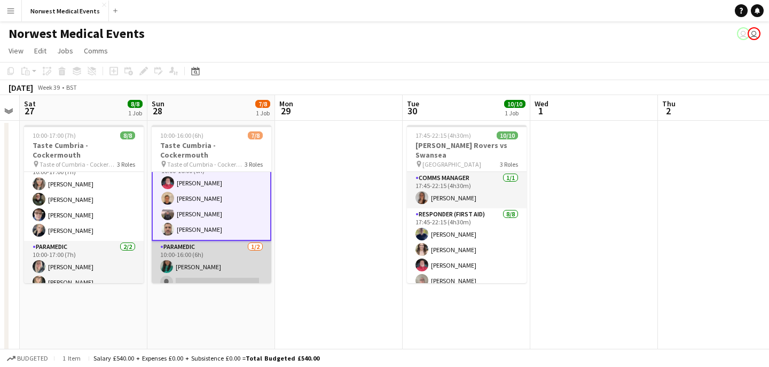
click at [222, 256] on app-card-role "Paramedic [DATE] 10:00-16:00 (6h) [PERSON_NAME] single-neutral-actions" at bounding box center [212, 267] width 120 height 52
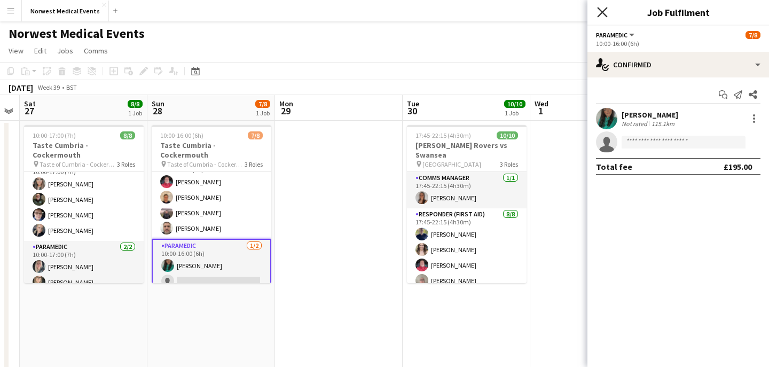
click at [601, 11] on icon at bounding box center [602, 12] width 10 height 10
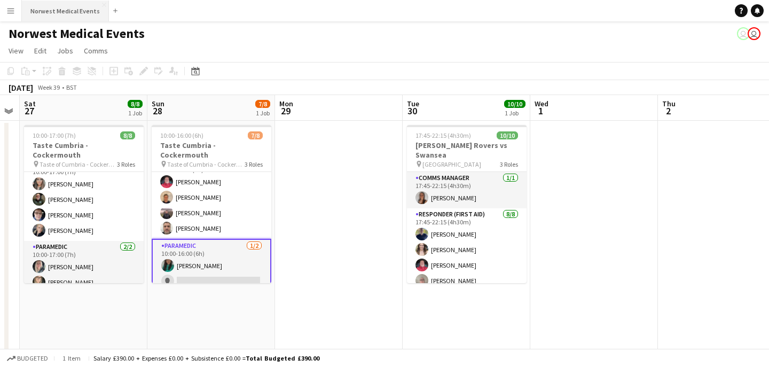
click at [66, 13] on button "Norwest Medical Events Close" at bounding box center [65, 11] width 87 height 21
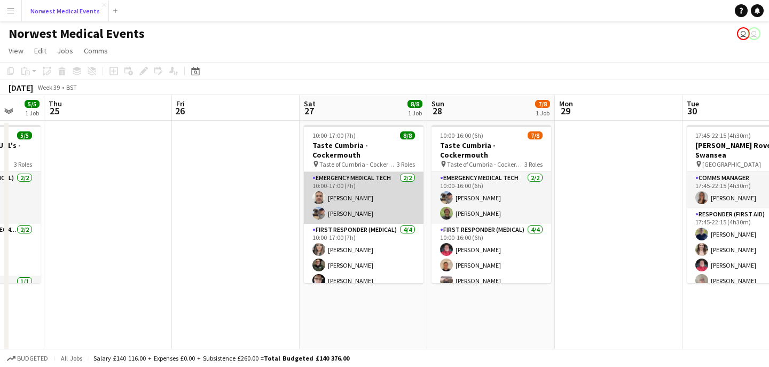
scroll to position [66, 0]
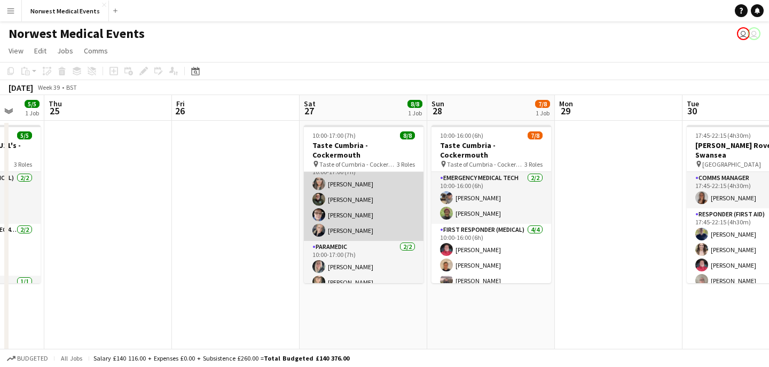
click at [378, 209] on app-card-role "First Responder (Medical) [DATE] 10:00-17:00 (7h) [PERSON_NAME] [PERSON_NAME] […" at bounding box center [364, 199] width 120 height 83
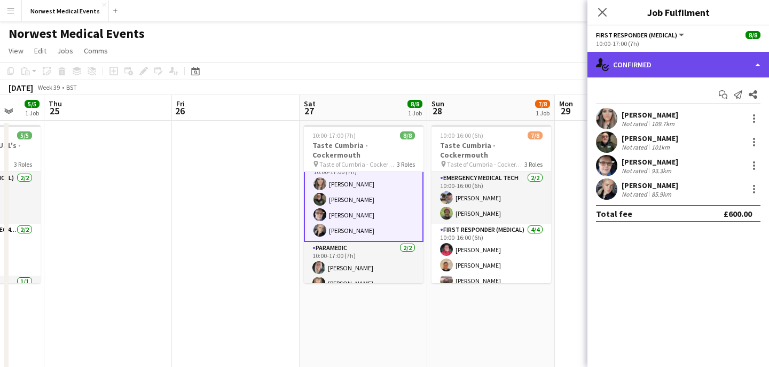
click at [648, 67] on div "single-neutral-actions-check-2 Confirmed" at bounding box center [679, 65] width 182 height 26
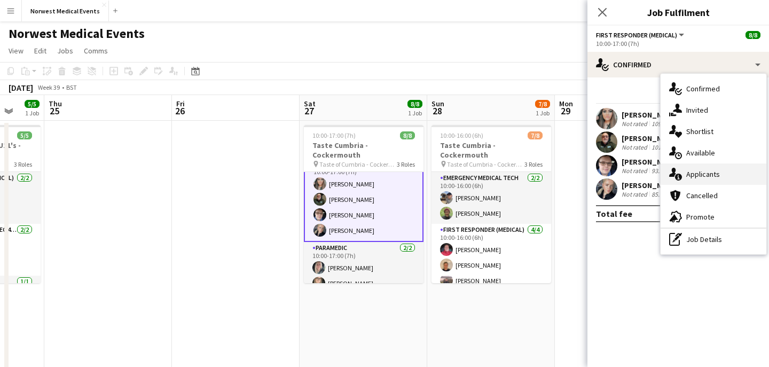
click at [715, 171] on span "Applicants" at bounding box center [704, 174] width 34 height 10
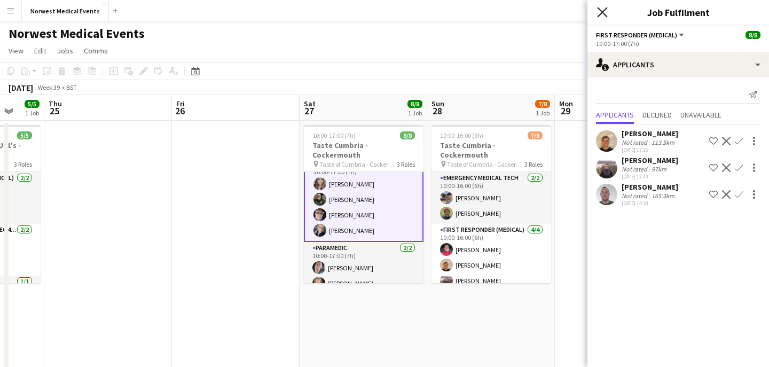
click at [603, 12] on icon at bounding box center [602, 12] width 10 height 10
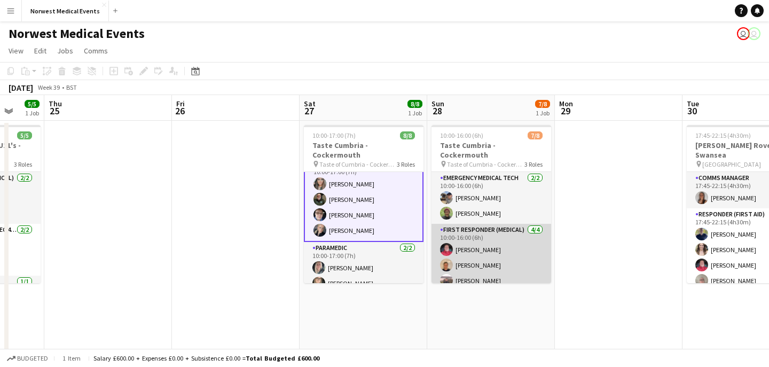
scroll to position [66, 0]
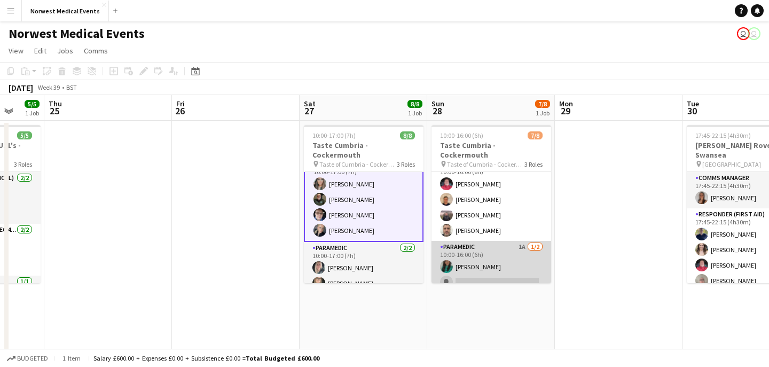
click at [492, 266] on app-card-role "Paramedic 1A [DATE] 10:00-16:00 (6h) [PERSON_NAME] single-neutral-actions" at bounding box center [492, 267] width 120 height 52
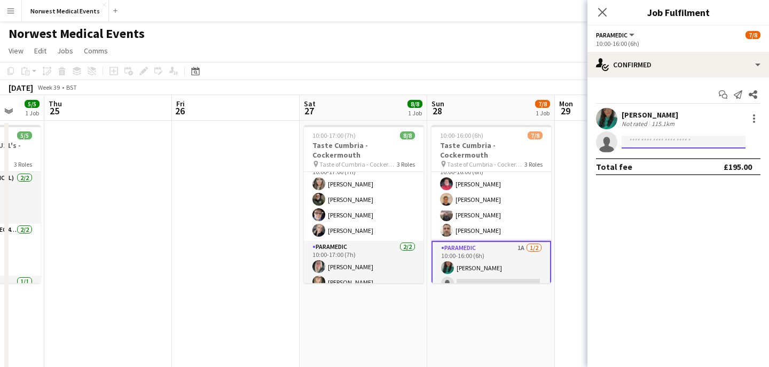
click at [663, 141] on input at bounding box center [684, 142] width 124 height 13
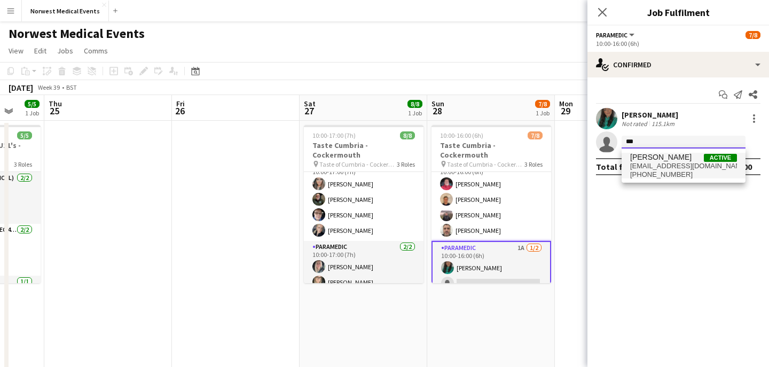
type input "***"
click at [657, 165] on span "[EMAIL_ADDRESS][DOMAIN_NAME]" at bounding box center [684, 166] width 107 height 9
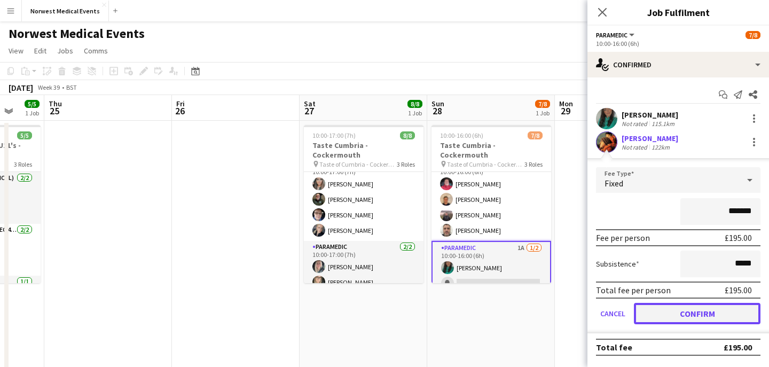
click at [702, 314] on button "Confirm" at bounding box center [697, 313] width 127 height 21
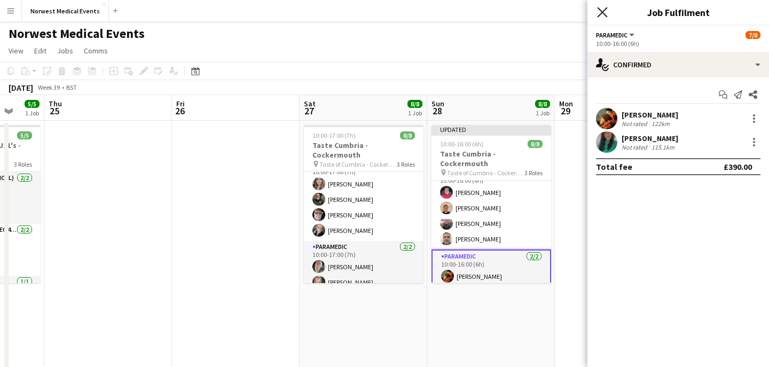
click at [603, 7] on icon "Close pop-in" at bounding box center [602, 12] width 10 height 10
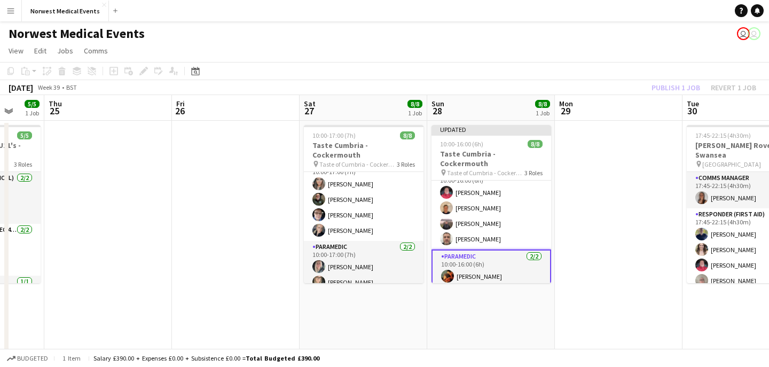
click at [684, 85] on div "Publish 1 job Revert 1 job" at bounding box center [704, 88] width 130 height 14
click at [684, 85] on button "Publish 1 job" at bounding box center [676, 88] width 57 height 14
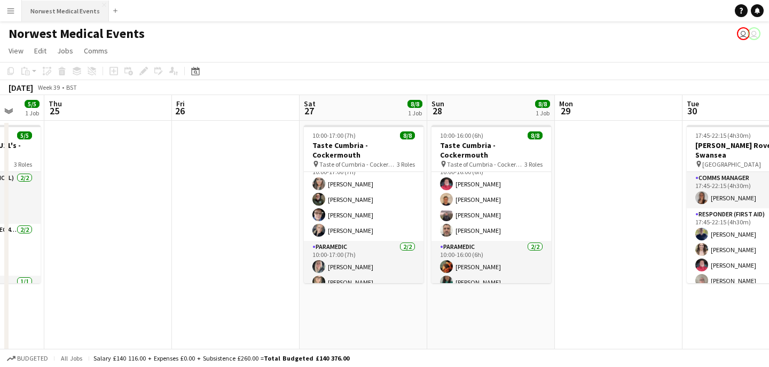
click at [68, 13] on button "Norwest Medical Events Close" at bounding box center [65, 11] width 87 height 21
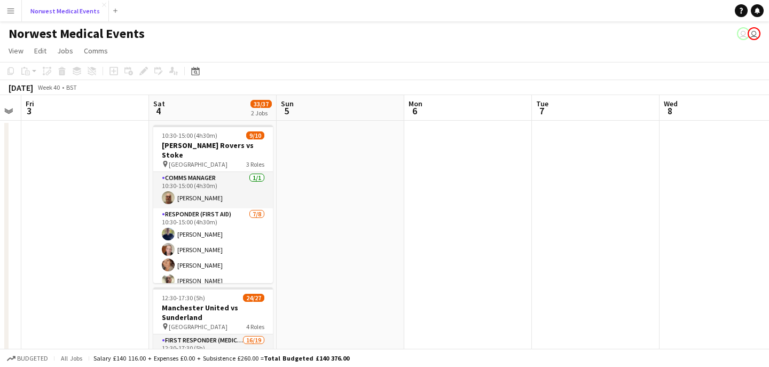
scroll to position [0, 370]
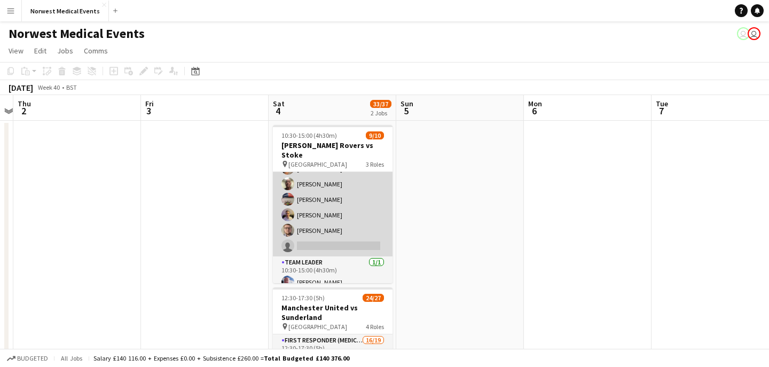
click at [341, 212] on app-card-role "Responder (First Aid) [DATE] 10:30-15:00 (4h30m) [PERSON_NAME] [PERSON_NAME] [P…" at bounding box center [333, 184] width 120 height 145
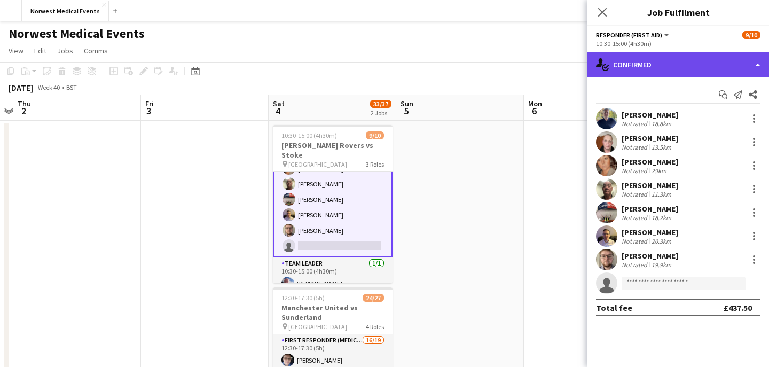
click at [681, 58] on div "single-neutral-actions-check-2 Confirmed" at bounding box center [679, 65] width 182 height 26
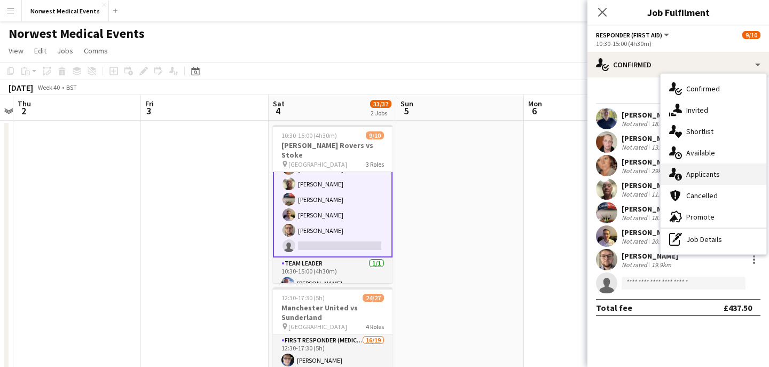
click at [707, 173] on span "Applicants" at bounding box center [704, 174] width 34 height 10
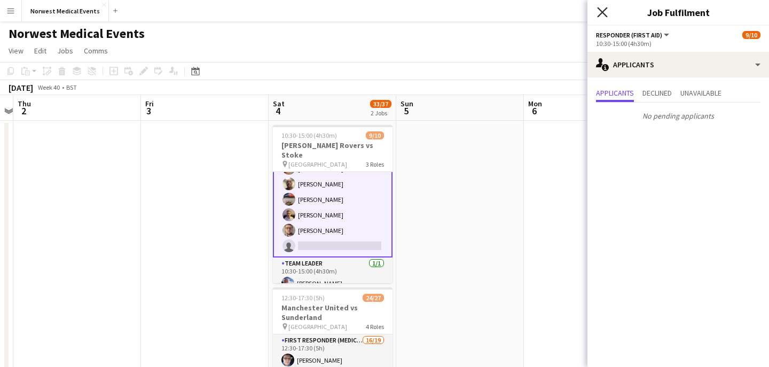
click at [602, 11] on icon "Close pop-in" at bounding box center [602, 12] width 10 height 10
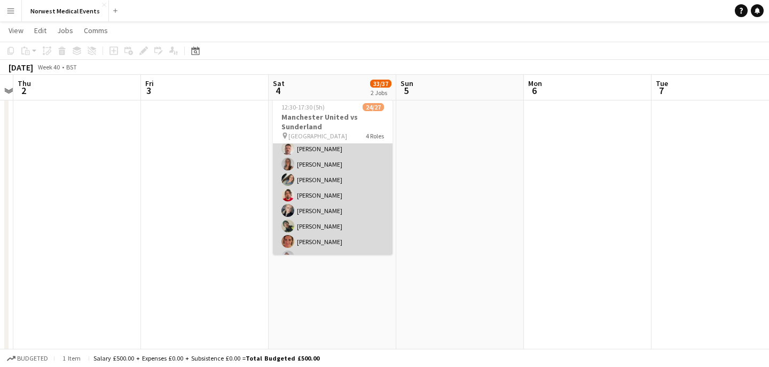
scroll to position [227, 0]
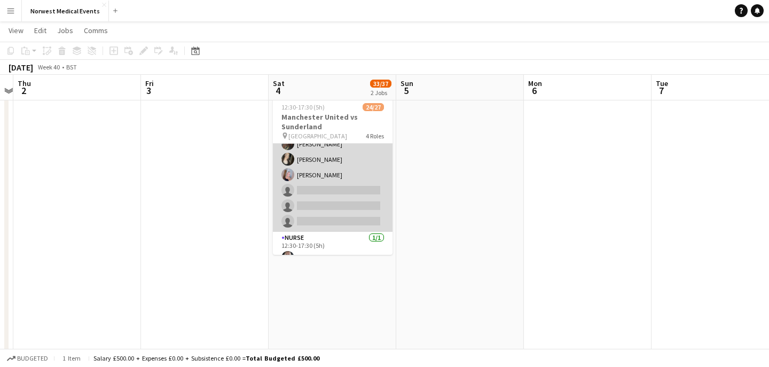
click at [359, 183] on app-card-role "First Responder (Medical) 16/19 12:30-17:30 (5h) [PERSON_NAME] [PERSON_NAME] [P…" at bounding box center [333, 74] width 120 height 315
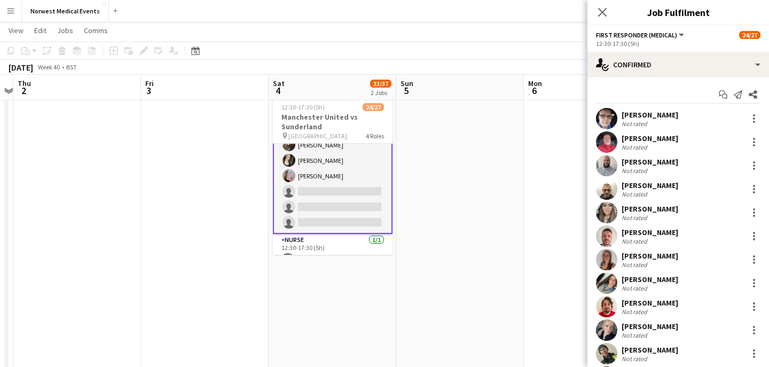
scroll to position [228, 0]
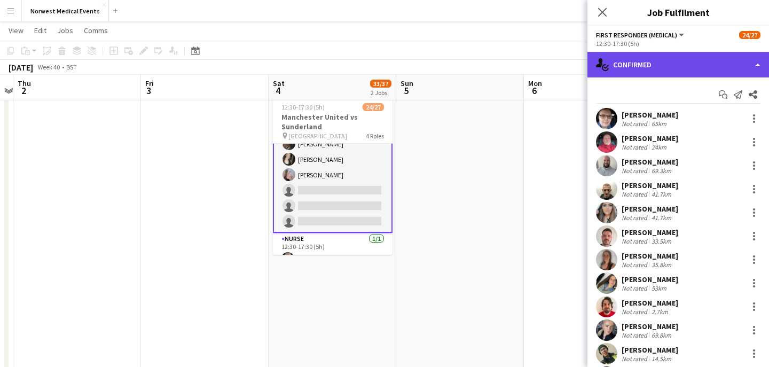
click at [660, 56] on div "single-neutral-actions-check-2 Confirmed" at bounding box center [679, 65] width 182 height 26
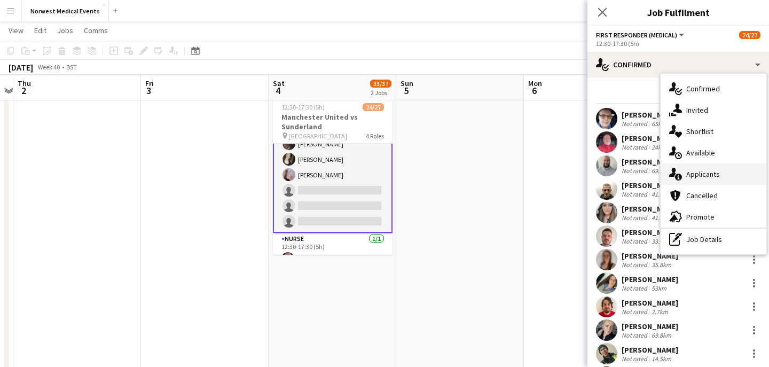
click at [711, 176] on span "Applicants" at bounding box center [704, 174] width 34 height 10
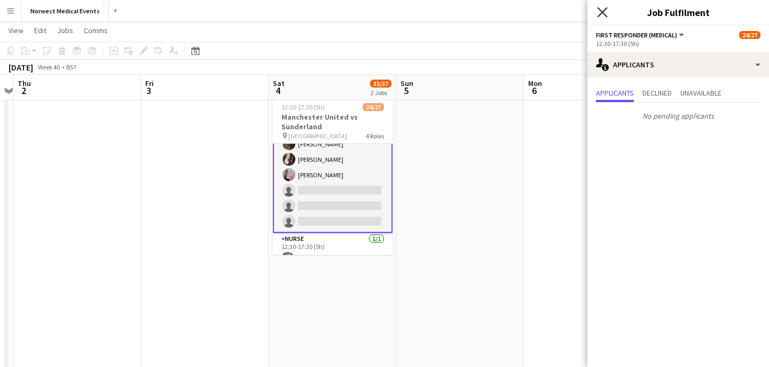
click at [604, 12] on icon "Close pop-in" at bounding box center [602, 12] width 10 height 10
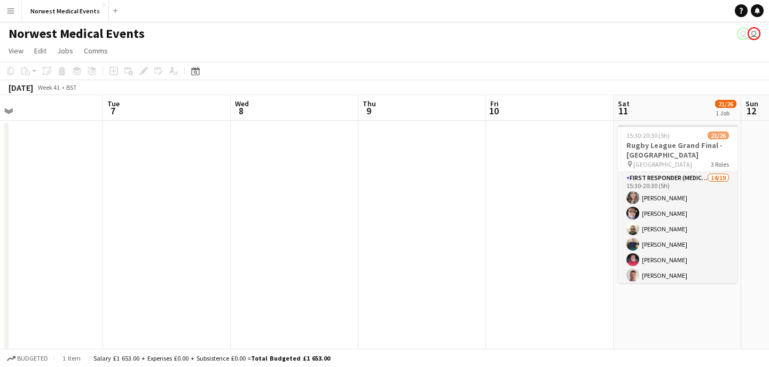
scroll to position [0, 524]
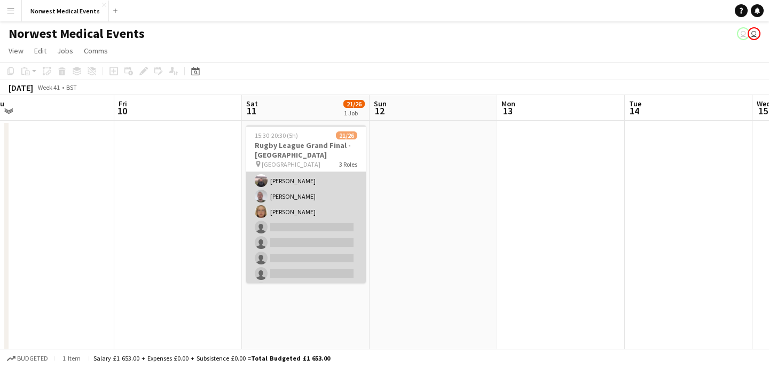
click at [316, 206] on app-card-role "First Responder (Medical) 14/19 15:30-20:30 (5h) [PERSON_NAME] [PERSON_NAME] [P…" at bounding box center [306, 142] width 120 height 315
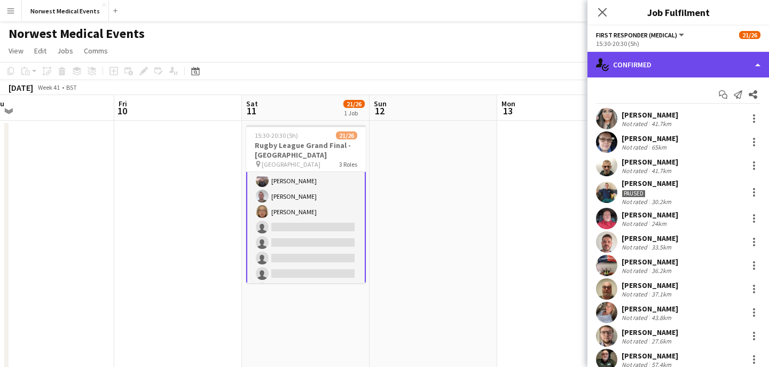
click at [699, 56] on div "single-neutral-actions-check-2 Confirmed" at bounding box center [679, 65] width 182 height 26
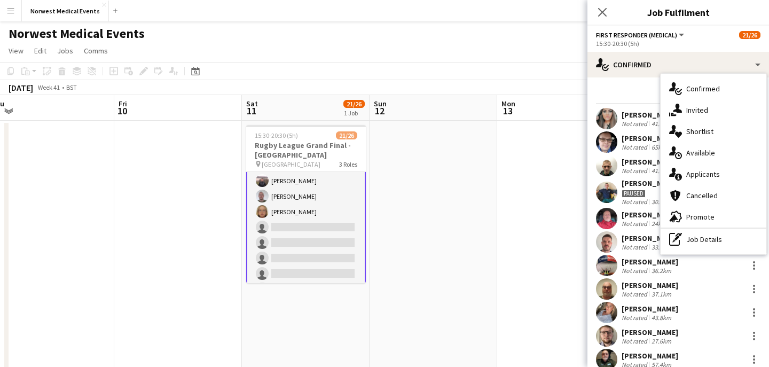
click at [712, 170] on span "Applicants" at bounding box center [704, 174] width 34 height 10
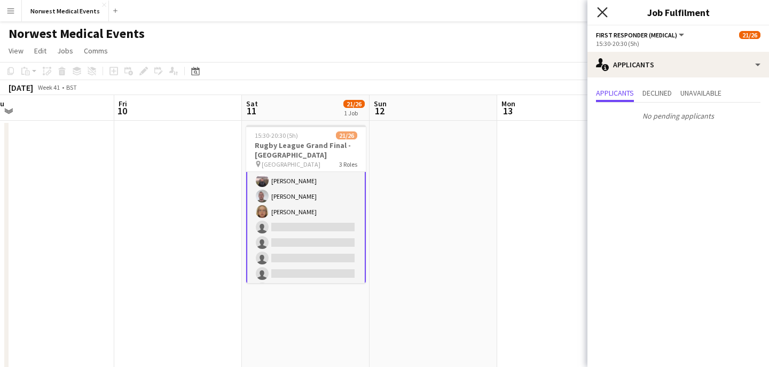
click at [602, 17] on icon "Close pop-in" at bounding box center [602, 12] width 10 height 10
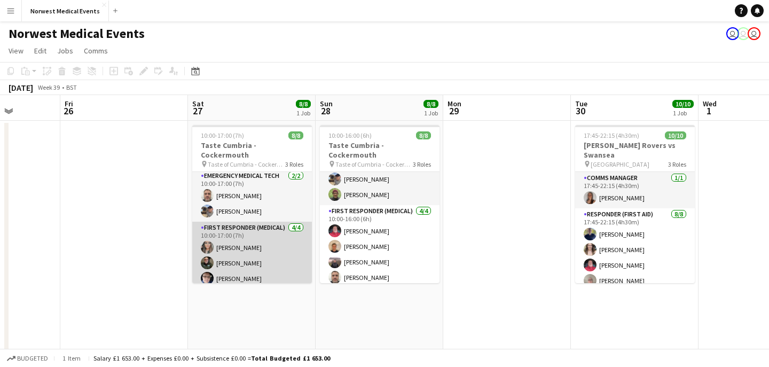
scroll to position [0, 0]
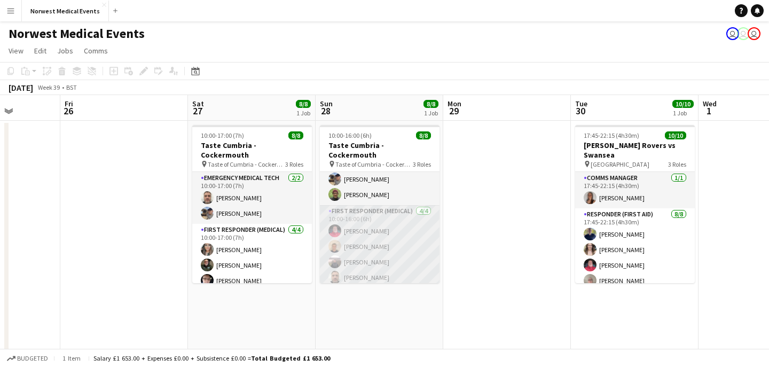
click at [393, 238] on app-card-role "First Responder (Medical) [DATE] 10:00-16:00 (6h) [PERSON_NAME] [PERSON_NAME] […" at bounding box center [380, 246] width 120 height 83
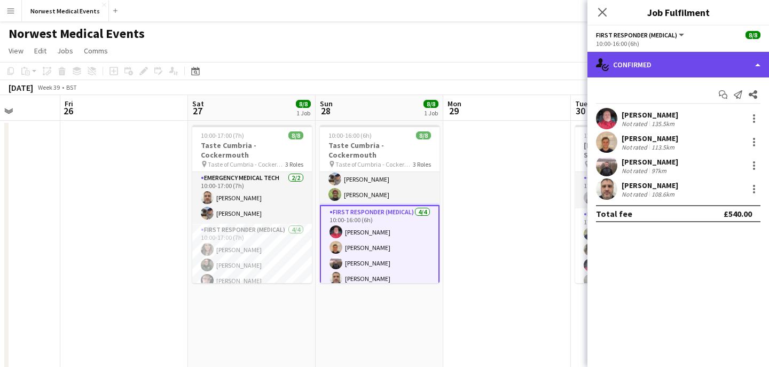
click at [669, 67] on div "single-neutral-actions-check-2 Confirmed" at bounding box center [679, 65] width 182 height 26
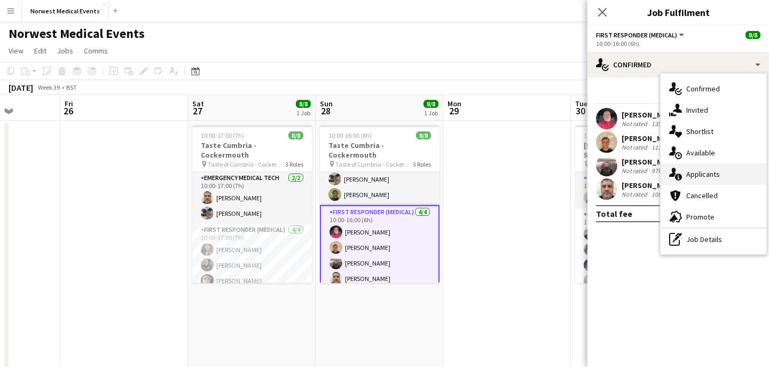
click at [713, 172] on span "Applicants" at bounding box center [704, 174] width 34 height 10
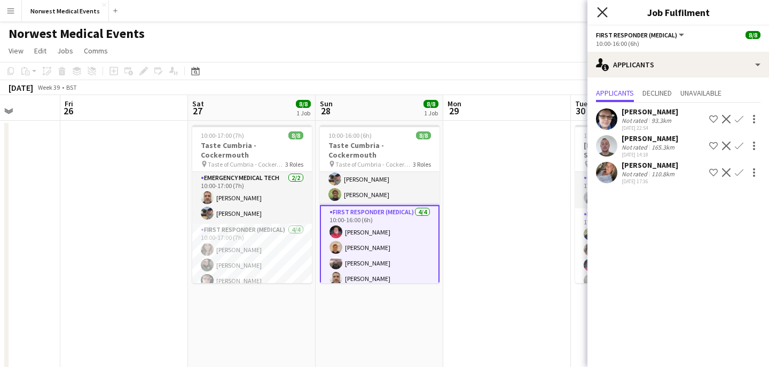
click at [603, 14] on icon at bounding box center [602, 12] width 10 height 10
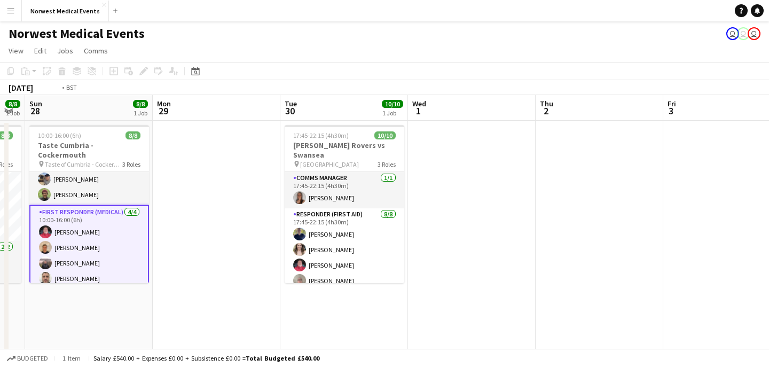
scroll to position [0, 339]
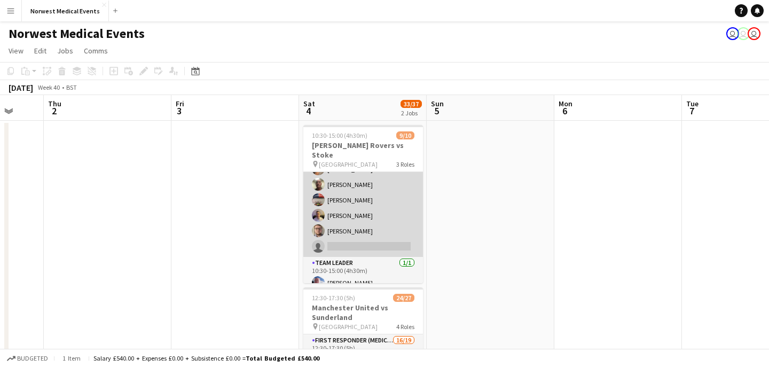
click at [387, 214] on app-card-role "Responder (First Aid) [DATE] 10:30-15:00 (4h30m) [PERSON_NAME] [PERSON_NAME] [P…" at bounding box center [364, 184] width 120 height 145
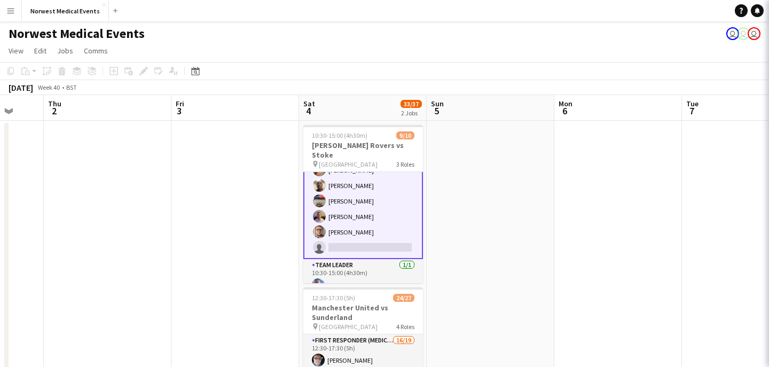
scroll to position [97, 0]
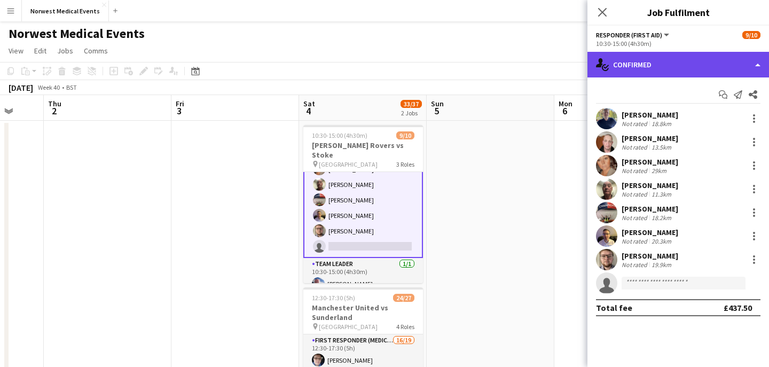
click at [690, 67] on div "single-neutral-actions-check-2 Confirmed" at bounding box center [679, 65] width 182 height 26
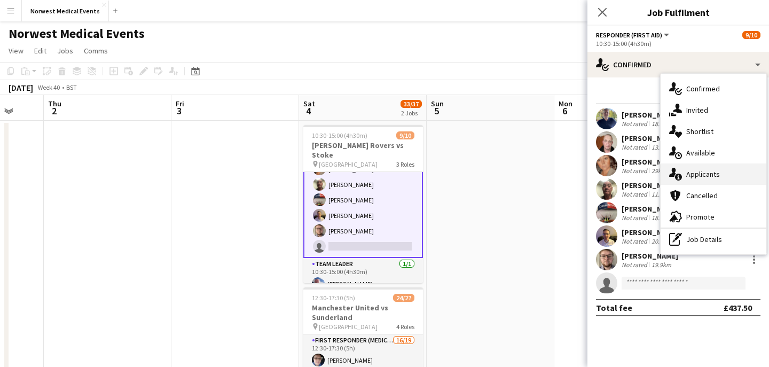
click at [724, 173] on div "single-neutral-actions-information Applicants" at bounding box center [714, 174] width 106 height 21
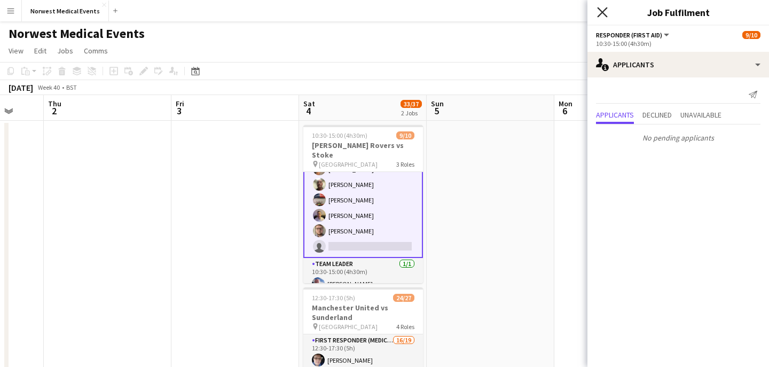
click at [599, 13] on icon "Close pop-in" at bounding box center [602, 12] width 10 height 10
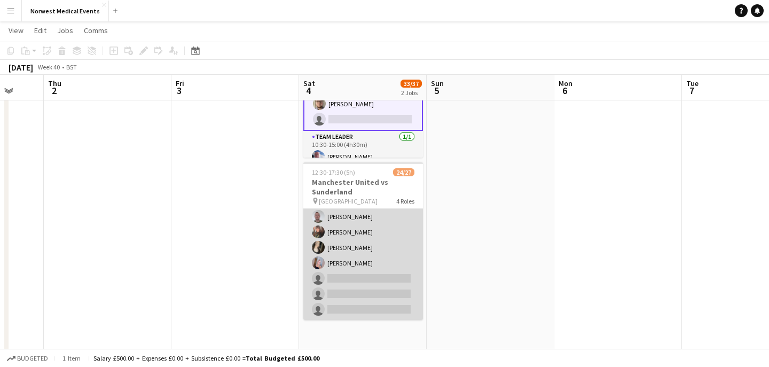
scroll to position [266, 0]
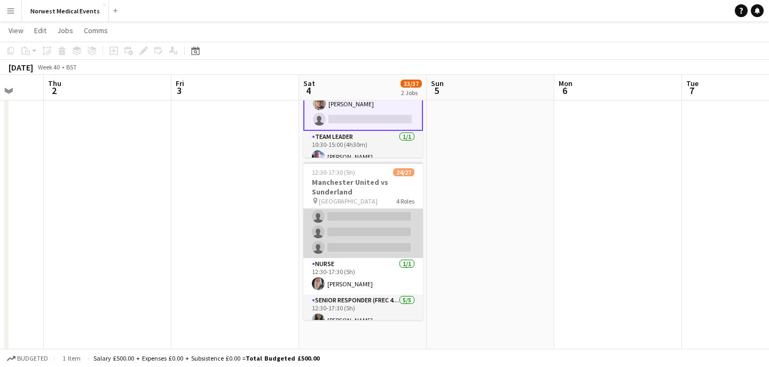
click at [391, 227] on app-card-role "First Responder (Medical) 16/19 12:30-17:30 (5h) [PERSON_NAME] [PERSON_NAME] [P…" at bounding box center [364, 100] width 120 height 315
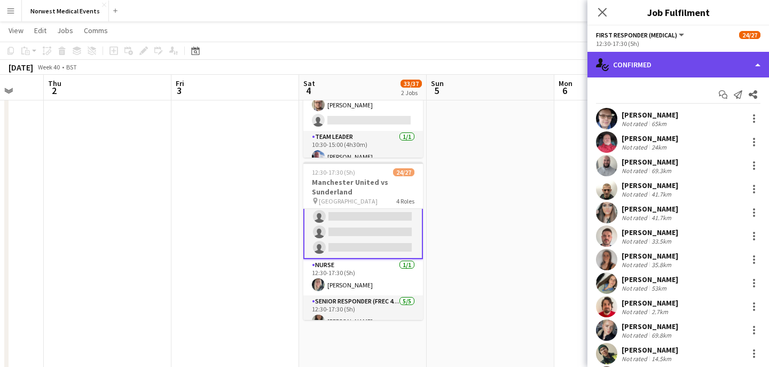
click at [658, 61] on div "single-neutral-actions-check-2 Confirmed" at bounding box center [679, 65] width 182 height 26
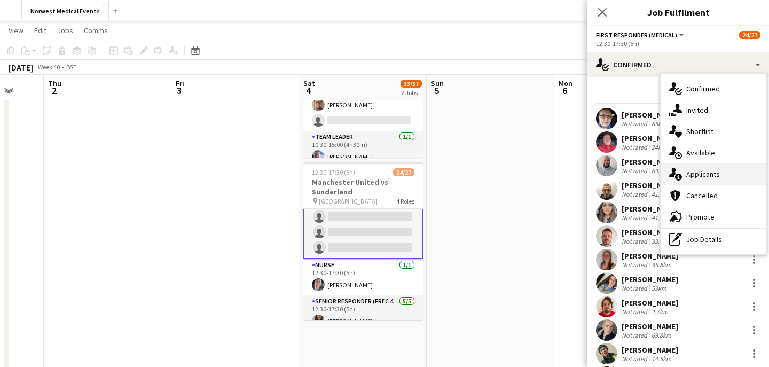
click at [703, 175] on span "Applicants" at bounding box center [704, 174] width 34 height 10
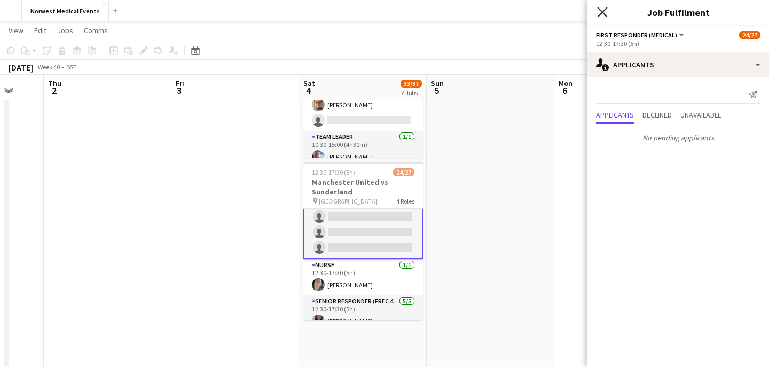
click at [605, 16] on icon "Close pop-in" at bounding box center [602, 12] width 10 height 10
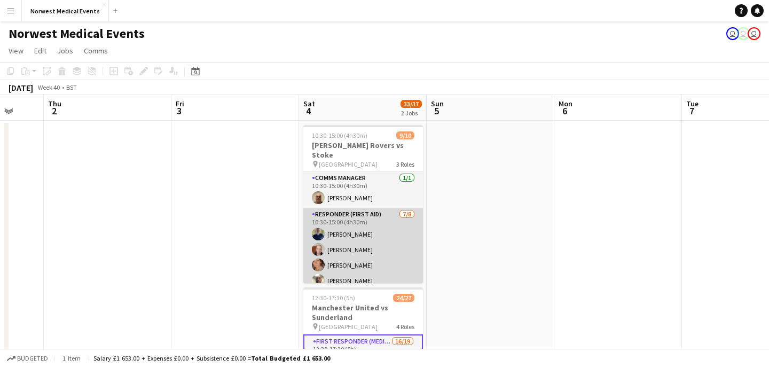
scroll to position [97, 0]
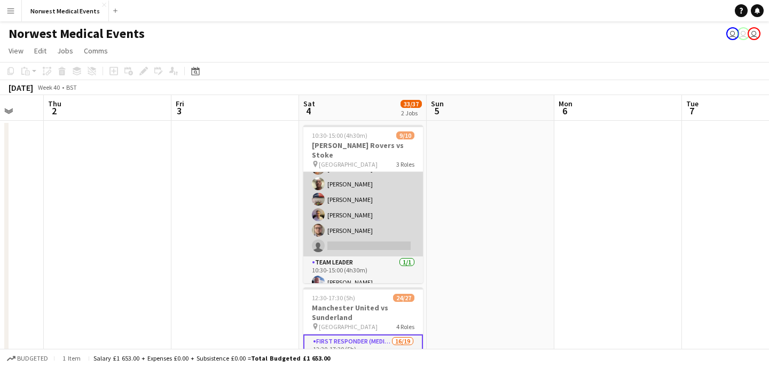
click at [371, 221] on app-card-role "Responder (First Aid) [DATE] 10:30-15:00 (4h30m) [PERSON_NAME] [PERSON_NAME] [P…" at bounding box center [364, 184] width 120 height 145
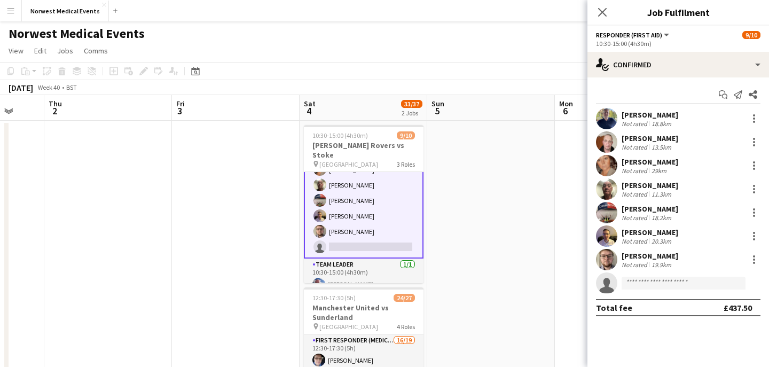
scroll to position [98, 0]
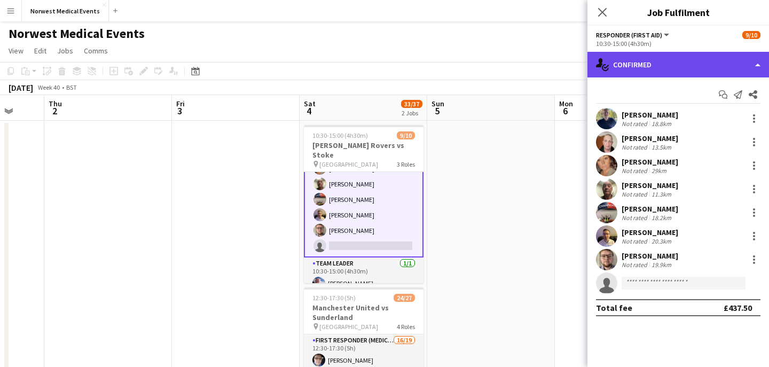
click at [653, 75] on div "single-neutral-actions-check-2 Confirmed" at bounding box center [679, 65] width 182 height 26
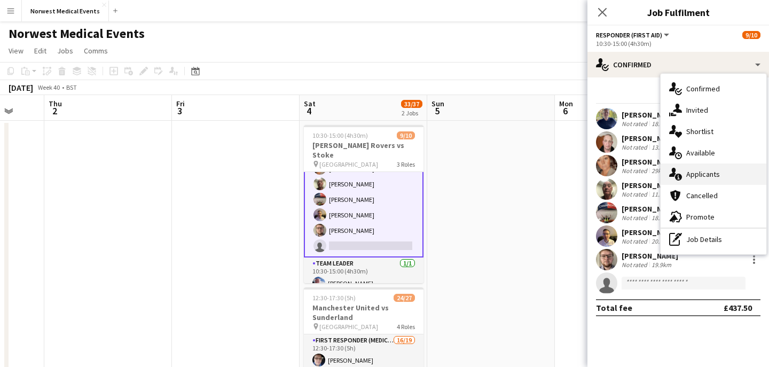
click at [733, 175] on div "single-neutral-actions-information Applicants" at bounding box center [714, 174] width 106 height 21
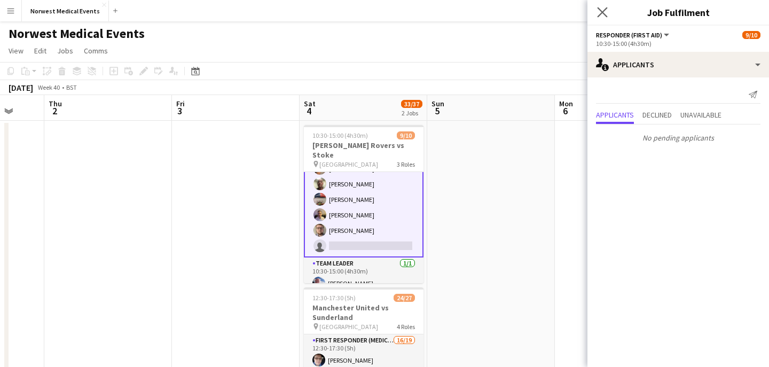
click at [603, 5] on app-icon "Close pop-in" at bounding box center [602, 12] width 15 height 15
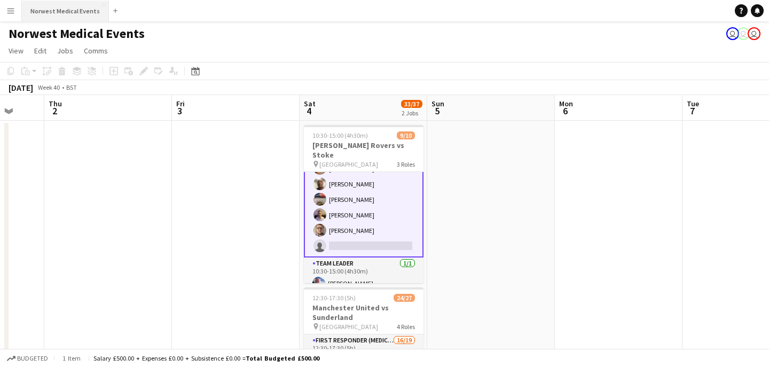
click at [58, 10] on button "Norwest Medical Events Close" at bounding box center [65, 11] width 87 height 21
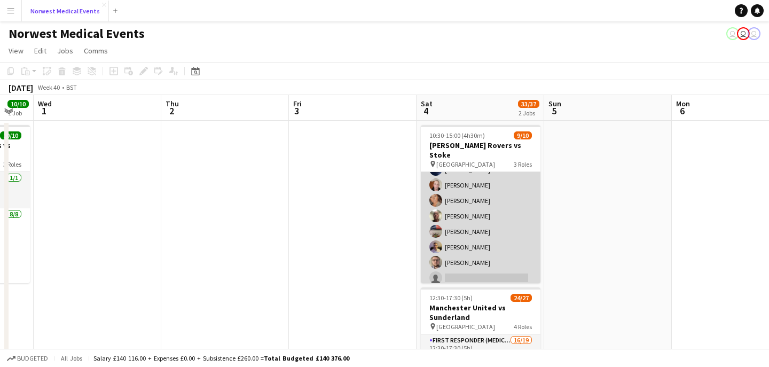
scroll to position [97, 0]
